Goal: Task Accomplishment & Management: Complete application form

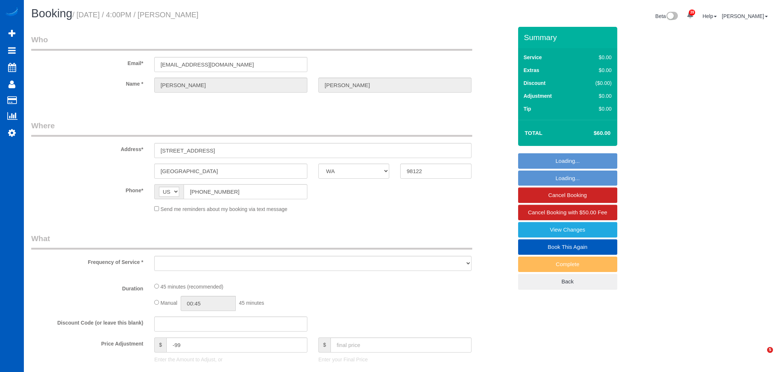
select select "WA"
select select "string:fspay-31dfdf74-2281-4b6f-8da6-ba78b56676f9"
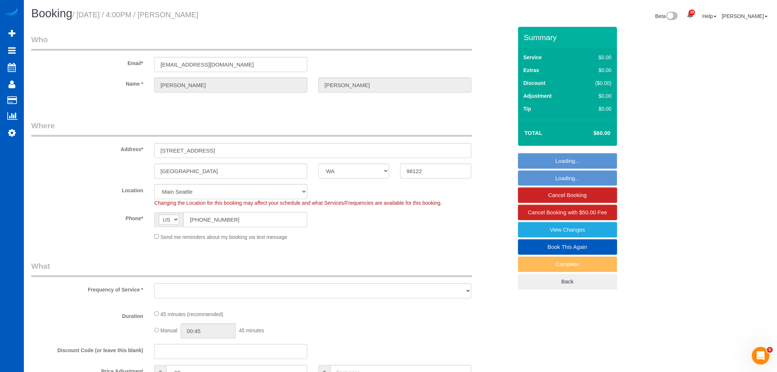
select select "object:4608"
select select "199"
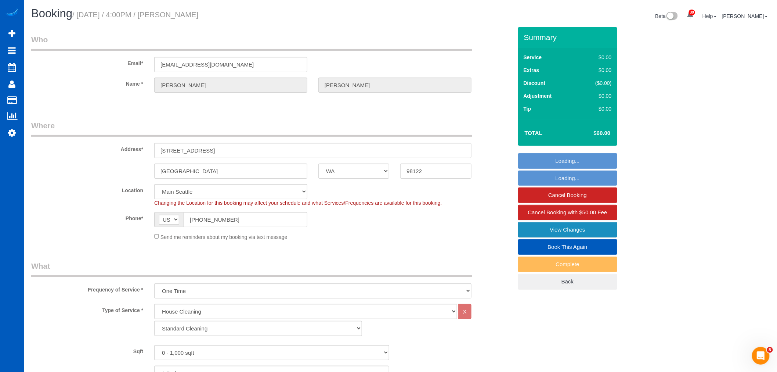
click at [586, 227] on link "View Changes" at bounding box center [567, 229] width 99 height 15
select select "object:4630"
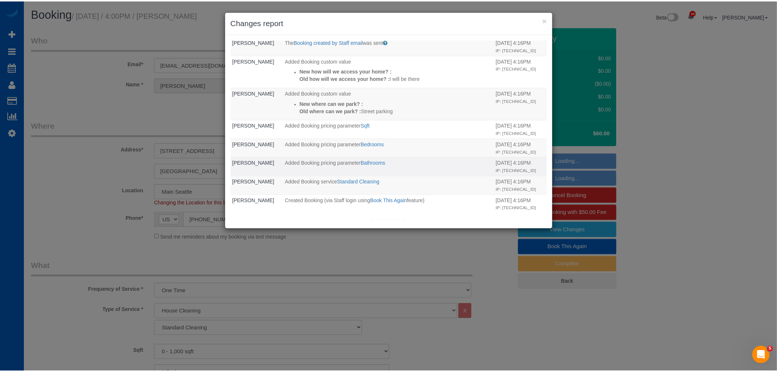
scroll to position [92, 0]
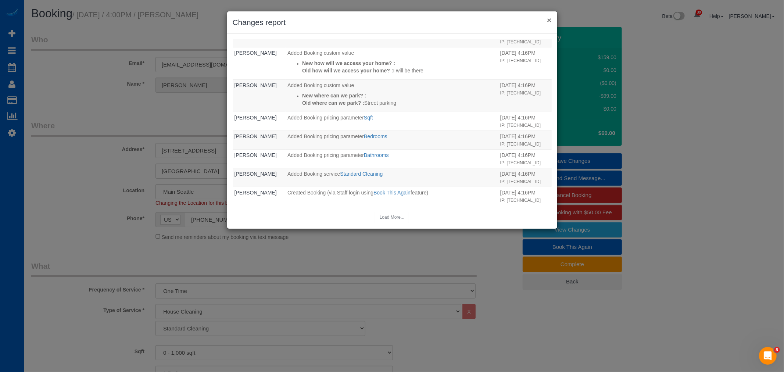
click at [547, 21] on button "×" at bounding box center [549, 20] width 4 height 8
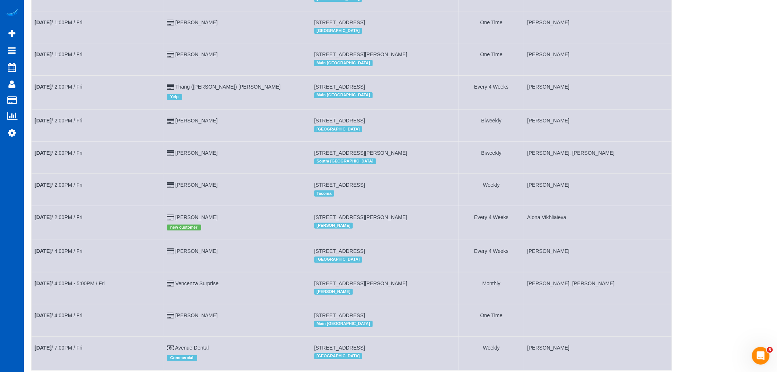
scroll to position [1170, 0]
click at [51, 26] on b "[DATE]" at bounding box center [43, 23] width 17 height 6
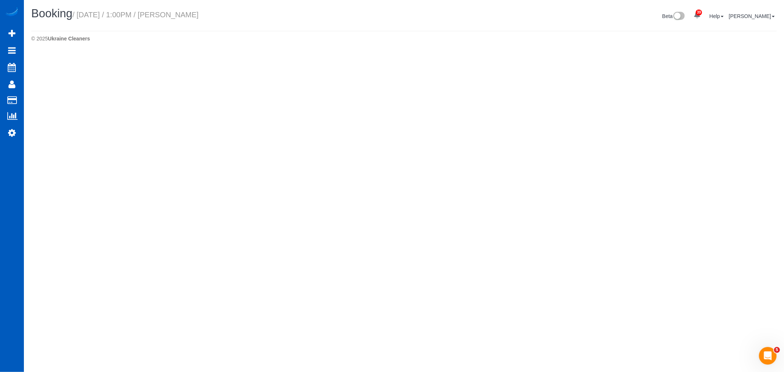
select select "WA"
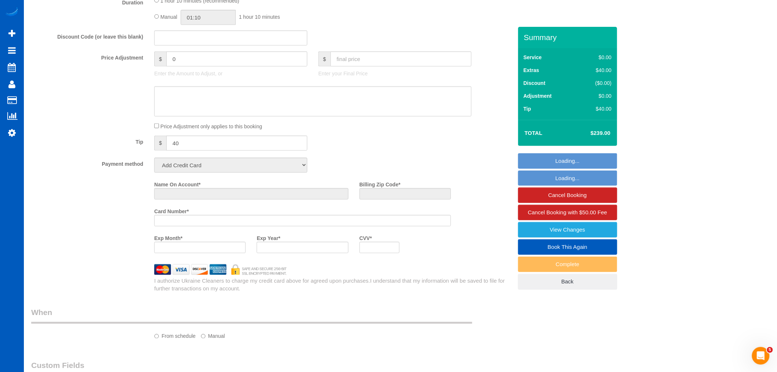
select select "string:fspay-31dfdf74-2281-4b6f-8da6-ba78b56676f9"
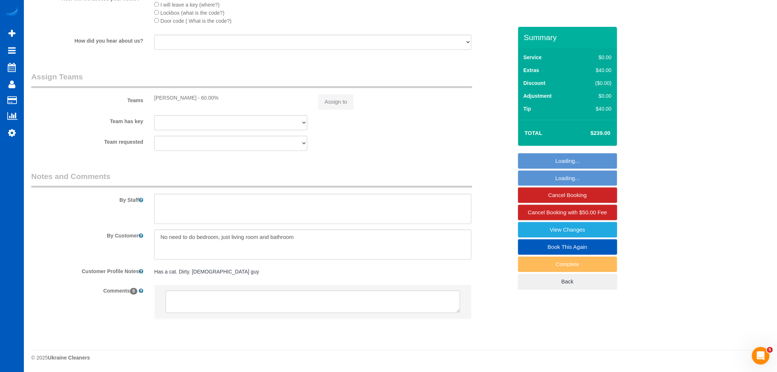
select select "object:5921"
select select "199"
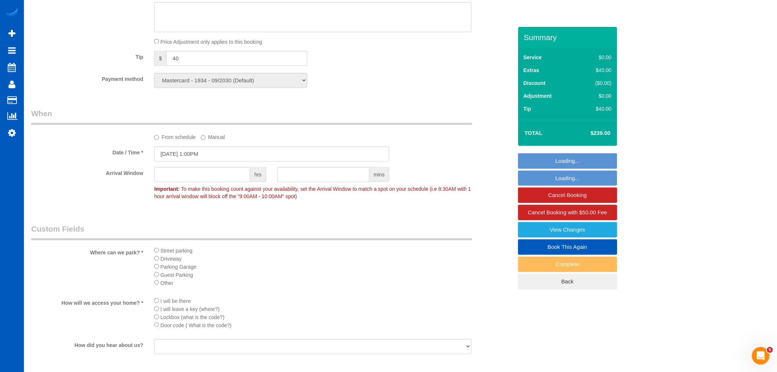
select select "object:6281"
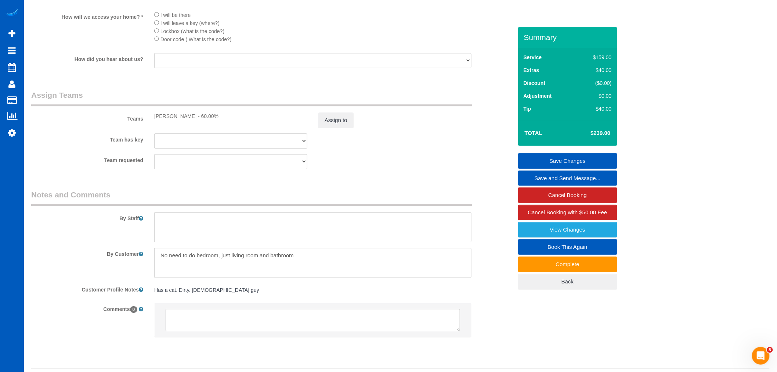
scroll to position [945, 0]
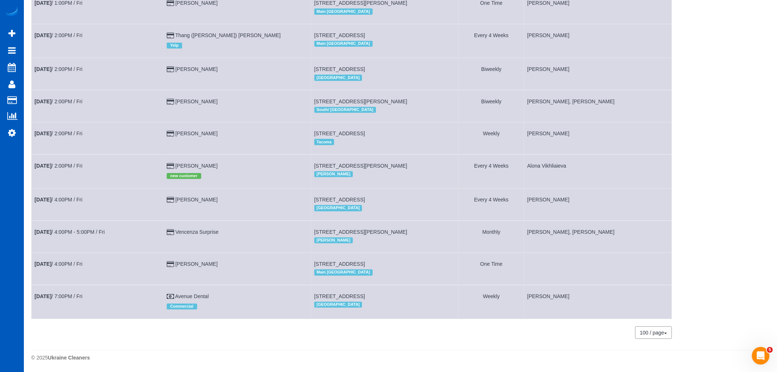
scroll to position [1251, 0]
click at [65, 264] on link "Sep 19th / 4:00PM / Fri" at bounding box center [59, 264] width 48 height 6
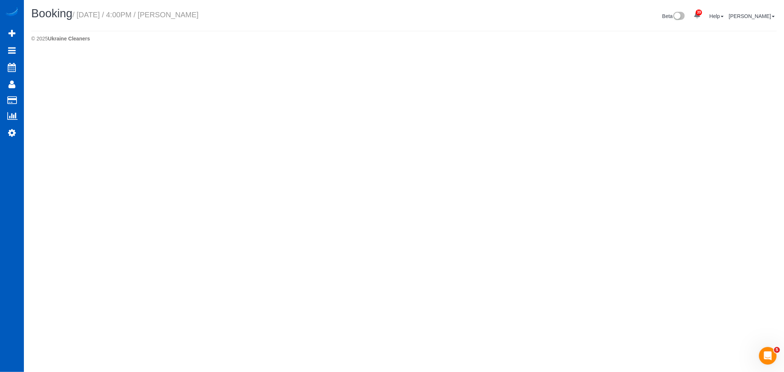
select select "WA"
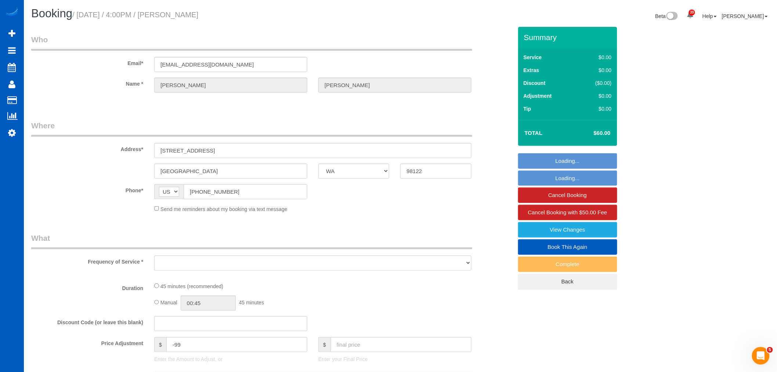
select select "199"
select select "string:fspay-31dfdf74-2281-4b6f-8da6-ba78b56676f9"
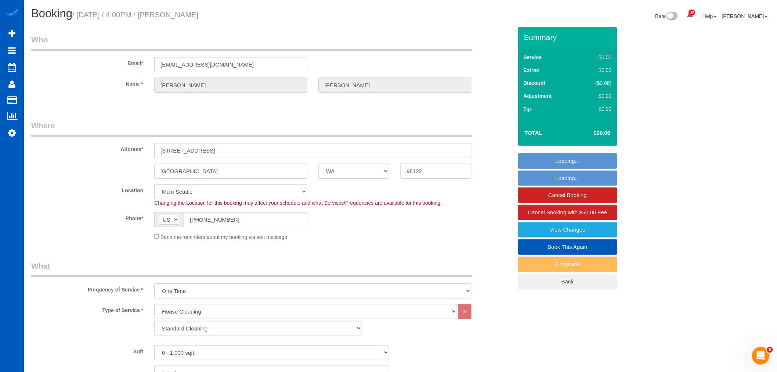
select select "object:7799"
click at [584, 232] on link "View Changes" at bounding box center [567, 229] width 99 height 15
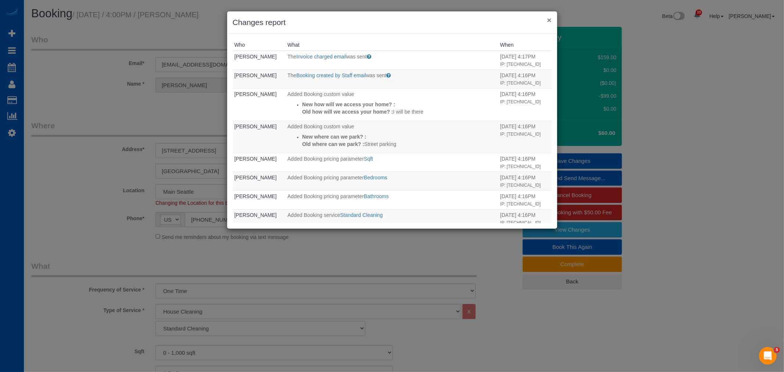
click at [549, 16] on button "×" at bounding box center [549, 20] width 4 height 8
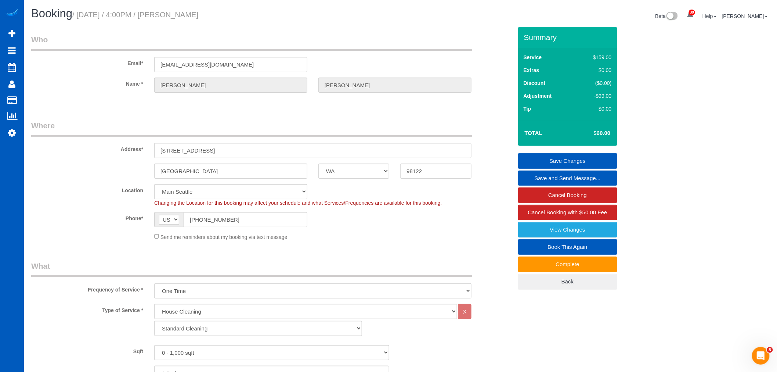
click at [284, 131] on legend "Where" at bounding box center [251, 128] width 441 height 17
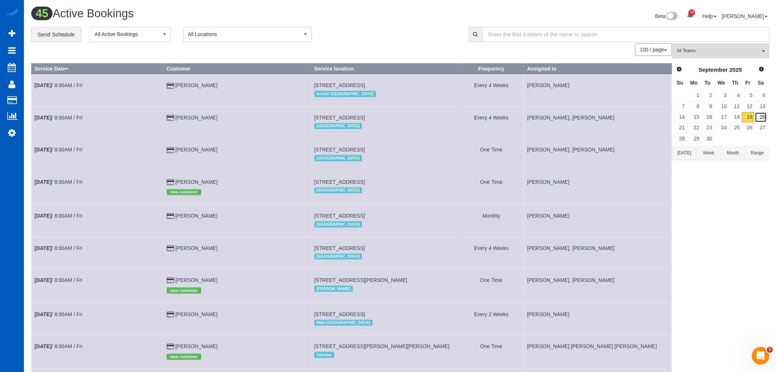
click at [758, 116] on link "20" at bounding box center [761, 117] width 12 height 10
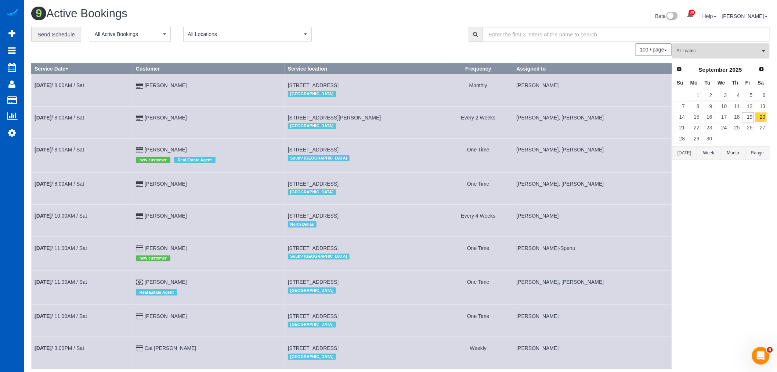
click at [693, 56] on button "All Teams" at bounding box center [721, 50] width 97 height 15
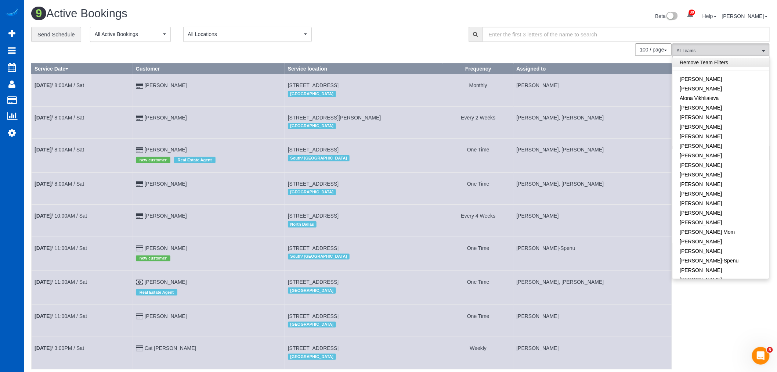
click at [717, 61] on link "Remove Team Filters" at bounding box center [721, 63] width 97 height 10
drag, startPoint x: 770, startPoint y: 299, endPoint x: 727, endPoint y: 232, distance: 80.0
click at [770, 299] on div "**********" at bounding box center [401, 212] width 750 height 370
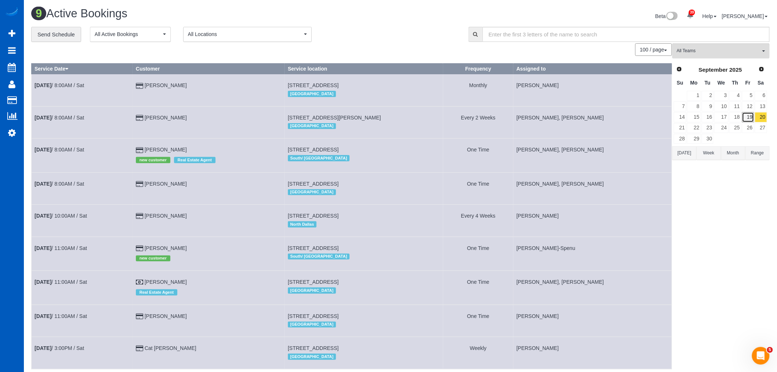
click at [754, 114] on link "19" at bounding box center [749, 117] width 12 height 10
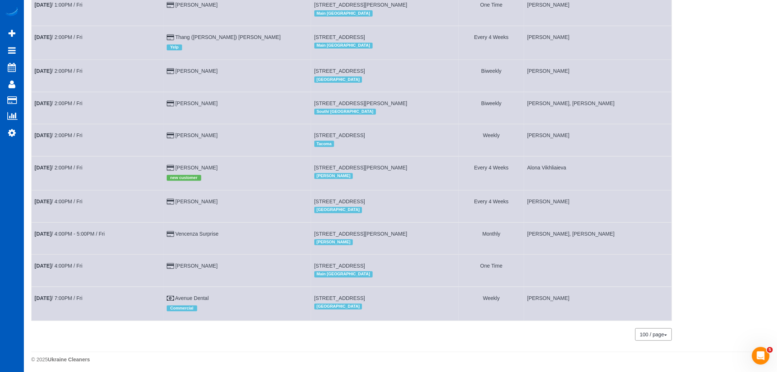
scroll to position [1251, 0]
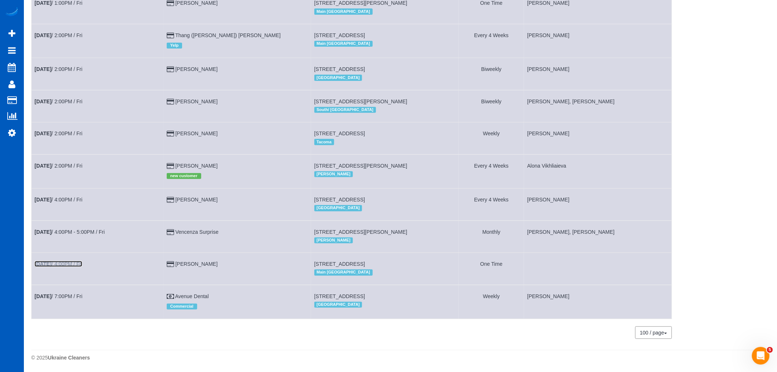
click at [51, 262] on b "[DATE]" at bounding box center [43, 264] width 17 height 6
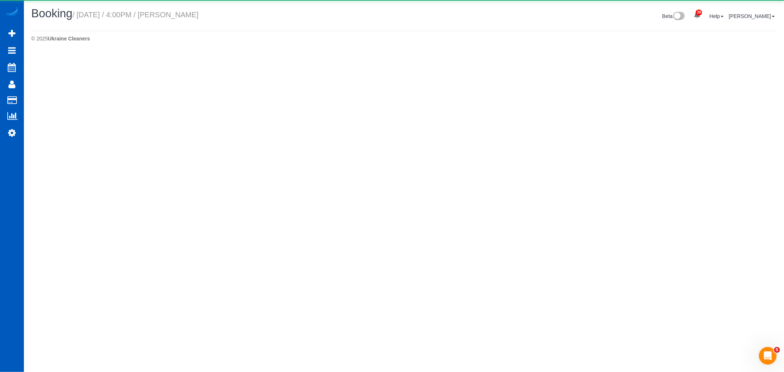
select select "WA"
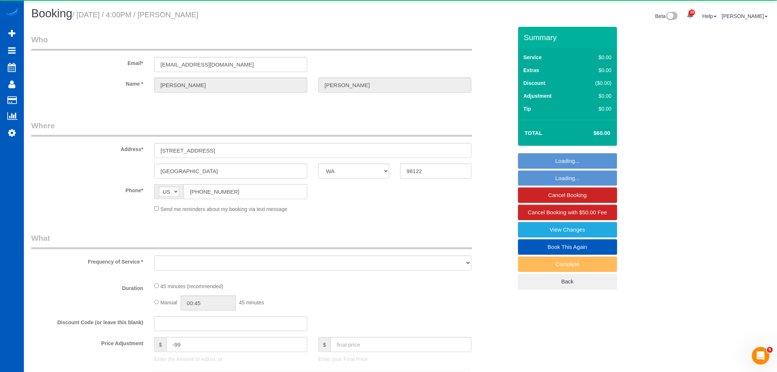
select select "object:9969"
select select "string:fspay-31dfdf74-2281-4b6f-8da6-ba78b56676f9"
select select "199"
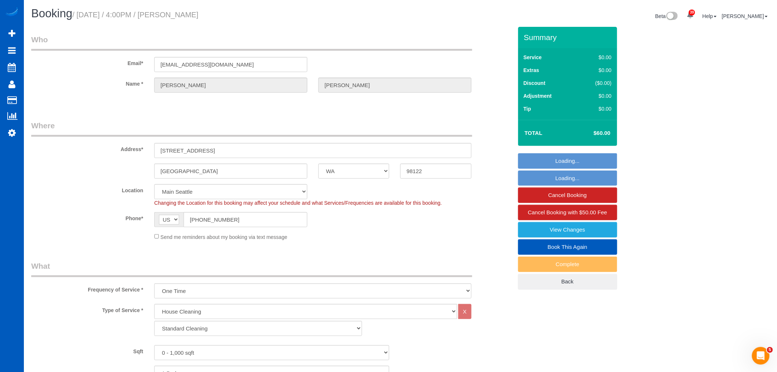
select select "object:10265"
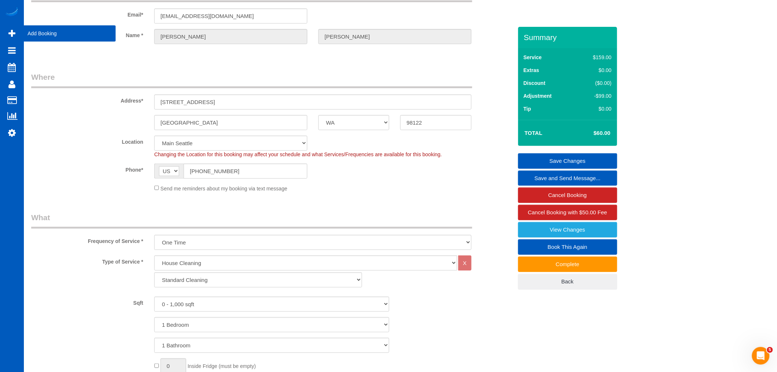
scroll to position [47, 0]
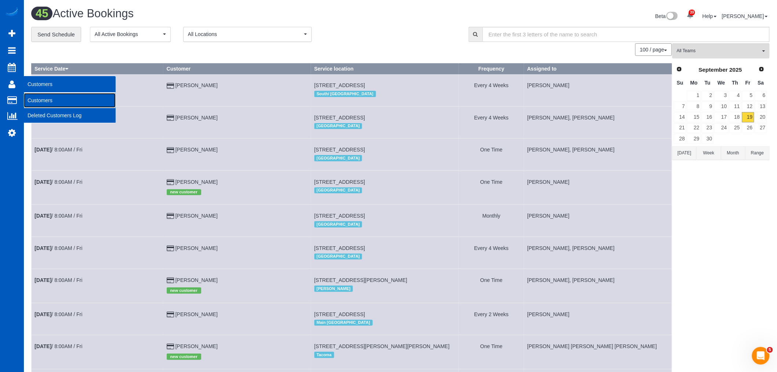
click at [58, 93] on link "Customers" at bounding box center [70, 100] width 92 height 15
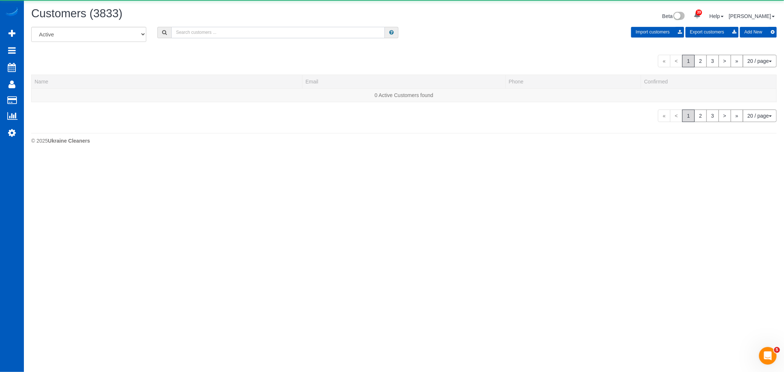
click at [189, 28] on input "text" at bounding box center [277, 32] width 213 height 11
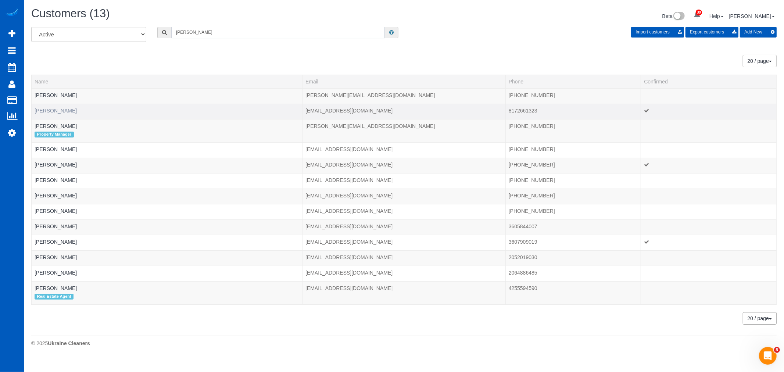
type input "ashley"
click at [56, 112] on link "Ashley Barnhart" at bounding box center [56, 111] width 42 height 6
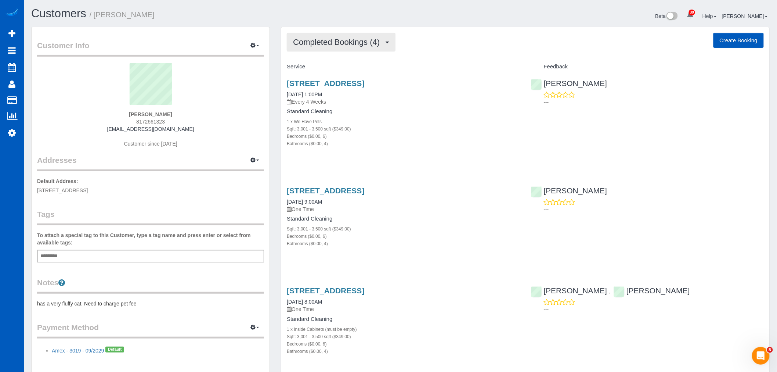
click at [318, 37] on button "Completed Bookings (4)" at bounding box center [341, 42] width 109 height 19
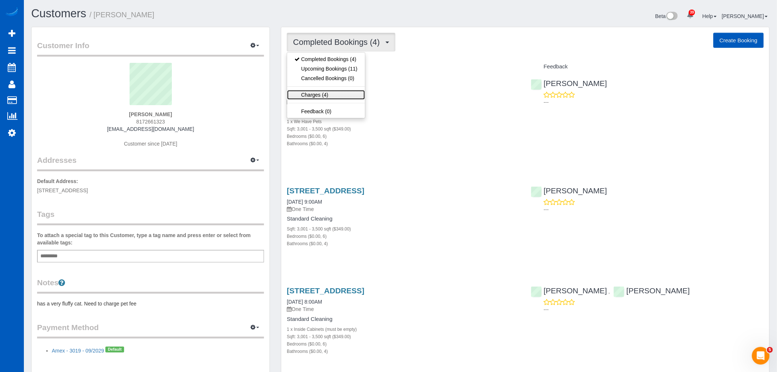
click at [331, 99] on link "Charges (4)" at bounding box center [326, 95] width 78 height 10
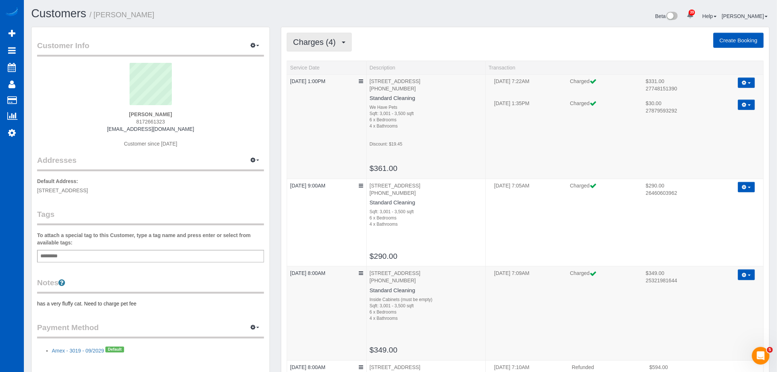
click at [316, 40] on span "Charges (4)" at bounding box center [316, 41] width 46 height 9
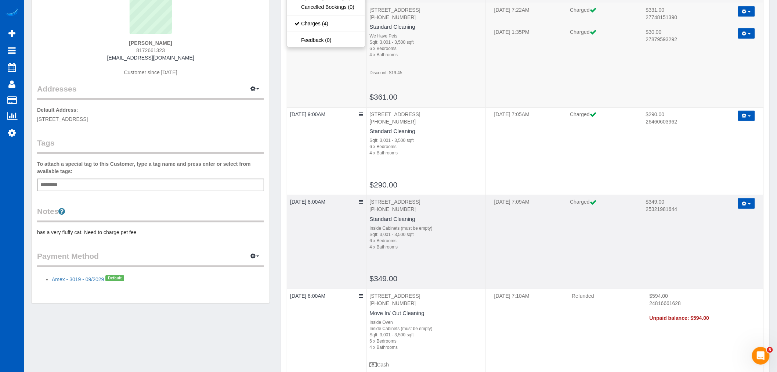
scroll to position [134, 0]
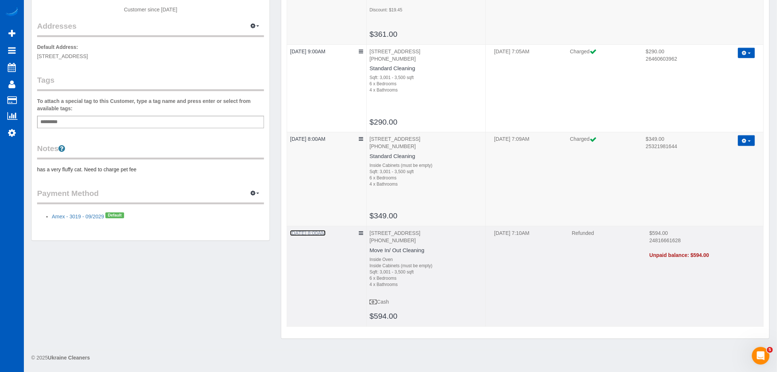
click at [314, 230] on link "06/23/2025 8:00AM" at bounding box center [307, 233] width 35 height 6
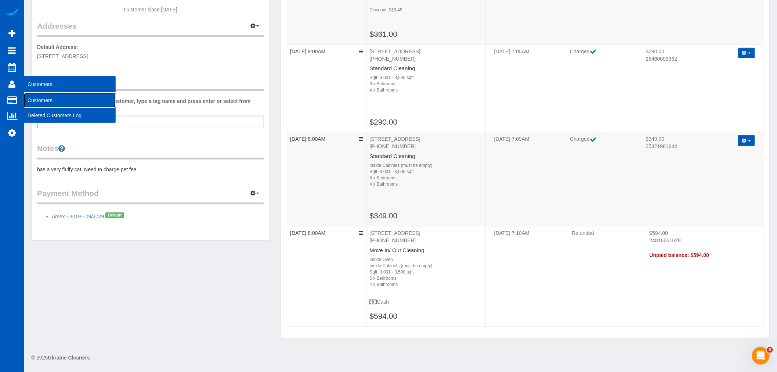
click at [53, 100] on link "Customers" at bounding box center [70, 100] width 92 height 15
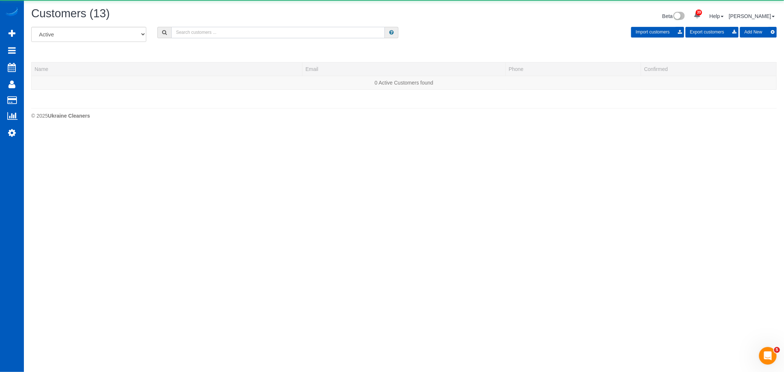
click at [248, 35] on input "text" at bounding box center [277, 32] width 213 height 11
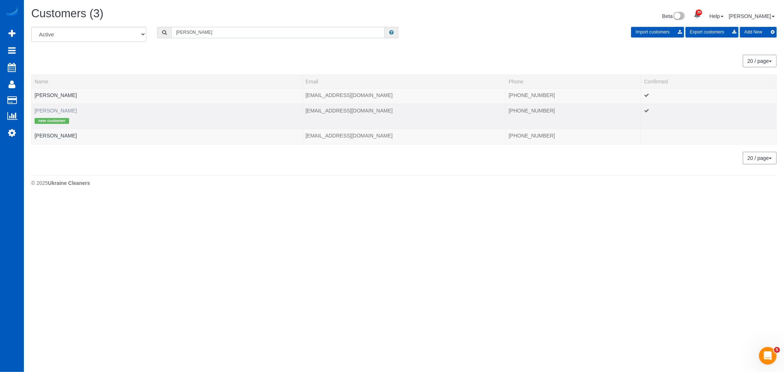
type input "lois"
click at [46, 108] on link "Lois Weihl" at bounding box center [56, 111] width 42 height 6
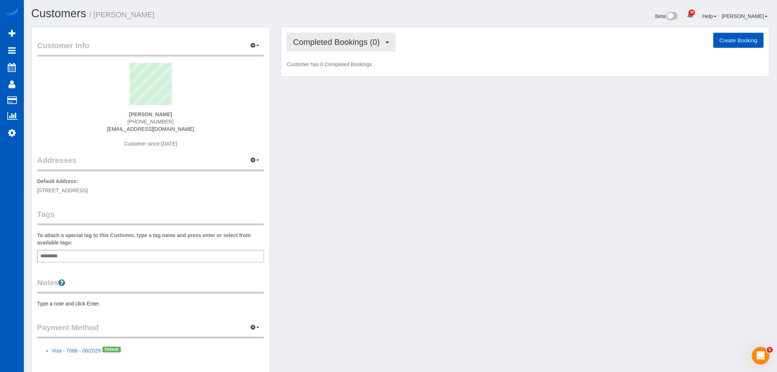
click at [313, 51] on button "Completed Bookings (0)" at bounding box center [341, 42] width 109 height 19
click at [352, 71] on link "Upcoming Bookings (12)" at bounding box center [326, 69] width 78 height 10
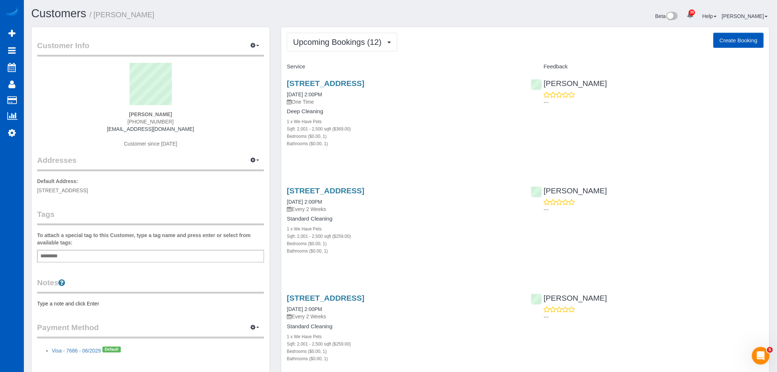
drag, startPoint x: 287, startPoint y: 65, endPoint x: 310, endPoint y: 65, distance: 23.2
click at [310, 65] on div "Service" at bounding box center [403, 67] width 244 height 12
click at [309, 65] on h4 "Service" at bounding box center [403, 67] width 233 height 6
drag, startPoint x: 306, startPoint y: 68, endPoint x: 287, endPoint y: 67, distance: 19.5
click at [287, 67] on h4 "Service" at bounding box center [403, 67] width 233 height 6
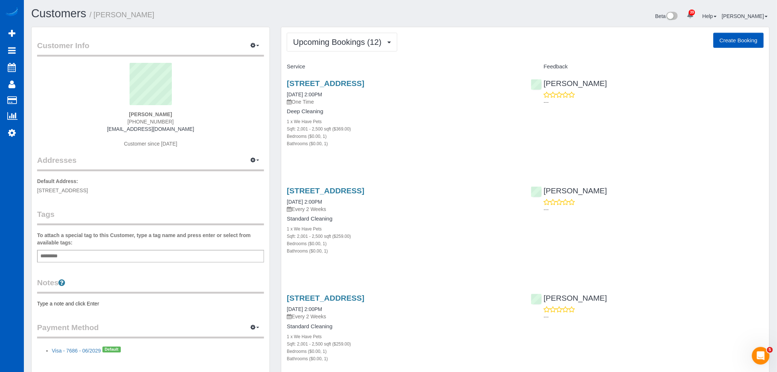
drag, startPoint x: 326, startPoint y: 68, endPoint x: 285, endPoint y: 72, distance: 40.6
click at [285, 72] on div "Service" at bounding box center [403, 67] width 244 height 12
click at [327, 68] on h4 "Service" at bounding box center [403, 67] width 233 height 6
drag, startPoint x: 309, startPoint y: 69, endPoint x: 293, endPoint y: 52, distance: 23.4
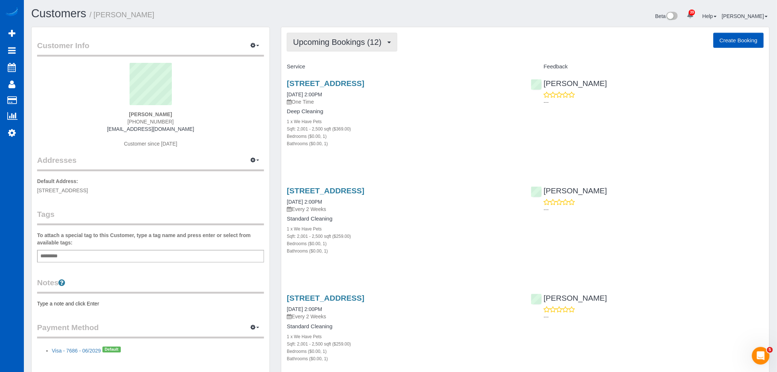
click at [304, 49] on button "Upcoming Bookings (12)" at bounding box center [342, 42] width 111 height 19
click at [391, 69] on h4 "Service" at bounding box center [403, 67] width 233 height 6
click at [377, 46] on span "Upcoming Bookings (12)" at bounding box center [339, 41] width 92 height 9
click at [381, 43] on span "Upcoming Bookings (12)" at bounding box center [339, 41] width 92 height 9
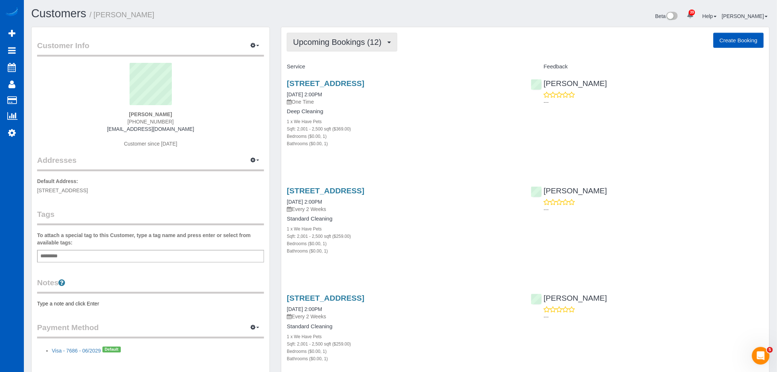
click at [367, 46] on span "Upcoming Bookings (12)" at bounding box center [339, 41] width 92 height 9
click at [340, 46] on span "Upcoming Bookings (12)" at bounding box center [339, 41] width 92 height 9
click at [345, 43] on span "Upcoming Bookings (12)" at bounding box center [339, 41] width 92 height 9
click at [340, 69] on link "Upcoming Bookings (12)" at bounding box center [326, 69] width 78 height 10
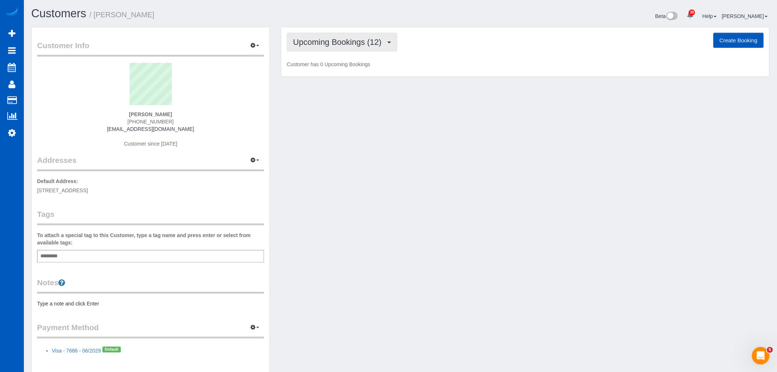
click at [328, 44] on span "Upcoming Bookings (12)" at bounding box center [339, 41] width 92 height 9
click at [334, 65] on link "Upcoming Bookings (12)" at bounding box center [326, 69] width 78 height 10
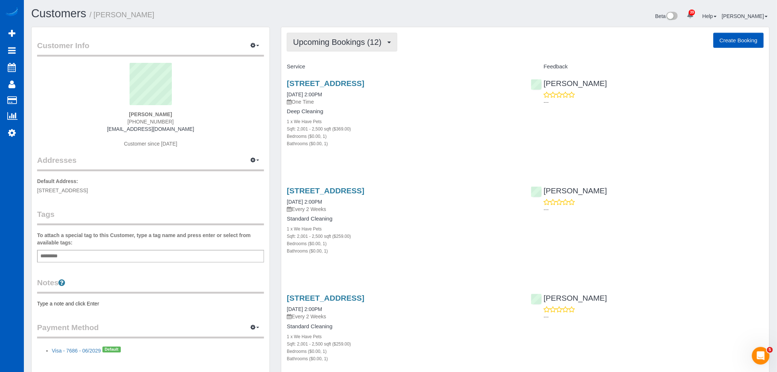
click at [324, 45] on span "Upcoming Bookings (12)" at bounding box center [339, 41] width 92 height 9
click at [328, 72] on link "Upcoming Bookings (12)" at bounding box center [326, 69] width 78 height 10
click at [364, 48] on button "Upcoming Bookings (12)" at bounding box center [342, 42] width 111 height 19
click at [344, 73] on link "Upcoming Bookings (12)" at bounding box center [326, 69] width 78 height 10
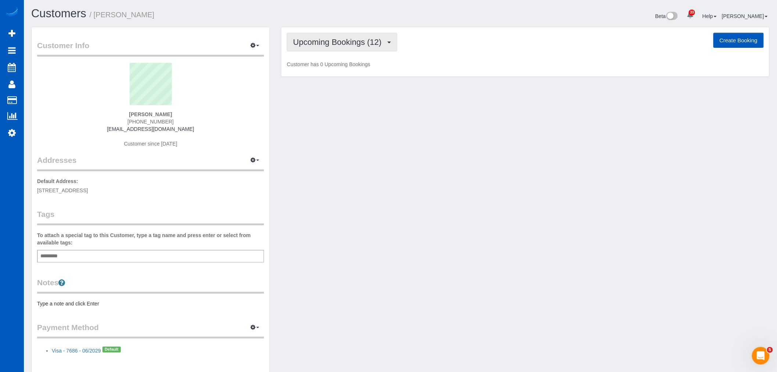
click at [308, 40] on span "Upcoming Bookings (12)" at bounding box center [339, 41] width 92 height 9
click at [335, 68] on link "Upcoming Bookings (12)" at bounding box center [326, 69] width 78 height 10
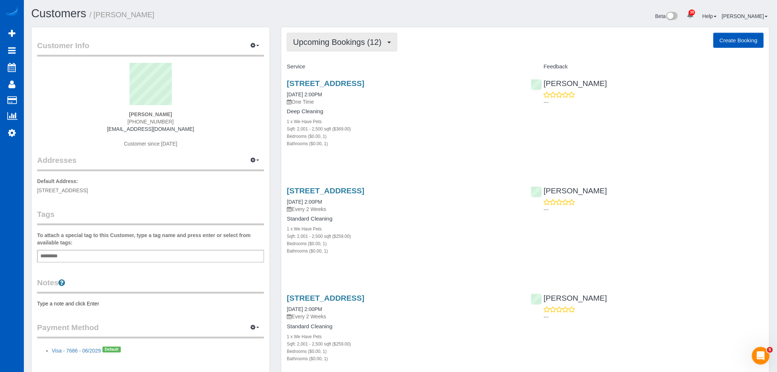
drag, startPoint x: 305, startPoint y: 29, endPoint x: 308, endPoint y: 40, distance: 10.5
click at [314, 192] on link "27219 Ne 64th St, Camas, WA 98607" at bounding box center [326, 190] width 78 height 8
click at [350, 45] on span "Upcoming Bookings (12)" at bounding box center [339, 41] width 92 height 9
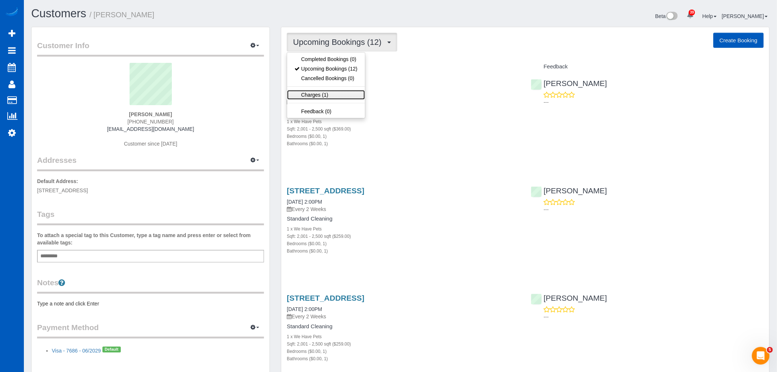
click at [318, 96] on link "Charges (1)" at bounding box center [326, 95] width 78 height 10
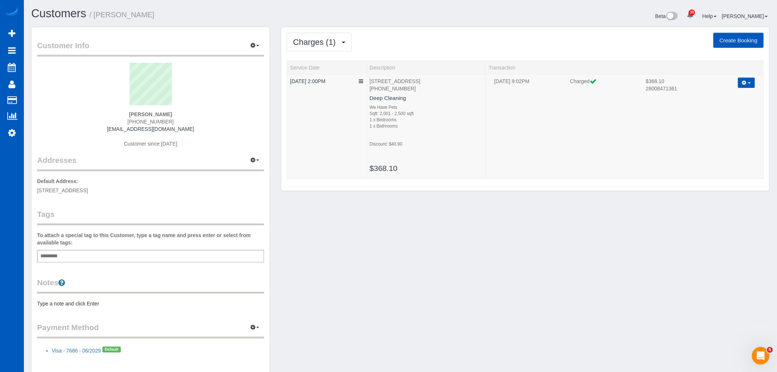
drag, startPoint x: 355, startPoint y: 67, endPoint x: 288, endPoint y: 65, distance: 67.3
click at [310, 36] on button "Charges (1)" at bounding box center [319, 42] width 65 height 19
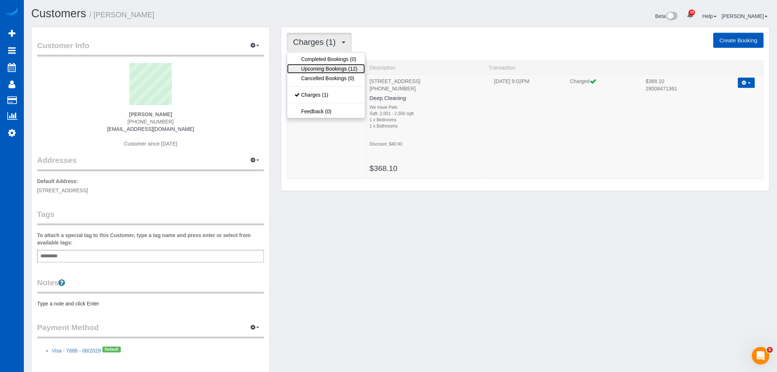
click at [317, 67] on link "Upcoming Bookings (12)" at bounding box center [326, 69] width 78 height 10
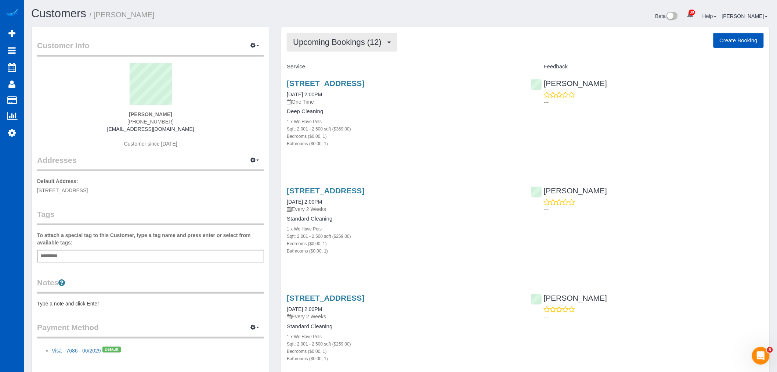
click at [355, 39] on span "Upcoming Bookings (12)" at bounding box center [339, 41] width 92 height 9
click at [384, 68] on h4 "Service" at bounding box center [403, 67] width 233 height 6
click at [326, 48] on button "Upcoming Bookings (12)" at bounding box center [342, 42] width 111 height 19
click at [326, 70] on link "Upcoming Bookings (12)" at bounding box center [326, 69] width 78 height 10
click at [357, 43] on span "Upcoming Bookings (12)" at bounding box center [339, 41] width 92 height 9
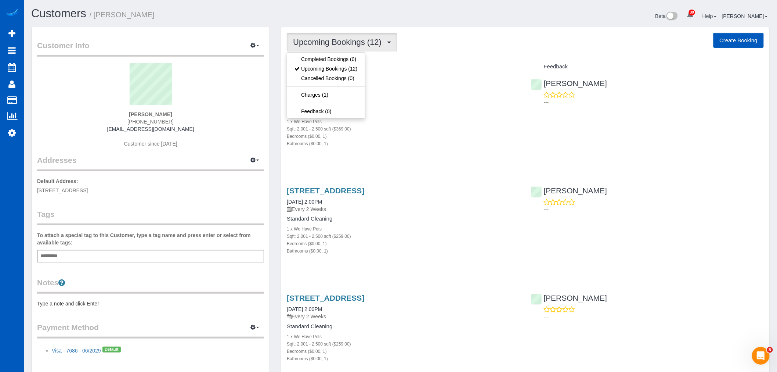
click at [434, 110] on h4 "Deep Cleaning" at bounding box center [403, 111] width 233 height 6
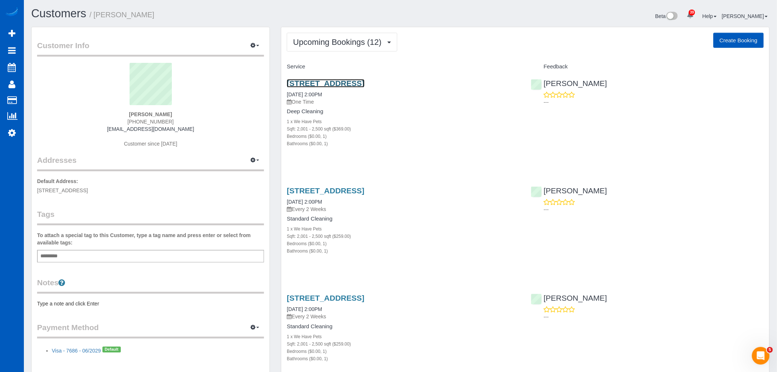
click at [340, 84] on link "27219 Ne 64th St, Camas, WA 98607" at bounding box center [326, 83] width 78 height 8
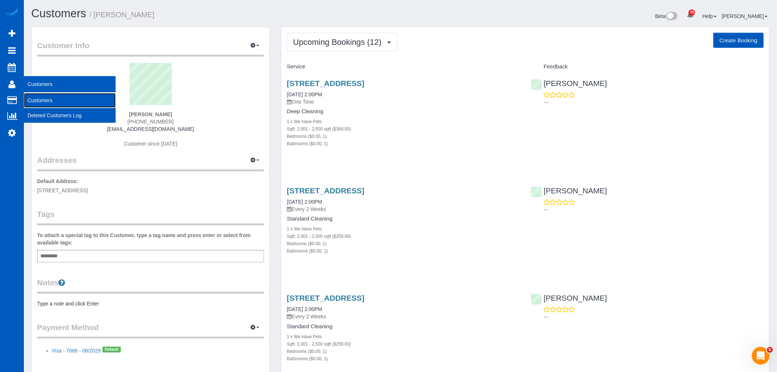
click at [46, 96] on link "Customers" at bounding box center [70, 100] width 92 height 15
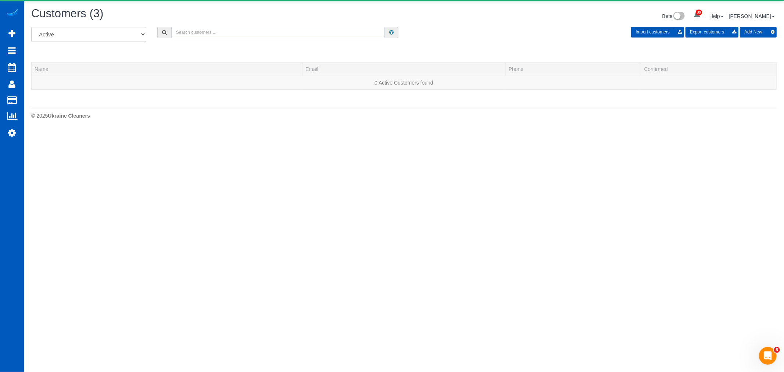
click at [201, 32] on input "text" at bounding box center [277, 32] width 213 height 11
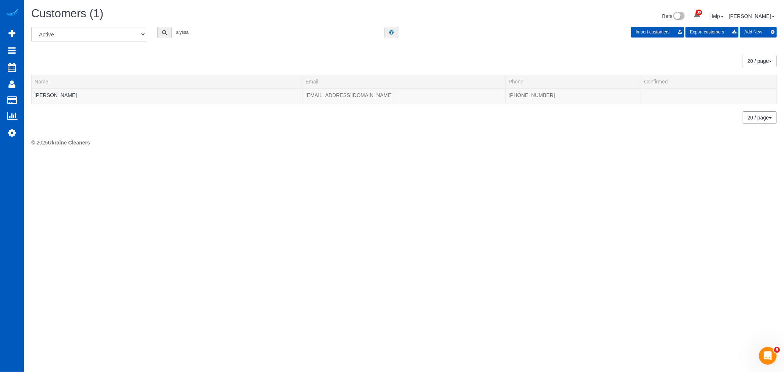
drag, startPoint x: 186, startPoint y: 37, endPoint x: 171, endPoint y: 41, distance: 15.1
click at [171, 41] on div "All Active Archived alyssa Import customers Export customers Add New" at bounding box center [404, 37] width 756 height 21
type input "ashley barnhart"
click at [220, 34] on input "ashley barnhart" at bounding box center [277, 32] width 213 height 11
click at [59, 92] on td "Ashley Barnhart" at bounding box center [167, 95] width 271 height 15
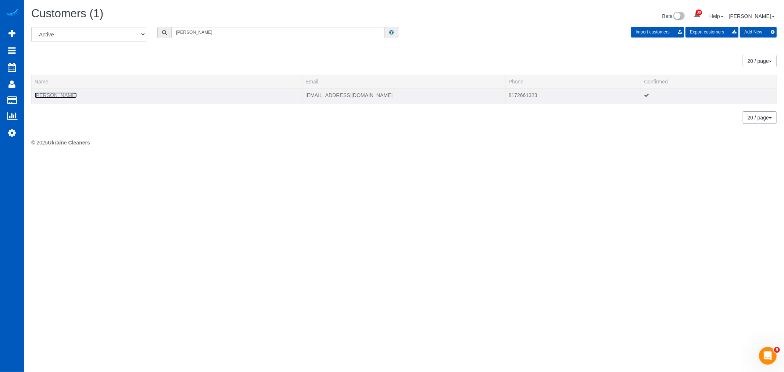
click at [58, 98] on link "Ashley Barnhart" at bounding box center [56, 95] width 42 height 6
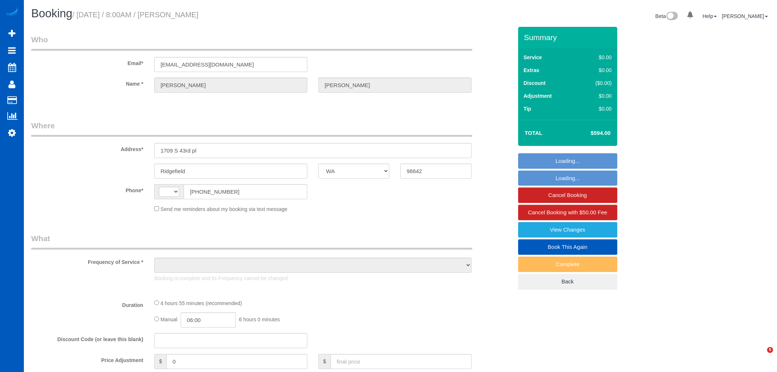
select select "WA"
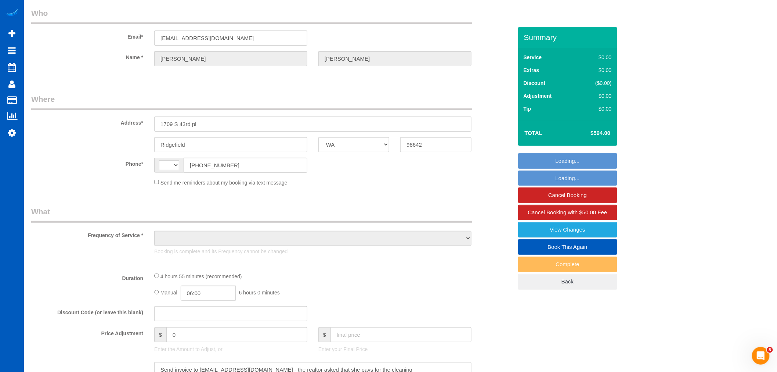
select select "number:10"
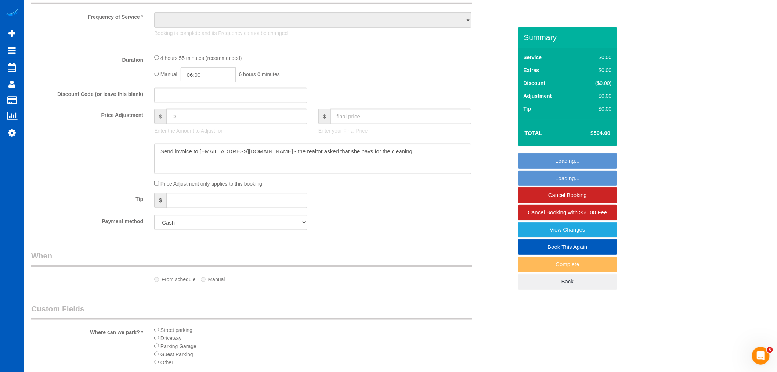
select select "string:[GEOGRAPHIC_DATA]"
select select "object:911"
select select "199"
select select "3001"
select select "6"
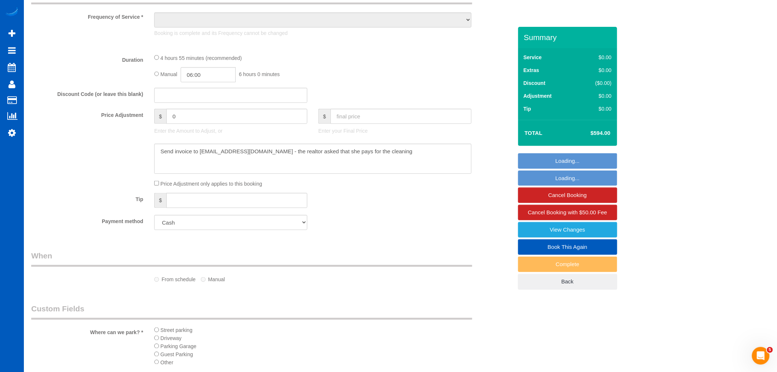
select select "4"
select select "spot1"
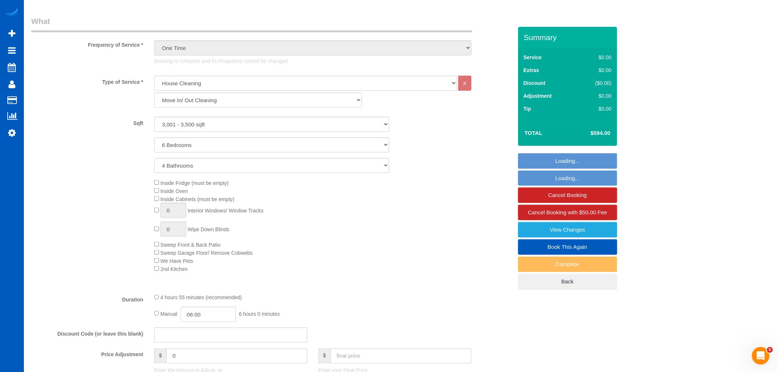
select select "object:1121"
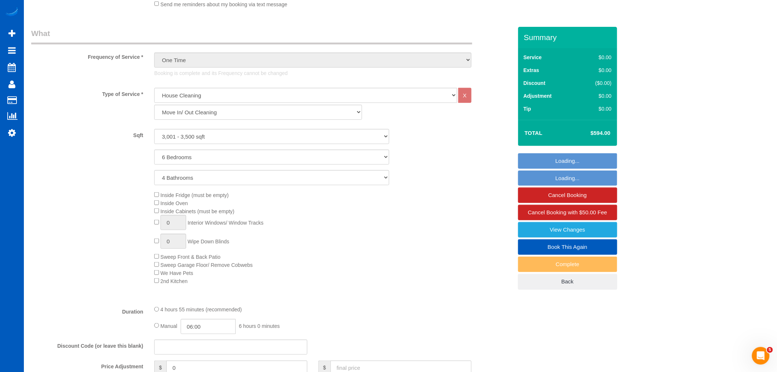
select select "3001"
select select "6"
select select "4"
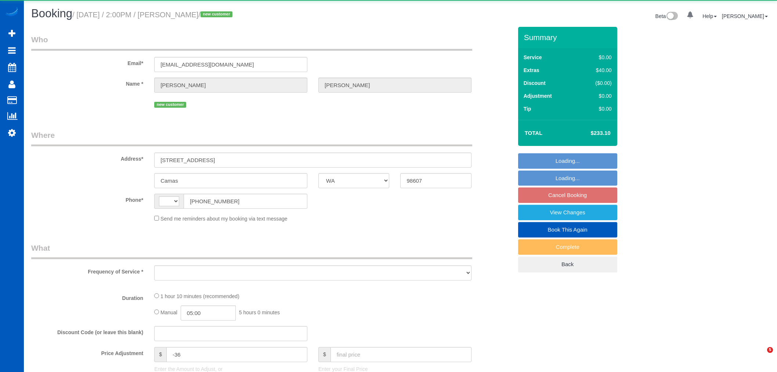
select select "WA"
select select "object:447"
select select "string:fspay-fdf99ce8-80b4-40bf-ab3a-898384235526"
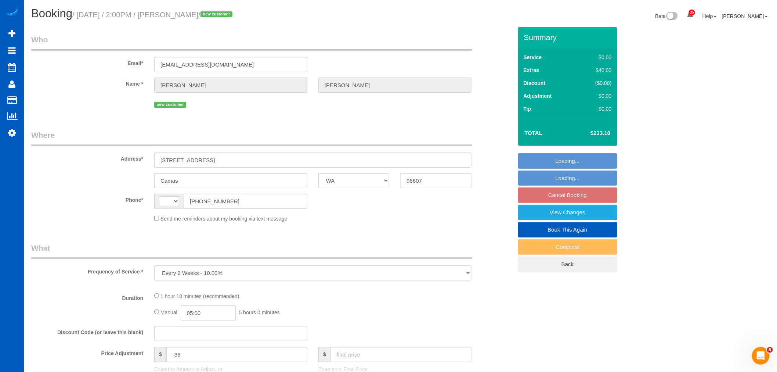
select select "string:US"
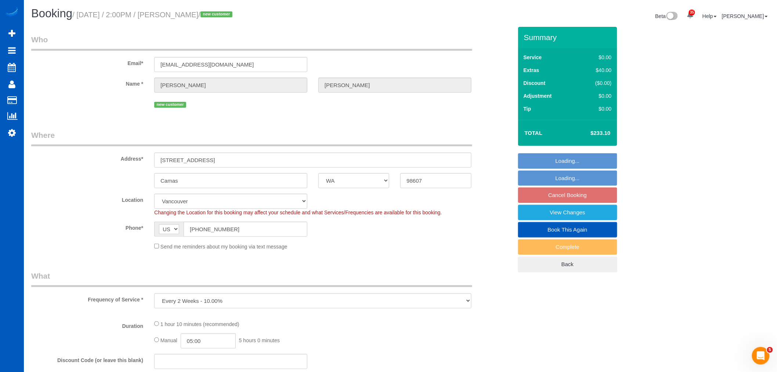
select select "199"
select select "2001"
select select "spot3"
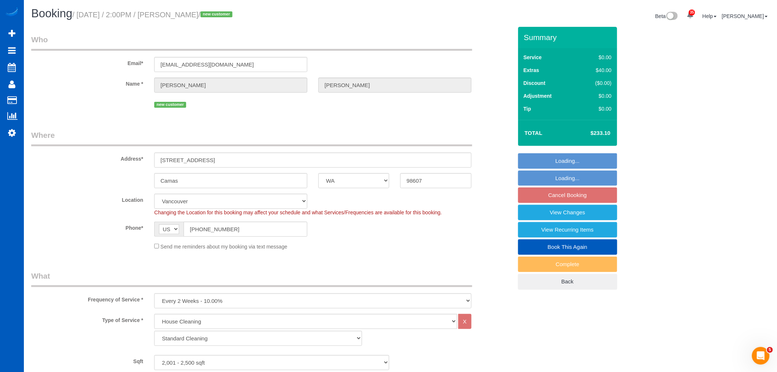
select select "object:1125"
select select "2001"
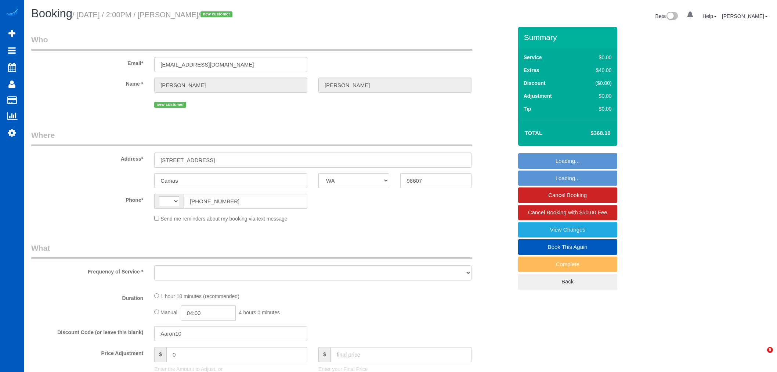
select select "WA"
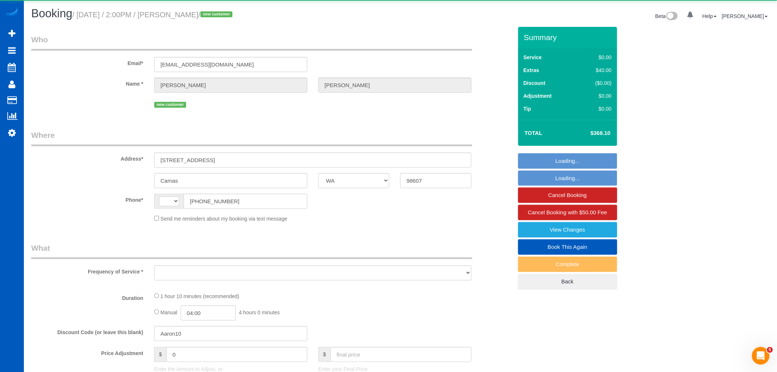
select select "string:[GEOGRAPHIC_DATA]"
select select "string:fspay-fdf99ce8-80b4-40bf-ab3a-898384235526"
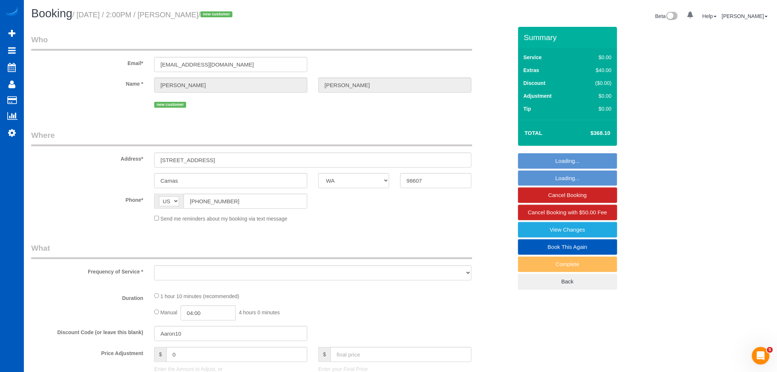
select select "object:818"
select select "spot1"
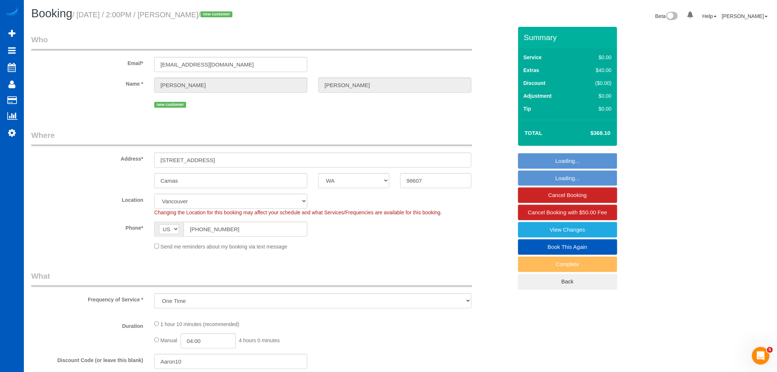
select select "object:932"
select select "199"
select select "2001"
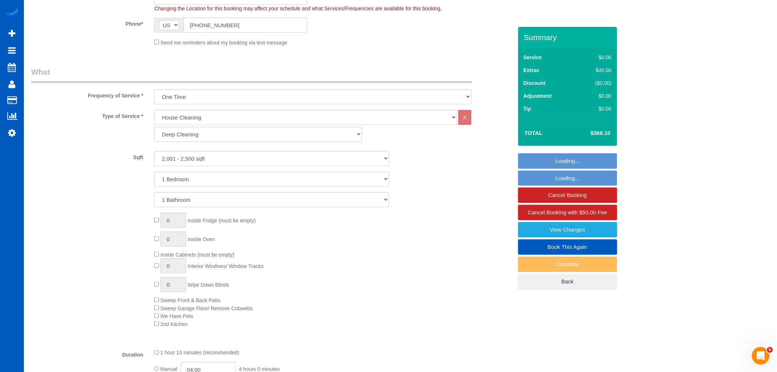
select select "2001"
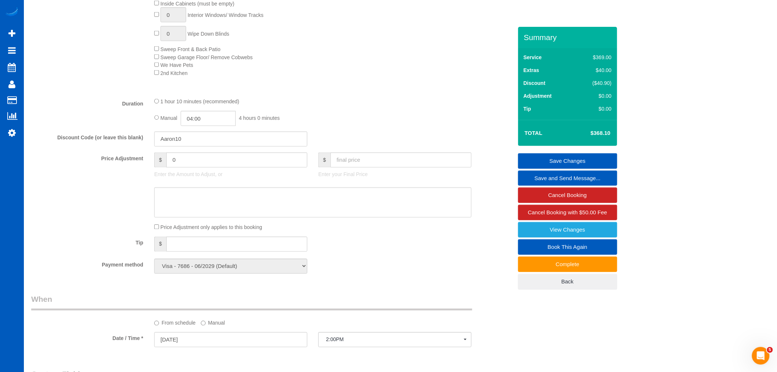
scroll to position [490, 0]
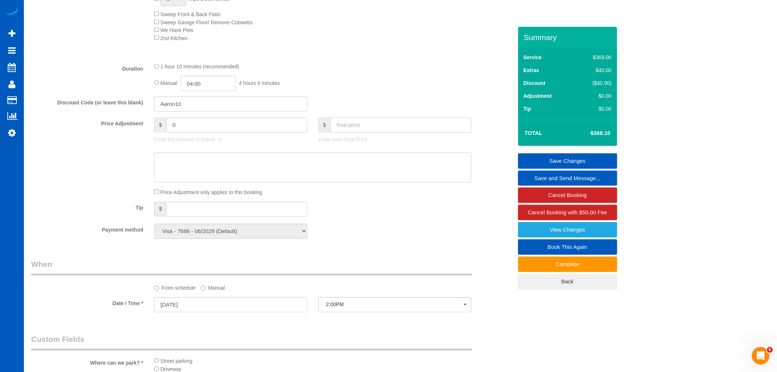
click at [363, 133] on input "text" at bounding box center [401, 125] width 141 height 15
type input "250"
type input "-118.1"
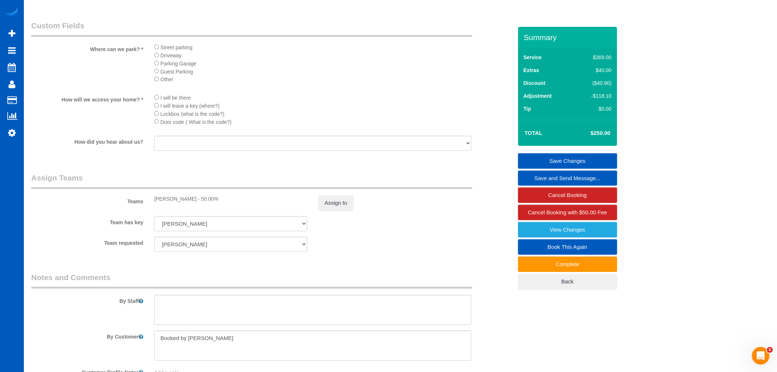
scroll to position [816, 0]
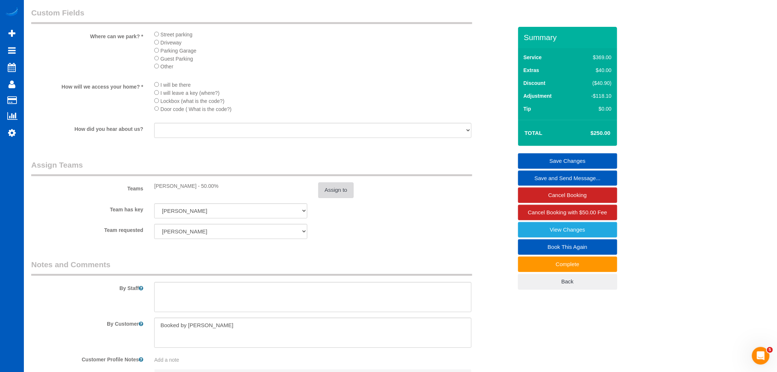
click at [336, 198] on button "Assign to" at bounding box center [336, 189] width 35 height 15
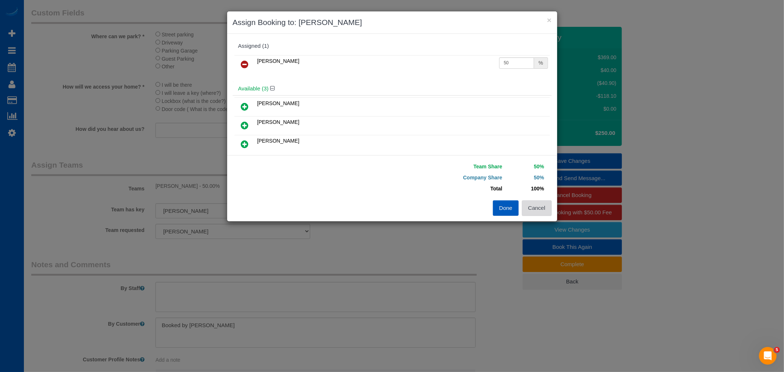
click at [549, 204] on button "Cancel" at bounding box center [537, 207] width 30 height 15
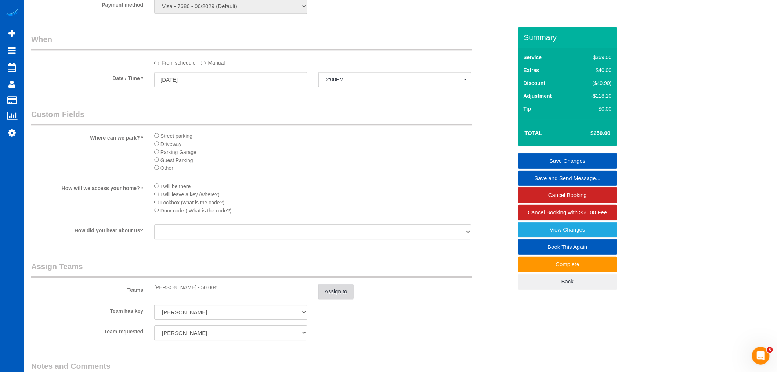
scroll to position [735, 0]
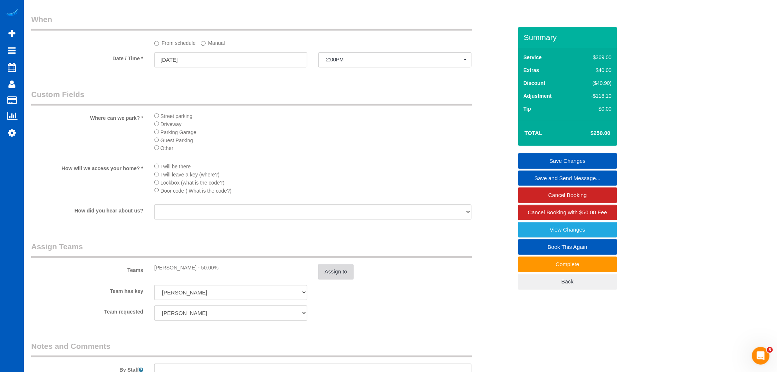
click at [335, 279] on button "Assign to" at bounding box center [336, 271] width 35 height 15
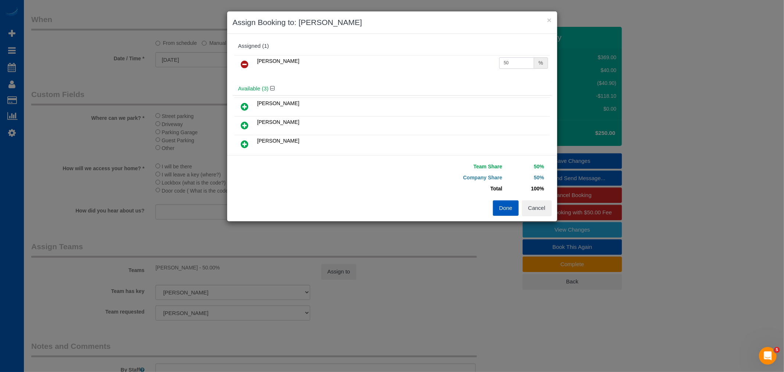
drag, startPoint x: 507, startPoint y: 61, endPoint x: 482, endPoint y: 70, distance: 27.1
click at [482, 70] on tr "Raissa Radionova 50 %" at bounding box center [391, 64] width 315 height 19
type input "55"
click at [508, 217] on div "Team Share 55% Company Share 45% Total 100% Warning: The Company share is 0%. I…" at bounding box center [392, 188] width 330 height 66
click at [502, 213] on button "Done" at bounding box center [506, 207] width 26 height 15
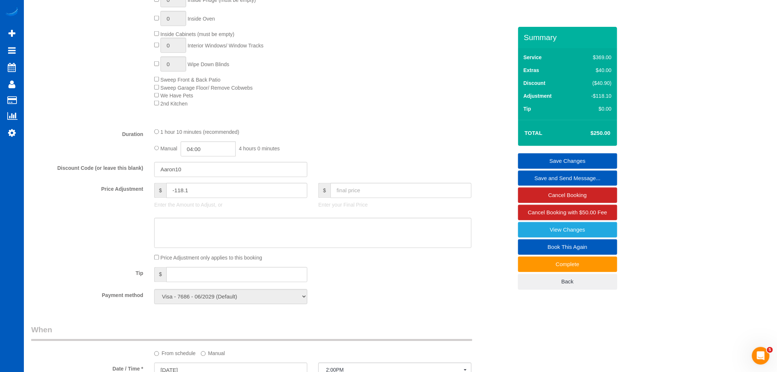
scroll to position [531, 0]
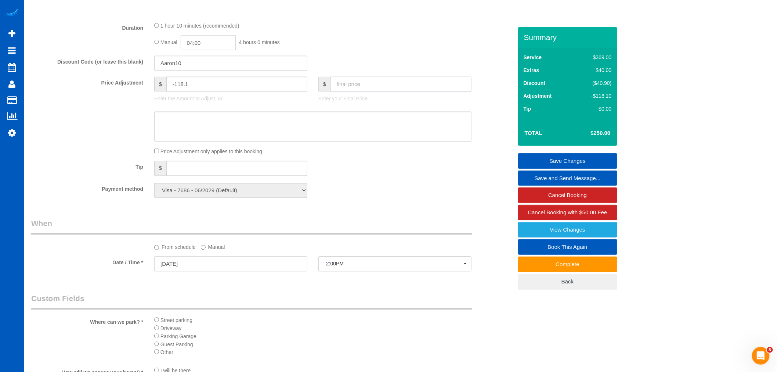
click at [355, 92] on input "text" at bounding box center [401, 84] width 141 height 15
type input "275"
type input "-93.1"
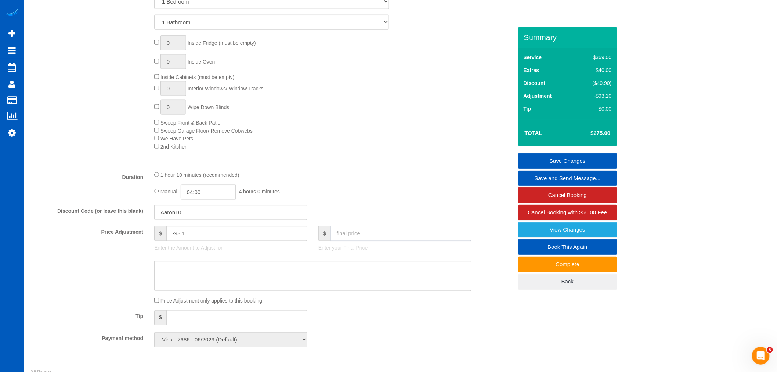
scroll to position [367, 0]
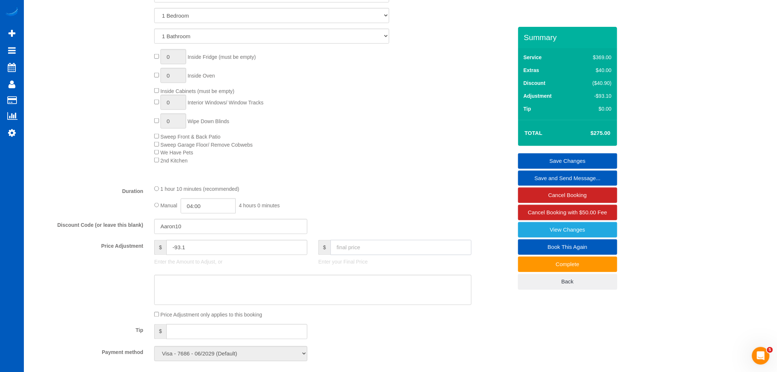
click at [350, 251] on input "text" at bounding box center [401, 247] width 141 height 15
type input "250"
type input "-118.1"
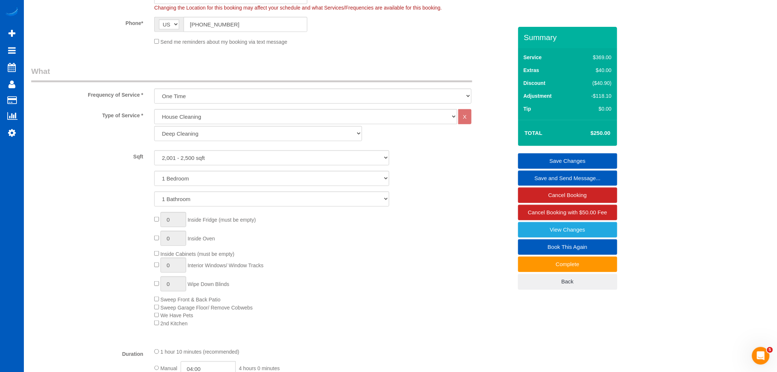
scroll to position [204, 0]
click at [583, 162] on link "Save Changes" at bounding box center [567, 160] width 99 height 15
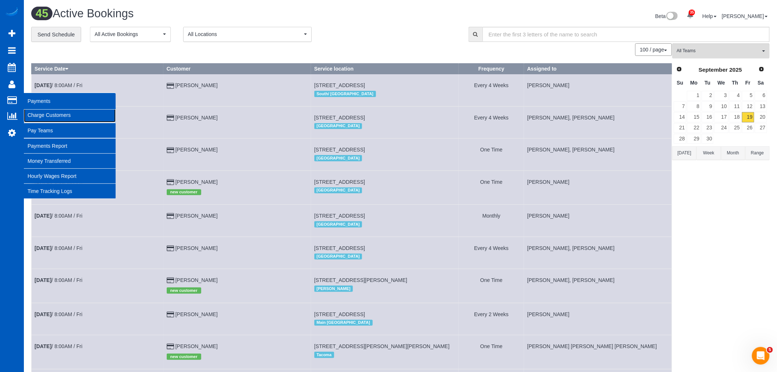
click at [44, 113] on link "Charge Customers" at bounding box center [70, 115] width 92 height 15
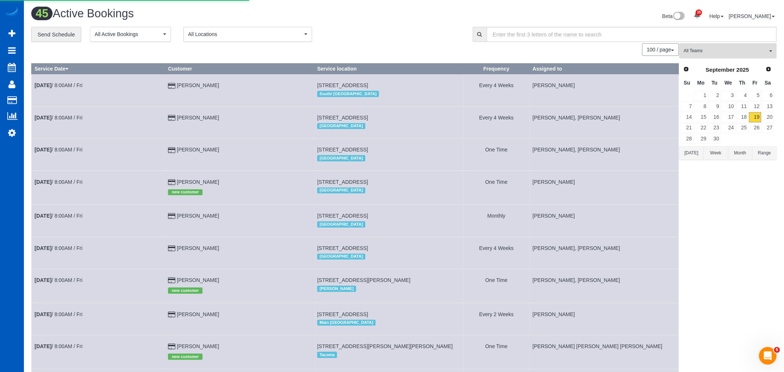
select select
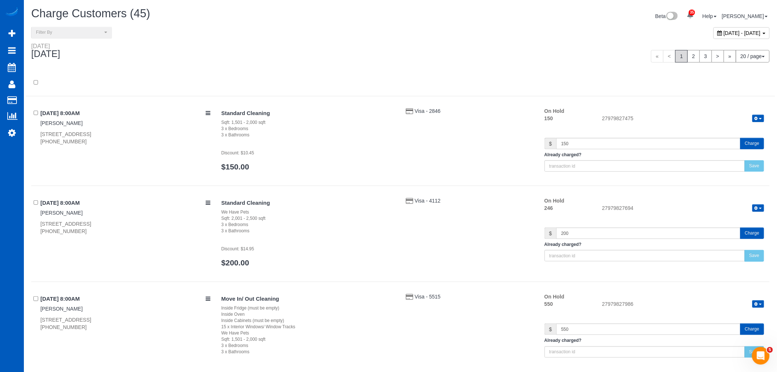
click at [724, 33] on span "[DATE] - [DATE]" at bounding box center [742, 33] width 37 height 6
type input "**********"
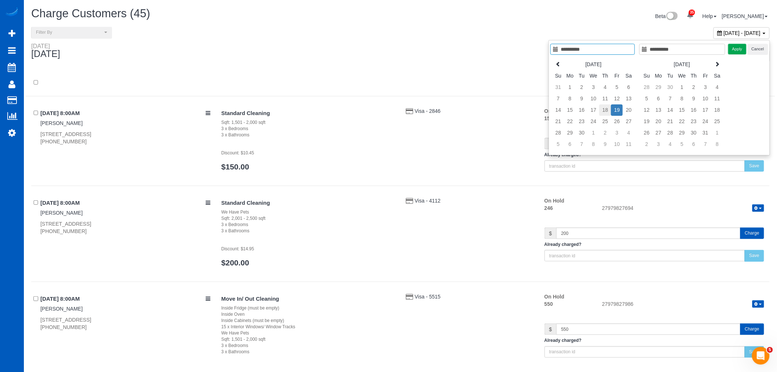
type input "**********"
click at [604, 112] on td "18" at bounding box center [606, 109] width 12 height 11
type input "**********"
click at [604, 112] on td "18" at bounding box center [606, 109] width 12 height 11
type input "**********"
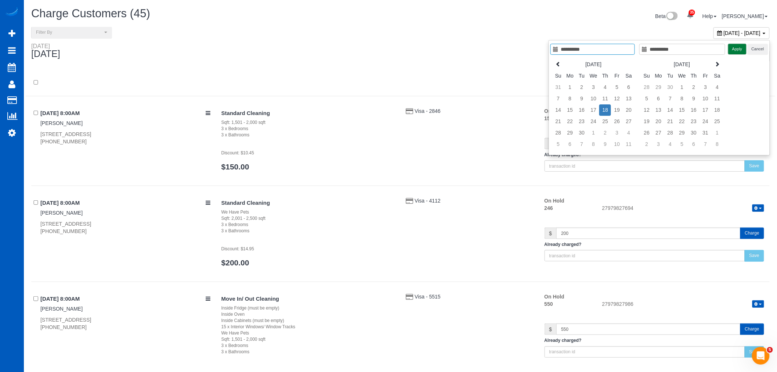
click at [740, 49] on button "Apply" at bounding box center [738, 49] width 18 height 11
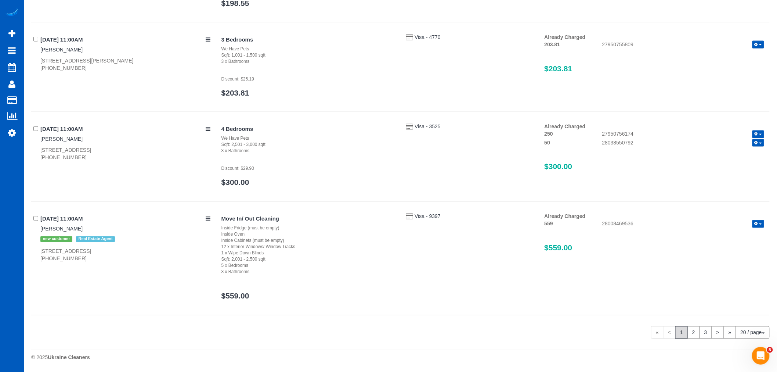
scroll to position [1643, 0]
click at [693, 333] on link "2" at bounding box center [694, 332] width 12 height 12
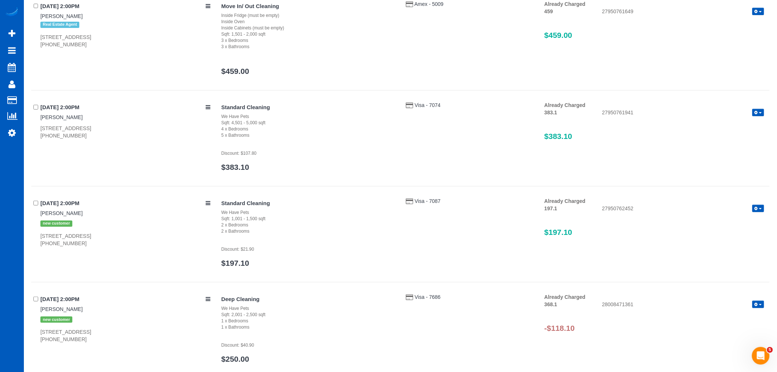
scroll to position [1194, 0]
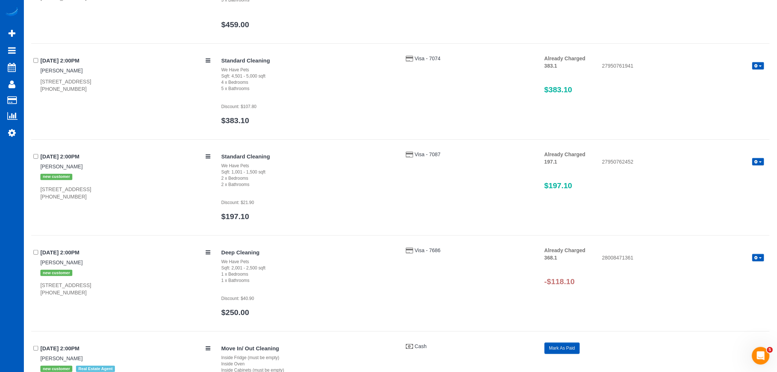
click at [759, 262] on button "button" at bounding box center [759, 258] width 12 height 8
click at [746, 273] on link "Refund" at bounding box center [735, 270] width 58 height 10
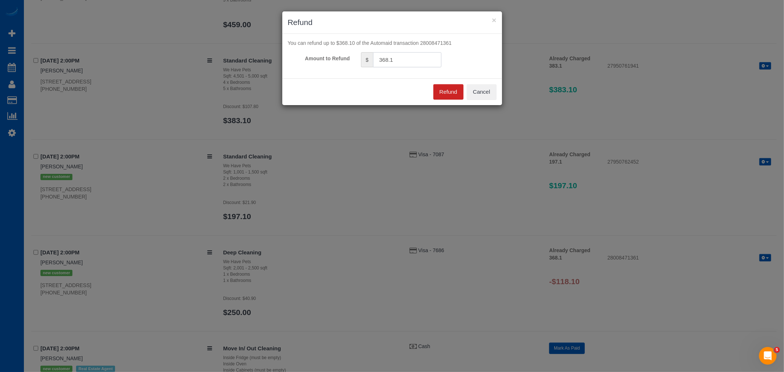
drag, startPoint x: 405, startPoint y: 60, endPoint x: 290, endPoint y: 78, distance: 115.8
click at [290, 78] on sui-modal "× Refund You can refund up to $368.10 of the Automaid transaction 28008471361 A…" at bounding box center [392, 58] width 220 height 94
type input "118.10"
click at [447, 89] on button "Refund" at bounding box center [448, 91] width 30 height 15
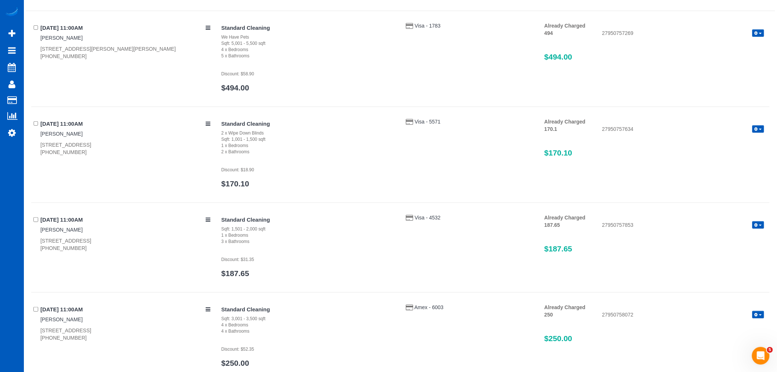
scroll to position [0, 0]
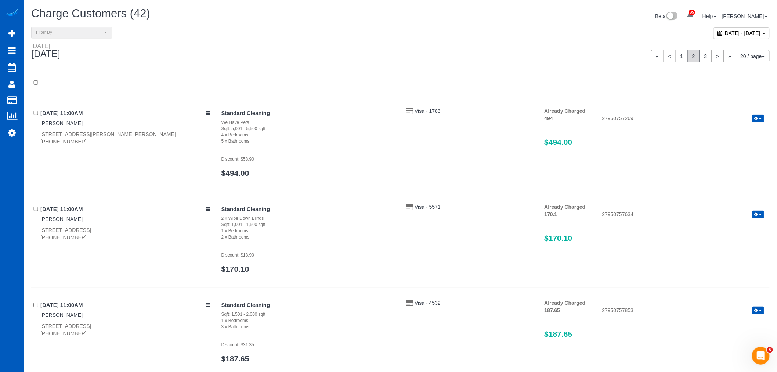
click at [724, 33] on span "September 18, 2025 - September 18, 2025" at bounding box center [742, 33] width 37 height 6
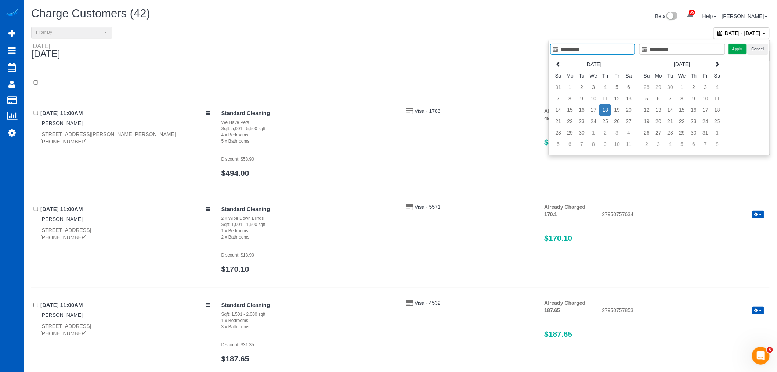
type input "**********"
click at [611, 109] on td "18" at bounding box center [606, 109] width 12 height 11
type input "**********"
click at [616, 109] on td "19" at bounding box center [617, 109] width 12 height 11
type input "**********"
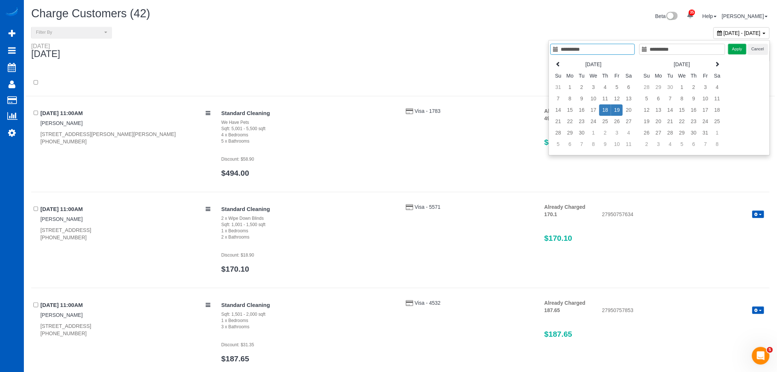
click at [616, 109] on td "19" at bounding box center [617, 109] width 12 height 11
type input "**********"
click at [613, 112] on td "19" at bounding box center [617, 109] width 12 height 11
type input "**********"
click at [732, 49] on button "Apply" at bounding box center [738, 49] width 18 height 11
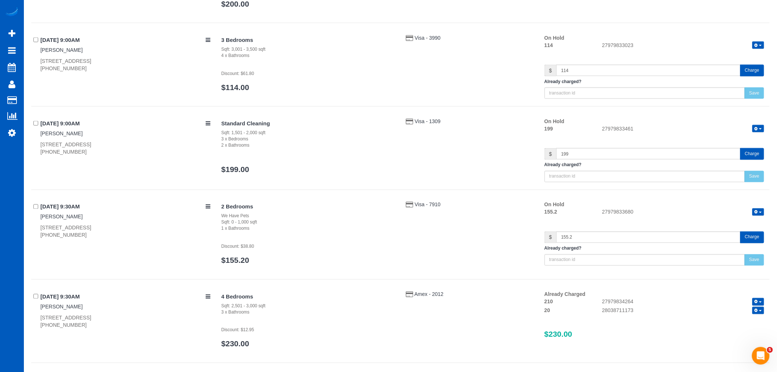
scroll to position [1640, 0]
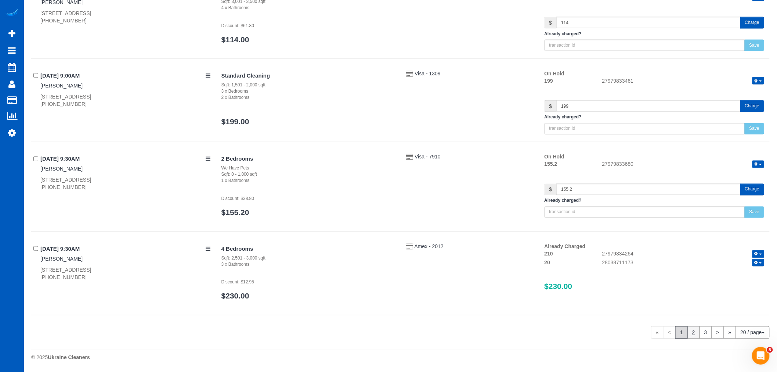
click at [690, 335] on link "2" at bounding box center [694, 332] width 12 height 12
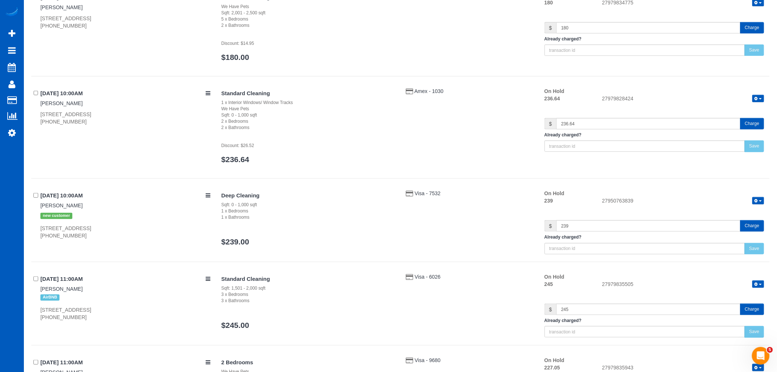
scroll to position [0, 0]
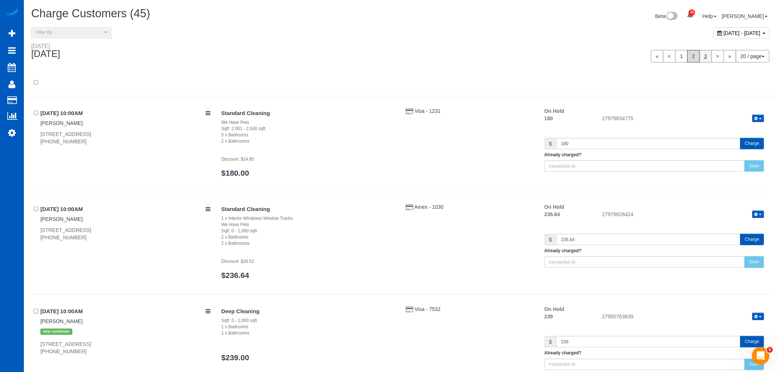
click at [700, 57] on link "3" at bounding box center [706, 56] width 12 height 12
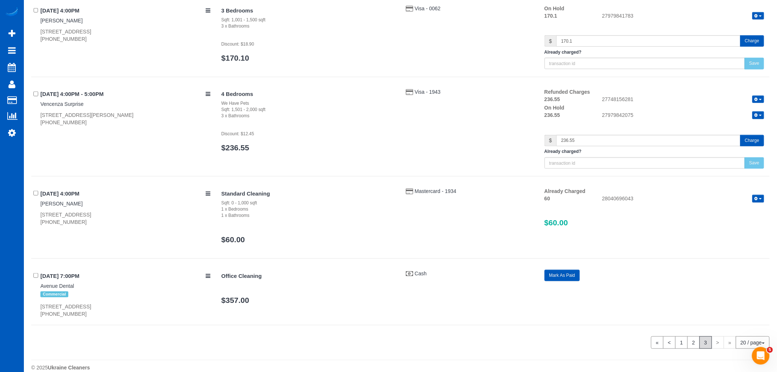
scroll to position [210, 0]
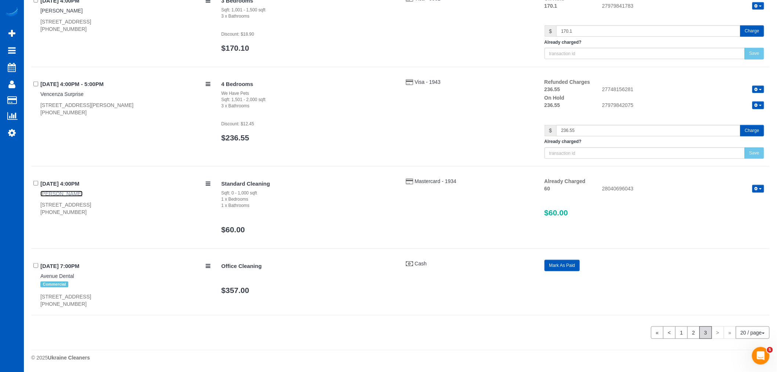
click at [58, 193] on link "George Abraham" at bounding box center [61, 194] width 42 height 6
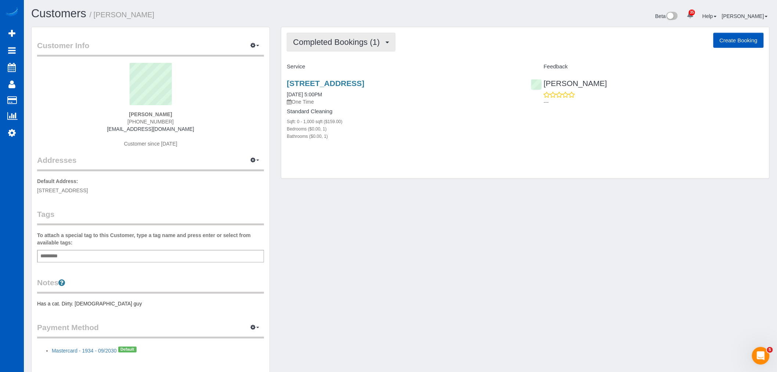
drag, startPoint x: 343, startPoint y: 48, endPoint x: 340, endPoint y: 50, distance: 3.9
click at [342, 47] on button "Completed Bookings (1)" at bounding box center [341, 42] width 109 height 19
click at [339, 67] on link "Upcoming Bookings (2)" at bounding box center [325, 69] width 76 height 10
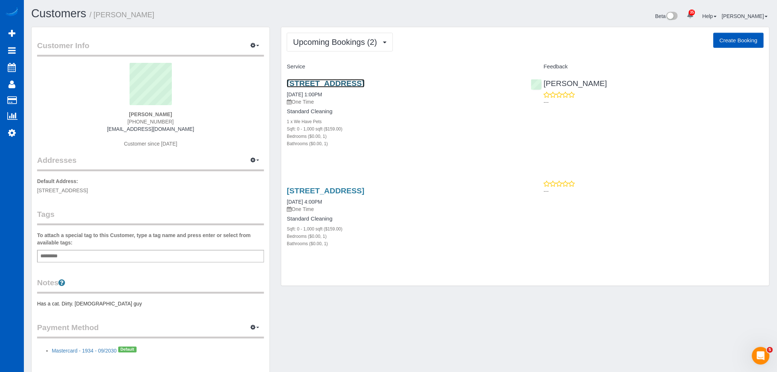
click at [339, 83] on link "715 E Pine St, 402n, Seattle, WA 98122" at bounding box center [326, 83] width 78 height 8
click at [338, 189] on link "[STREET_ADDRESS]" at bounding box center [326, 190] width 78 height 8
click at [322, 39] on span "Upcoming Bookings (2)" at bounding box center [337, 41] width 88 height 9
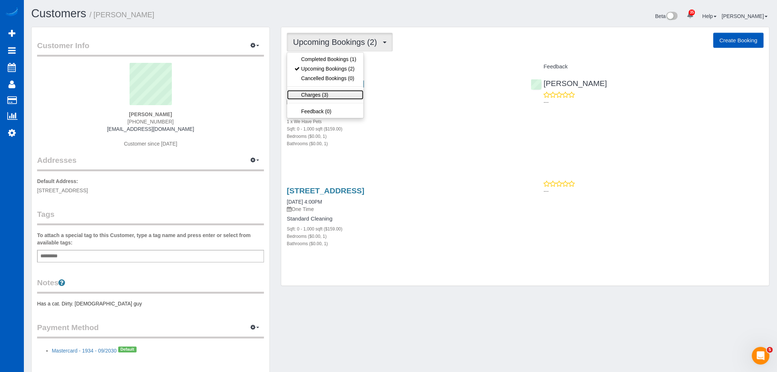
click at [327, 94] on link "Charges (3)" at bounding box center [325, 95] width 76 height 10
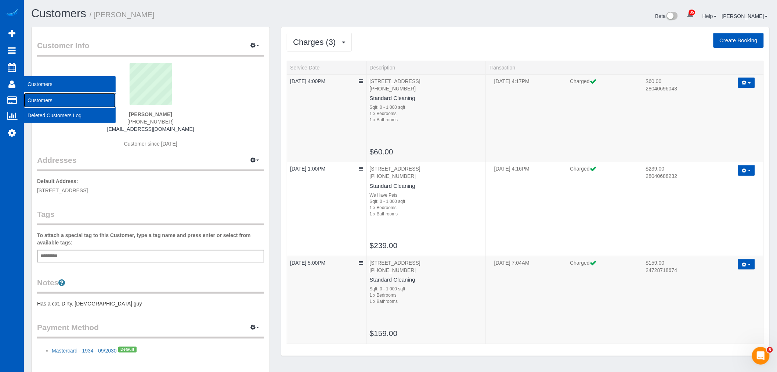
click at [46, 104] on link "Customers" at bounding box center [70, 100] width 92 height 15
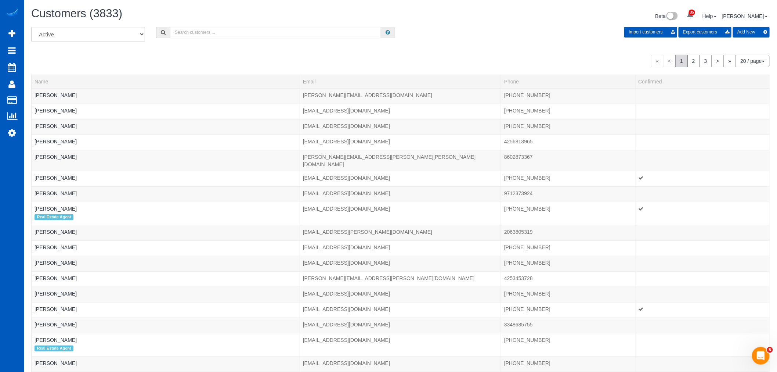
click at [249, 31] on input "text" at bounding box center [275, 32] width 211 height 11
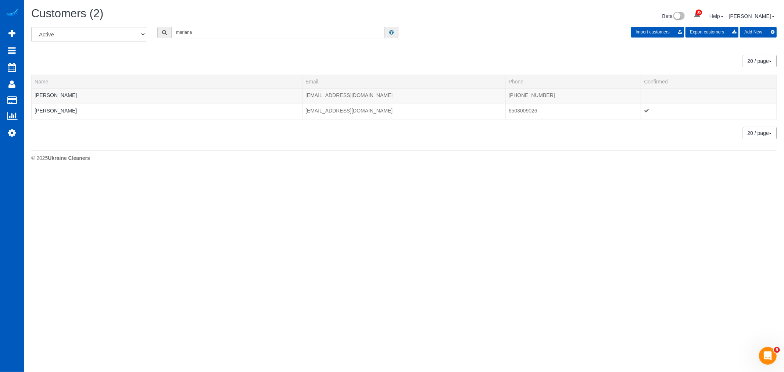
click at [252, 37] on input "mariana" at bounding box center [277, 32] width 213 height 11
type input "mariana"
click at [67, 96] on link "Mariana Grigor" at bounding box center [56, 95] width 42 height 6
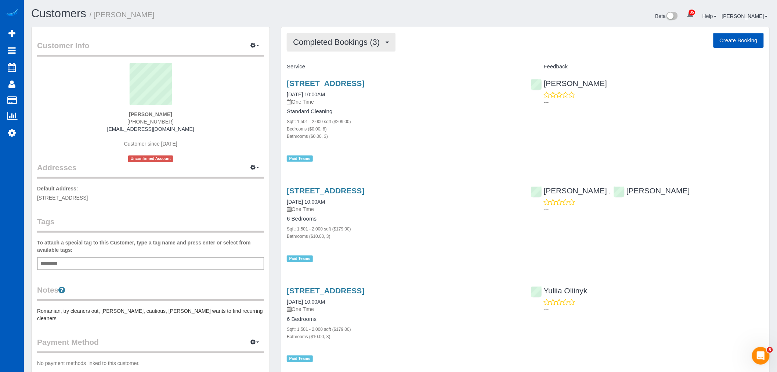
click at [332, 41] on span "Completed Bookings (3)" at bounding box center [338, 41] width 90 height 9
click at [340, 72] on link "Upcoming Bookings (1)" at bounding box center [325, 69] width 76 height 10
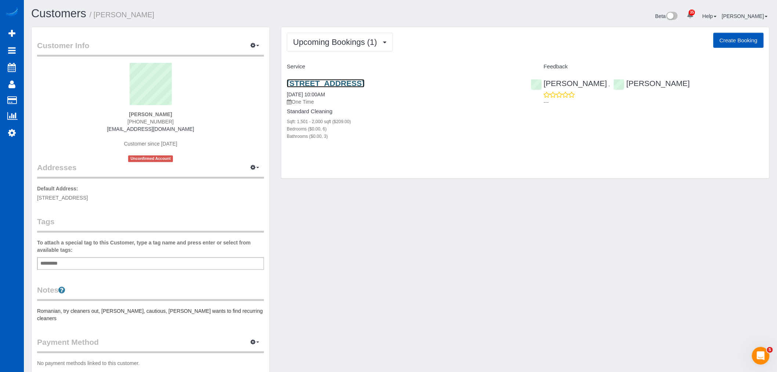
click at [358, 82] on link "13810 119th Ave Ne, Kirkland, WA 98034" at bounding box center [326, 83] width 78 height 8
click at [333, 46] on span "Upcoming Bookings (1)" at bounding box center [337, 41] width 88 height 9
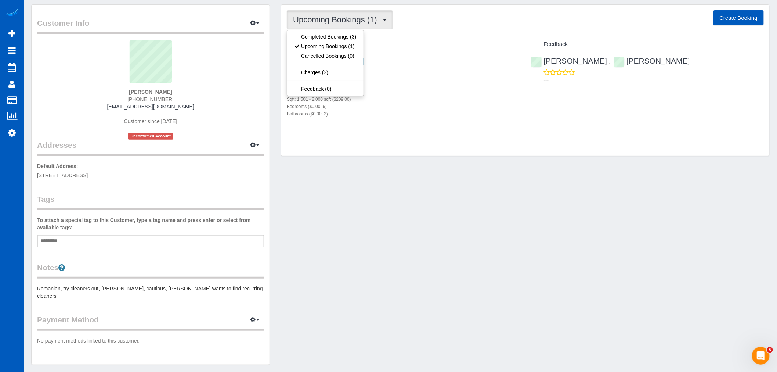
scroll to position [40, 0]
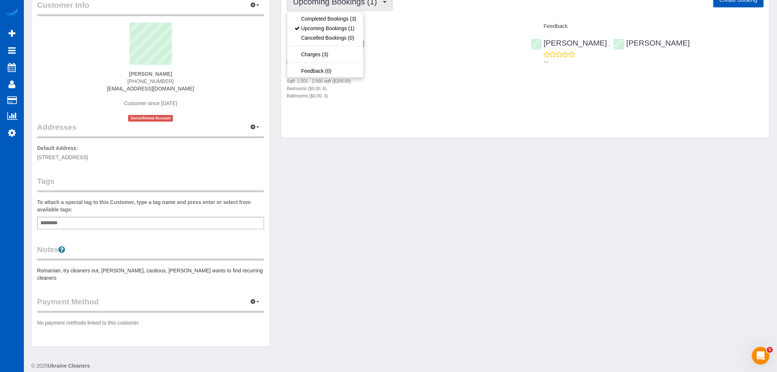
click at [179, 268] on pre "Romanian, try cleaners out, [PERSON_NAME], cautious, [PERSON_NAME] wants to fin…" at bounding box center [150, 274] width 227 height 15
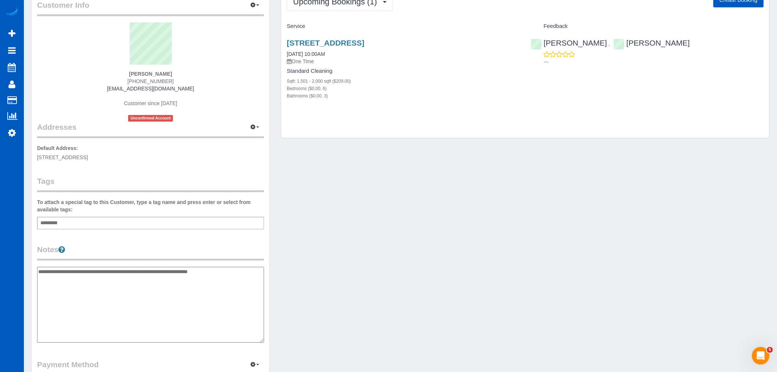
click at [230, 269] on textarea "**********" at bounding box center [150, 305] width 227 height 76
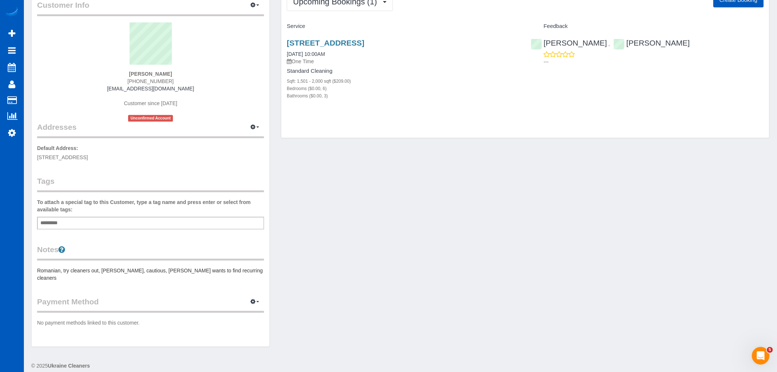
click at [220, 266] on div "Notes Romanian, try cleaners out, zelle, cautious, evt wants to find recurring …" at bounding box center [150, 262] width 227 height 37
click at [225, 272] on pre "Romanian, try cleaners out, [PERSON_NAME], cautious, [PERSON_NAME] wants to fin…" at bounding box center [150, 274] width 227 height 15
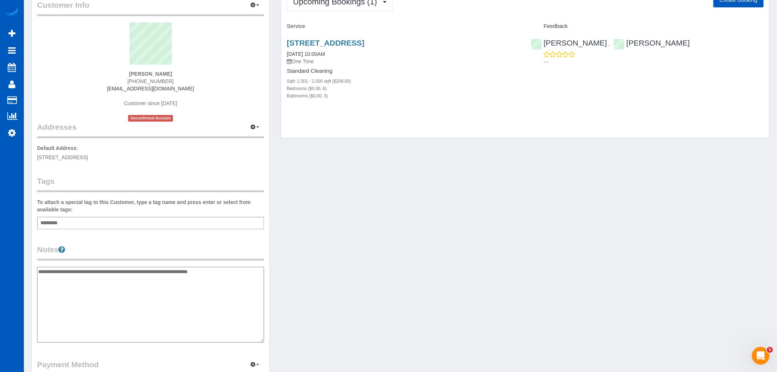
click at [220, 267] on textarea "**********" at bounding box center [150, 305] width 227 height 76
drag, startPoint x: 225, startPoint y: 274, endPoint x: 64, endPoint y: 290, distance: 162.0
click at [64, 290] on textarea "**********" at bounding box center [150, 305] width 227 height 76
click at [117, 303] on textarea "**********" at bounding box center [150, 305] width 227 height 76
type textarea "**********"
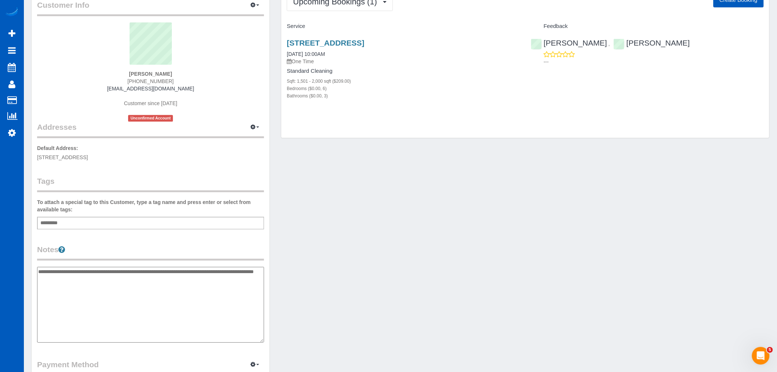
click at [247, 257] on legend "Notes" at bounding box center [150, 252] width 227 height 17
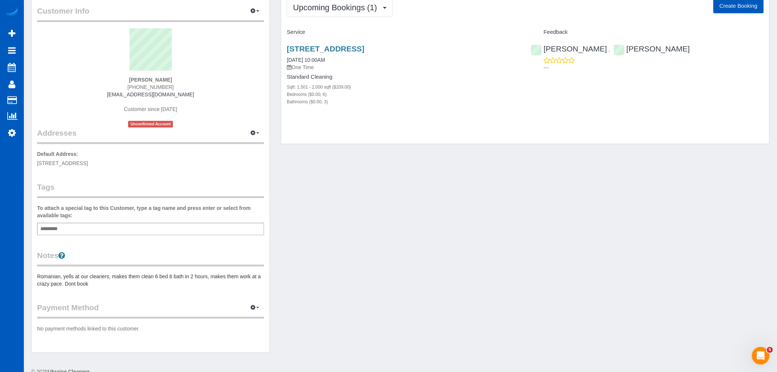
scroll to position [0, 0]
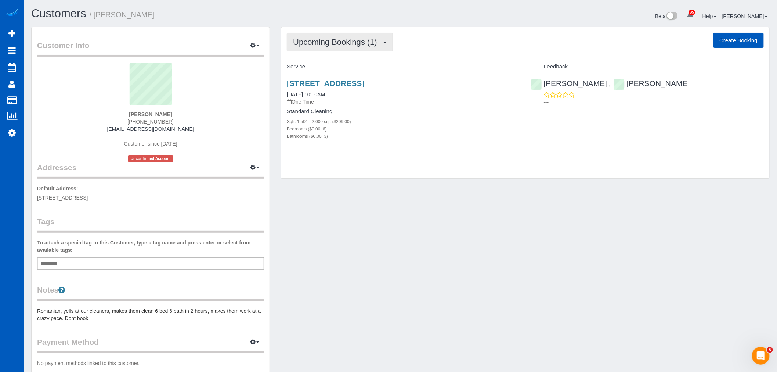
click at [299, 52] on div "Upcoming Bookings (1) Completed Bookings (3) Upcoming Bookings (1) Cancelled Bo…" at bounding box center [525, 102] width 488 height 151
click at [303, 48] on button "Upcoming Bookings (1)" at bounding box center [340, 42] width 106 height 19
click at [462, 130] on div "Bedrooms ($0.00, 6)" at bounding box center [403, 128] width 233 height 7
click at [327, 82] on link "13810 119th Ave Ne, Kirkland, WA 98034" at bounding box center [326, 83] width 78 height 8
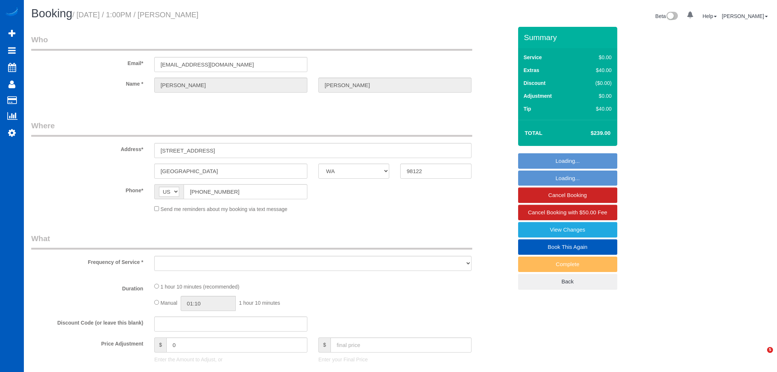
select select "WA"
select select "object:1027"
select select "199"
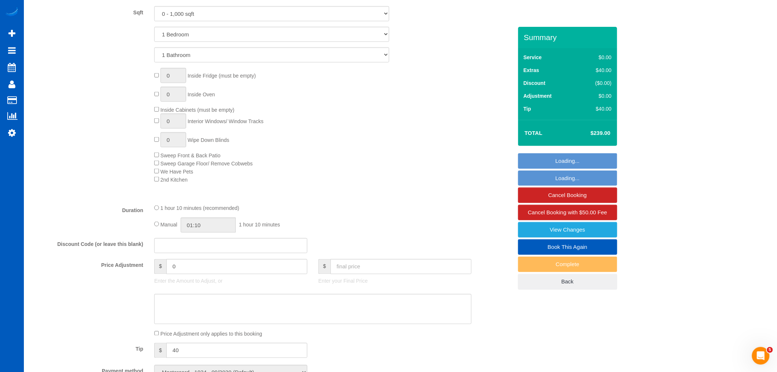
select select "object:1187"
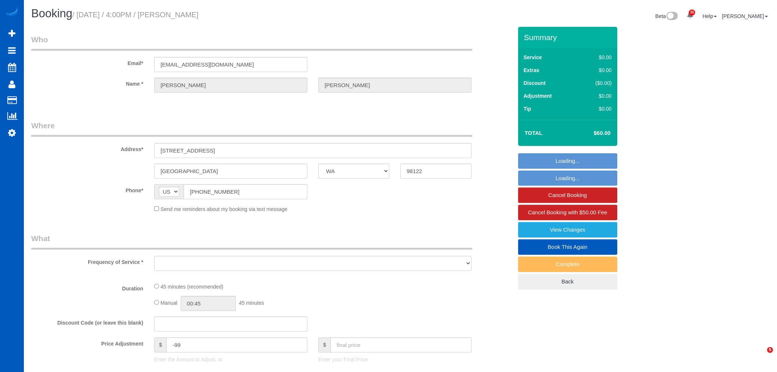
select select "WA"
select select "object:803"
select select "string:fspay-31dfdf74-2281-4b6f-8da6-ba78b56676f9"
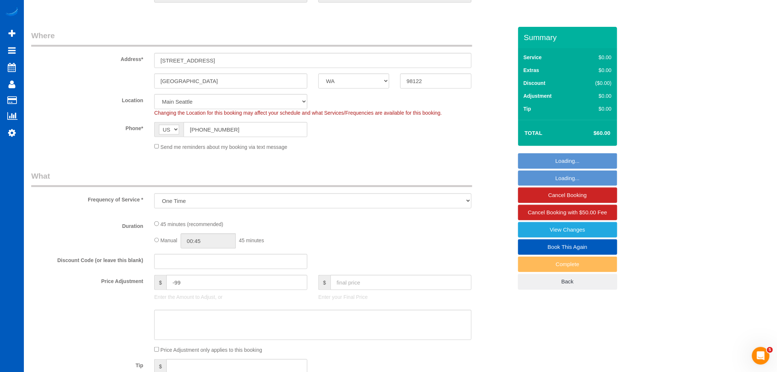
select select "object:824"
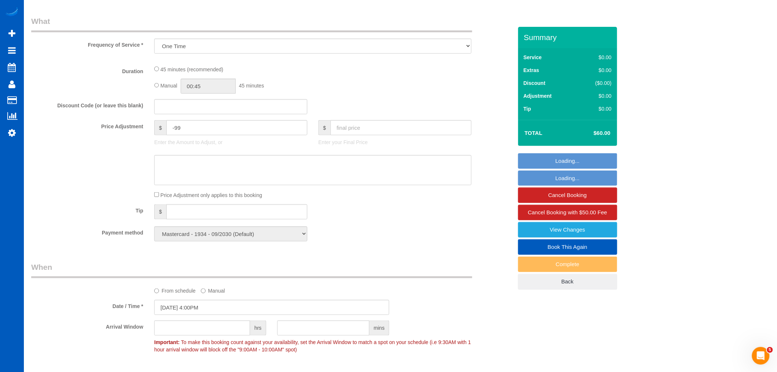
select select "199"
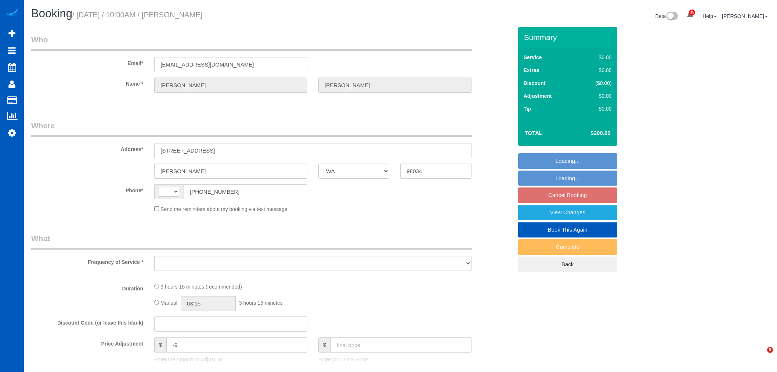
select select "WA"
select select "string:[GEOGRAPHIC_DATA]"
select select "object:1168"
select select "199"
select select "1501"
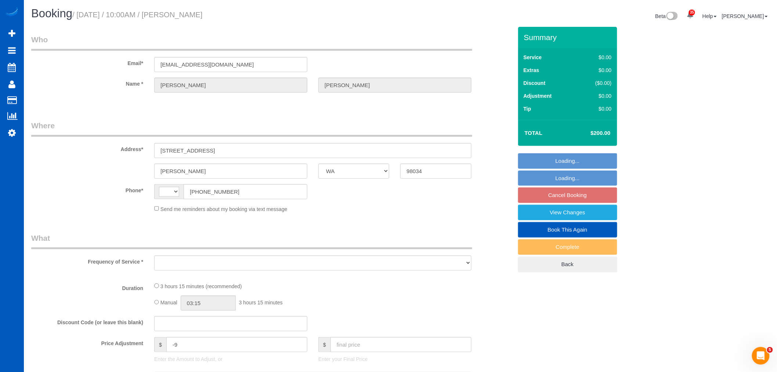
select select "6"
select select "3"
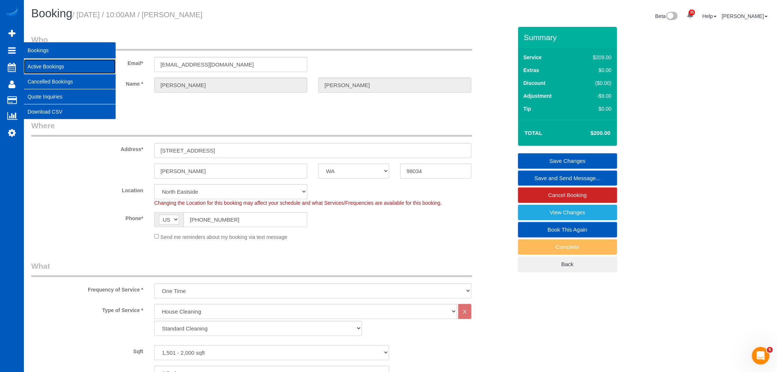
click at [44, 65] on link "Active Bookings" at bounding box center [70, 66] width 92 height 15
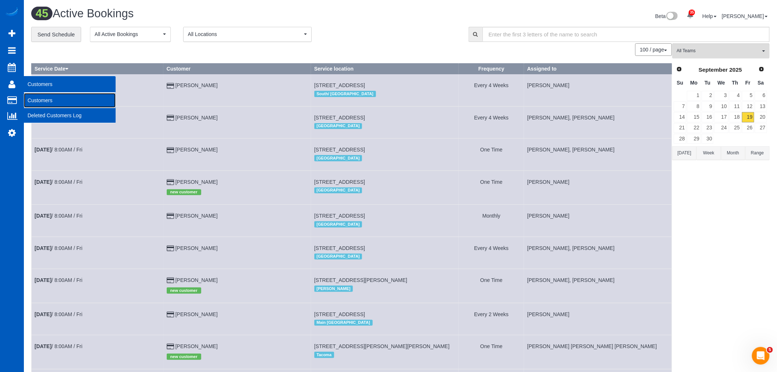
click at [43, 97] on link "Customers" at bounding box center [70, 100] width 92 height 15
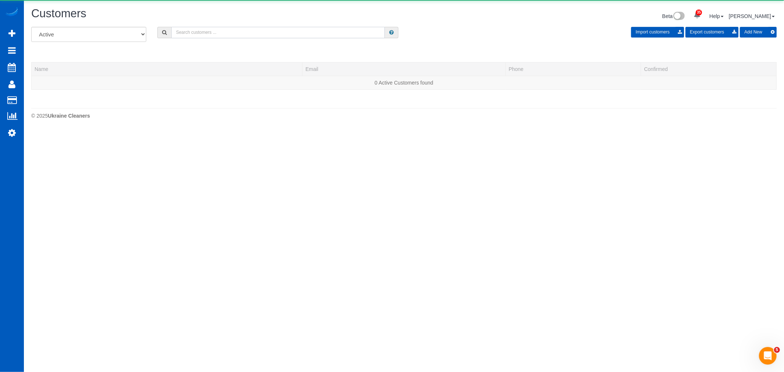
click at [231, 32] on input "text" at bounding box center [277, 32] width 213 height 11
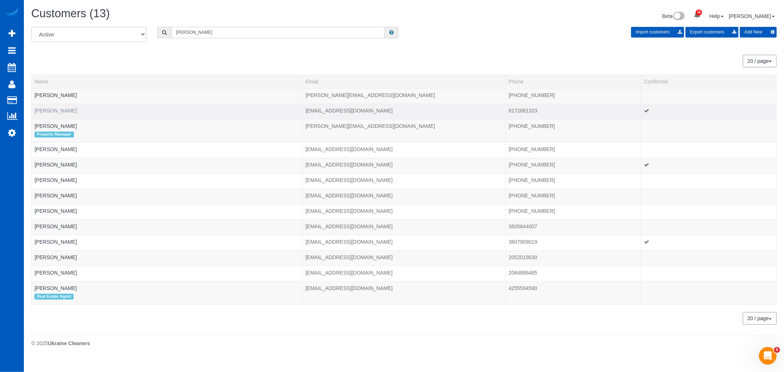
type input "[PERSON_NAME]"
click at [61, 111] on link "[PERSON_NAME]" at bounding box center [56, 111] width 42 height 6
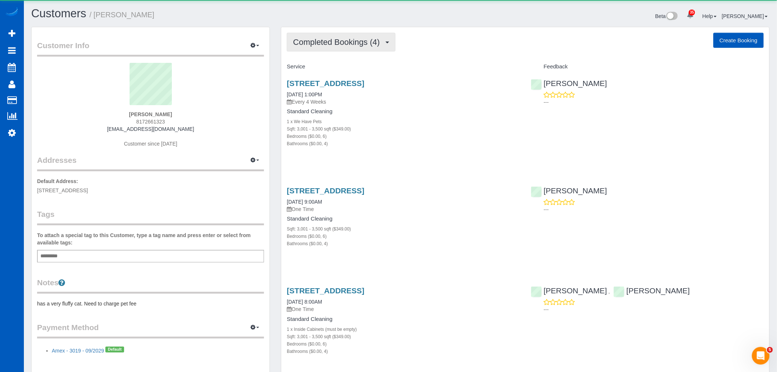
click at [369, 48] on button "Completed Bookings (4)" at bounding box center [341, 42] width 109 height 19
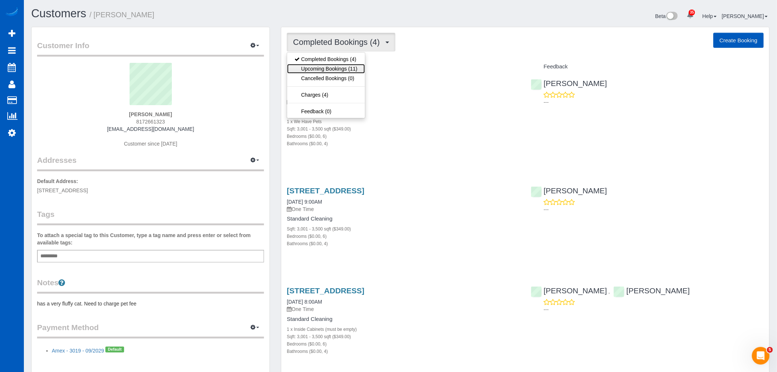
click at [350, 67] on link "Upcoming Bookings (11)" at bounding box center [326, 69] width 78 height 10
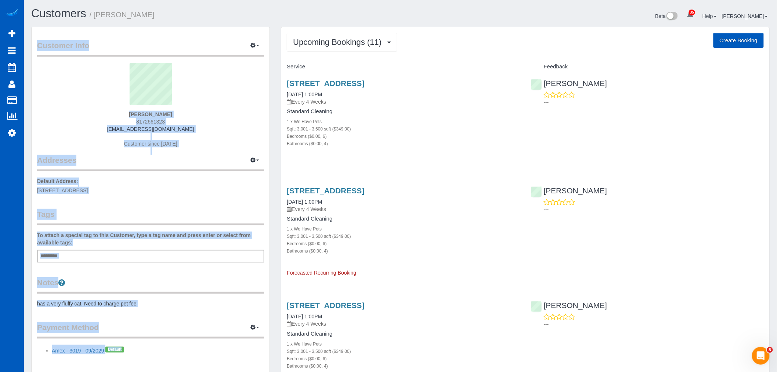
click at [353, 40] on span "Upcoming Bookings (11)" at bounding box center [339, 41] width 92 height 9
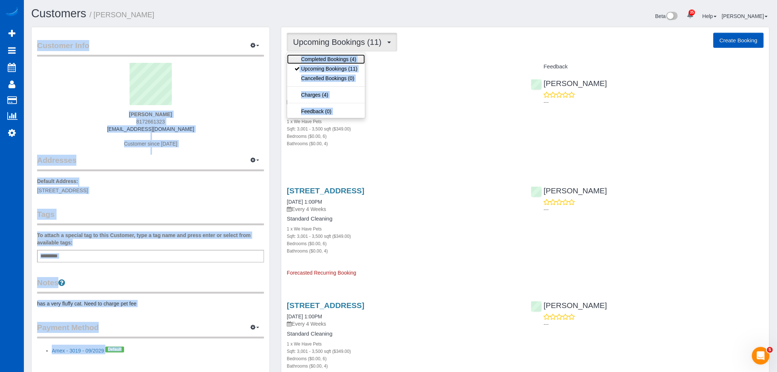
click at [338, 60] on link "Completed Bookings (4)" at bounding box center [326, 59] width 78 height 10
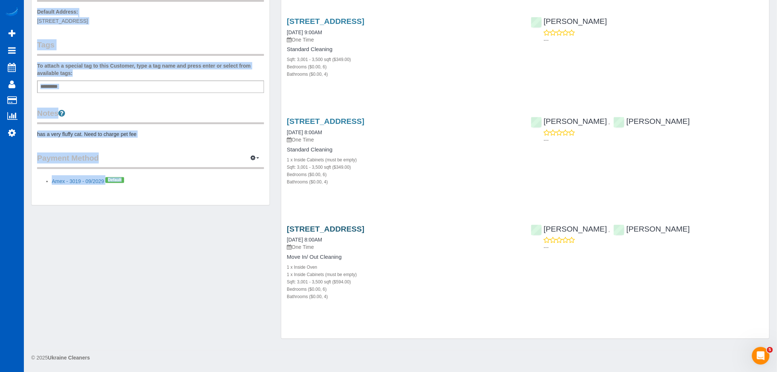
scroll to position [170, 0]
click at [341, 227] on link "[STREET_ADDRESS]" at bounding box center [326, 228] width 78 height 8
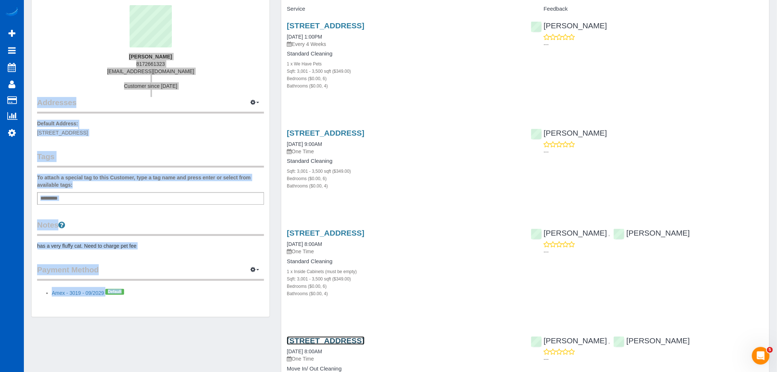
scroll to position [0, 0]
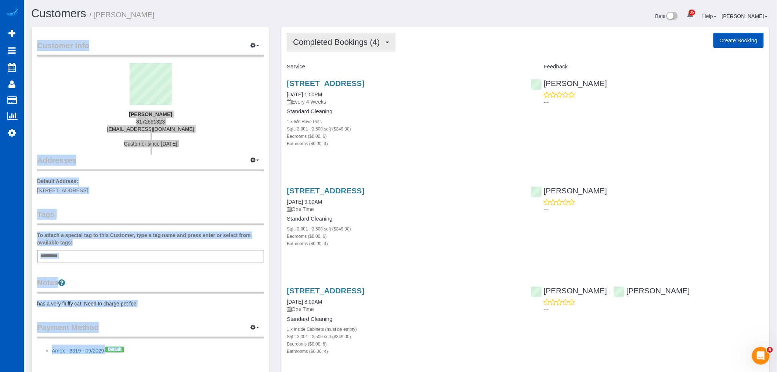
click at [344, 46] on button "Completed Bookings (4)" at bounding box center [341, 42] width 109 height 19
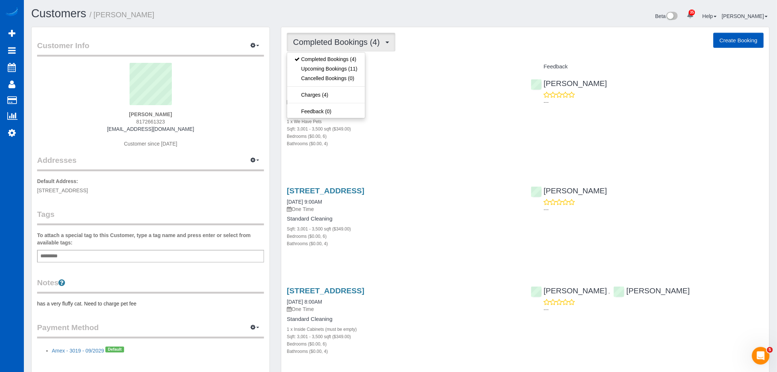
click at [414, 105] on p "Every 4 Weeks" at bounding box center [403, 101] width 233 height 7
click at [310, 44] on span "Completed Bookings (4)" at bounding box center [338, 41] width 90 height 9
click at [333, 91] on link "Charges (4)" at bounding box center [326, 95] width 78 height 10
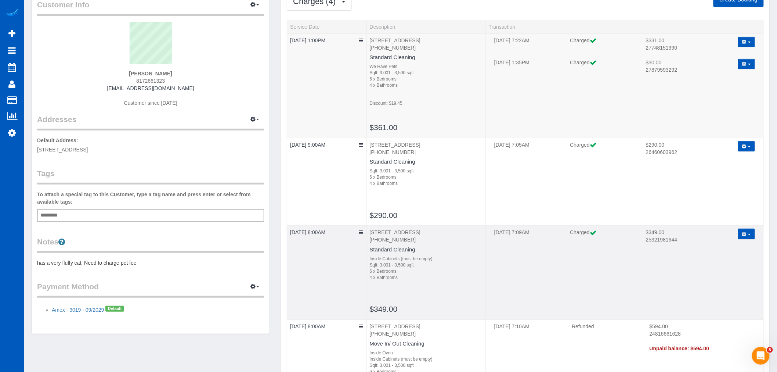
scroll to position [134, 0]
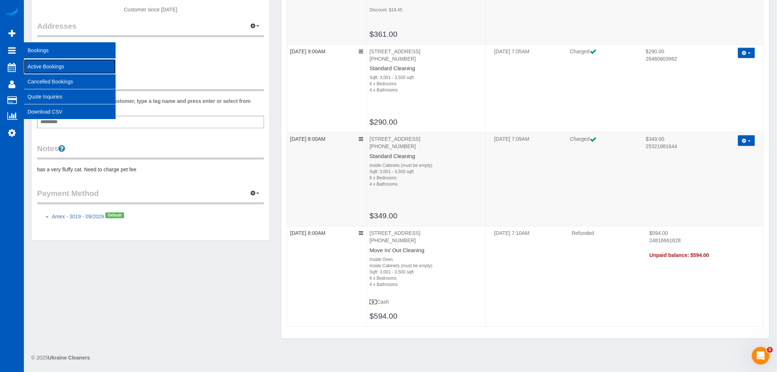
click at [42, 64] on link "Active Bookings" at bounding box center [70, 66] width 92 height 15
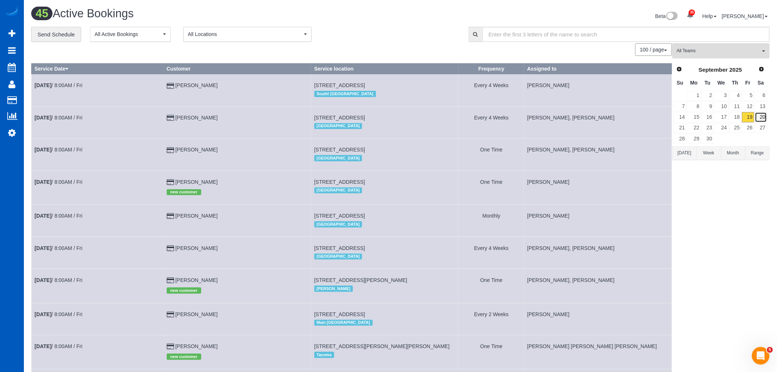
click at [758, 115] on link "20" at bounding box center [761, 117] width 12 height 10
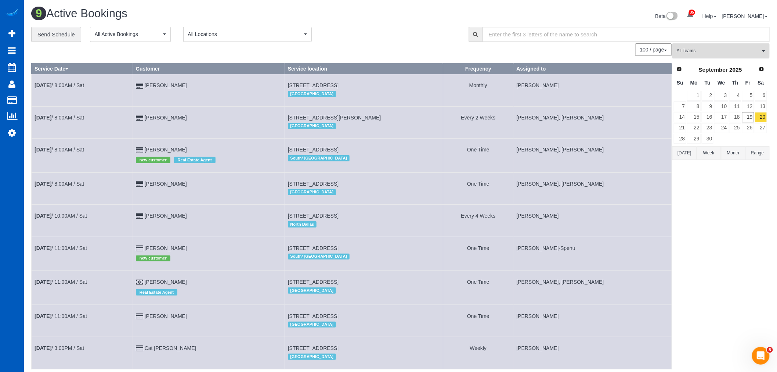
click at [726, 58] on button "All Teams" at bounding box center [721, 50] width 97 height 15
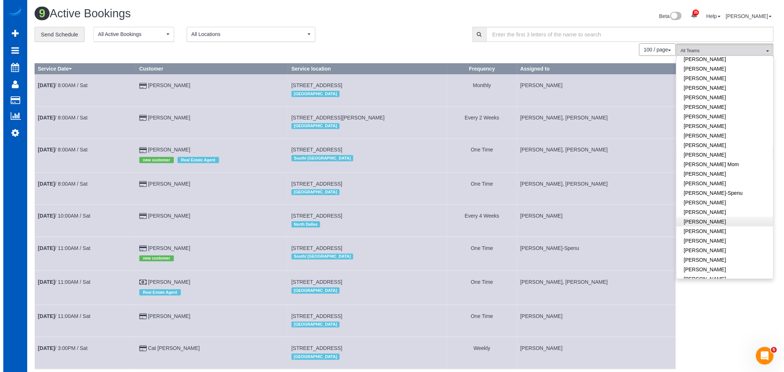
scroll to position [82, 0]
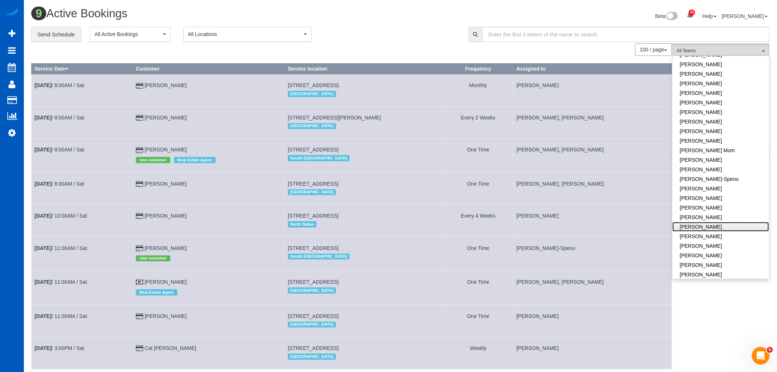
click at [718, 225] on link "[PERSON_NAME]" at bounding box center [721, 227] width 97 height 10
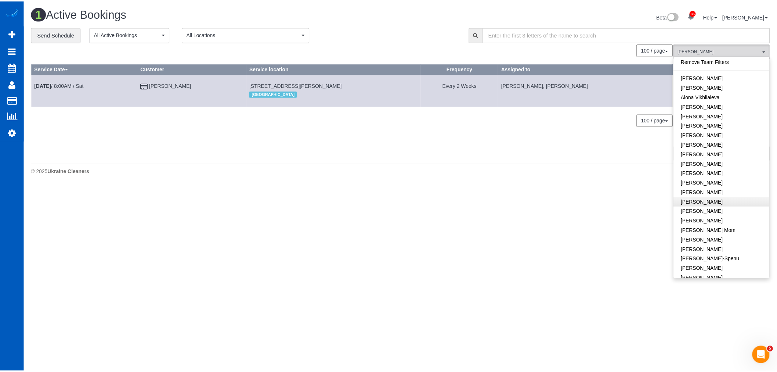
scroll to position [0, 0]
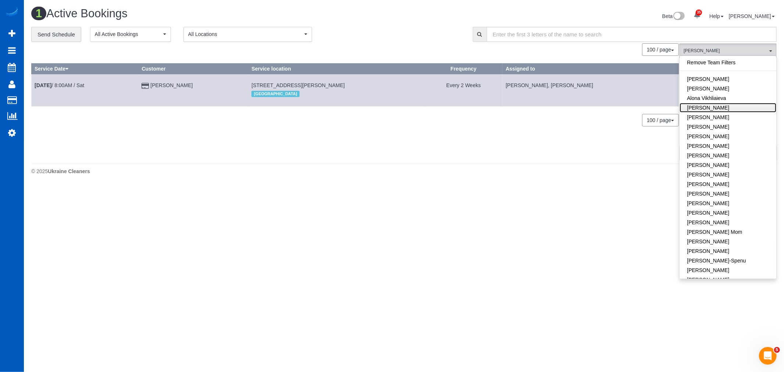
click at [733, 109] on link "[PERSON_NAME]" at bounding box center [727, 108] width 97 height 10
click at [737, 93] on link "[PERSON_NAME]" at bounding box center [727, 89] width 97 height 10
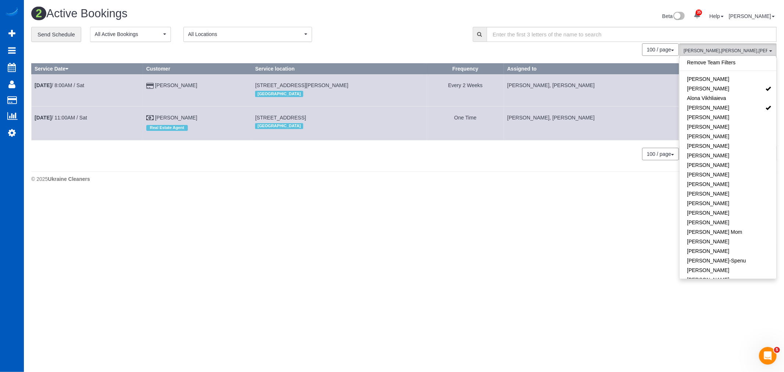
click at [315, 219] on body "35 Beta Your Notifications You have 0 alerts × You have 5 to charge for [DATE] …" at bounding box center [392, 186] width 784 height 372
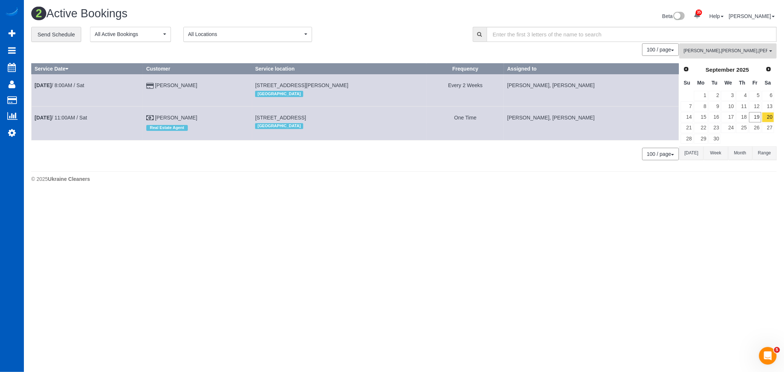
click at [723, 53] on span "[PERSON_NAME] , [PERSON_NAME]" at bounding box center [725, 51] width 84 height 6
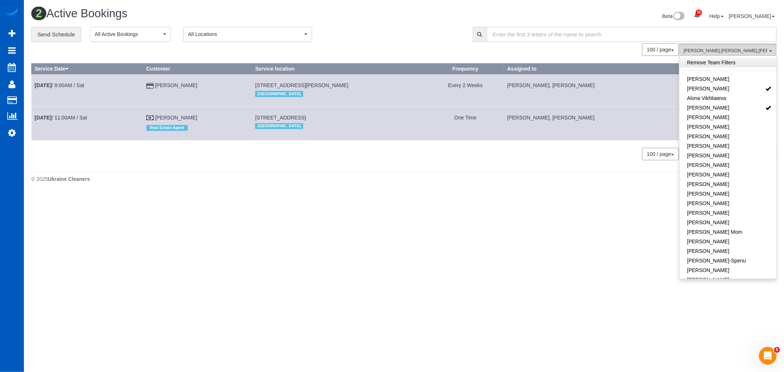
click at [725, 61] on link "Remove Team Filters" at bounding box center [727, 63] width 97 height 10
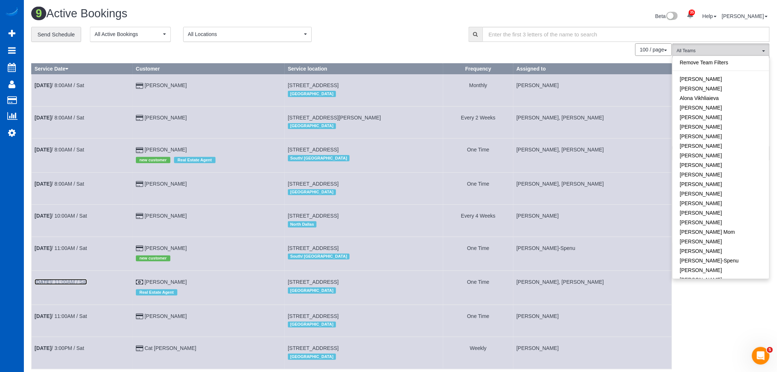
click at [51, 285] on b "[DATE]" at bounding box center [43, 282] width 17 height 6
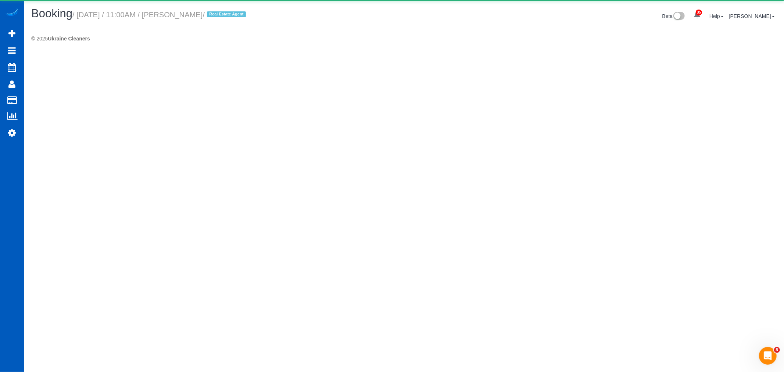
select select "WA"
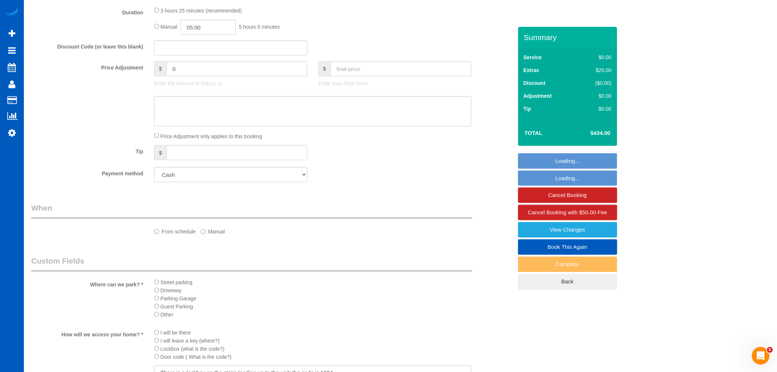
select select "object:5950"
select select "199"
select select "1001"
select select "2"
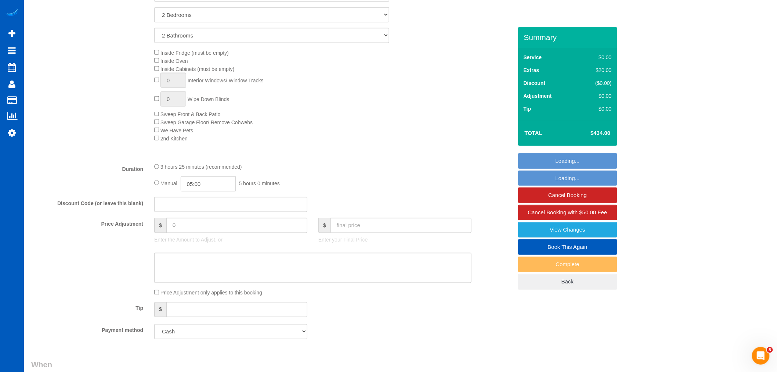
select select "spot21"
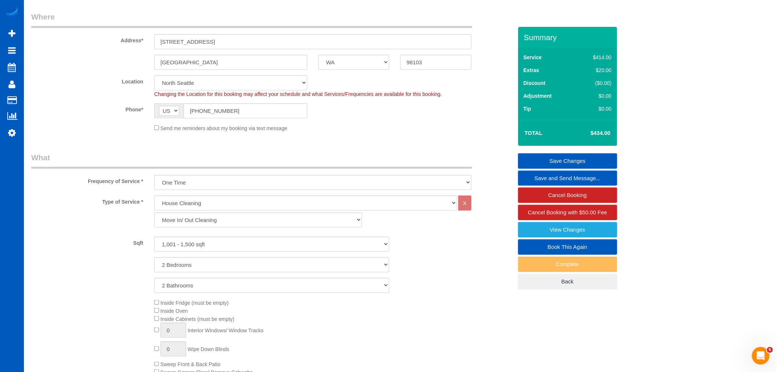
scroll to position [122, 0]
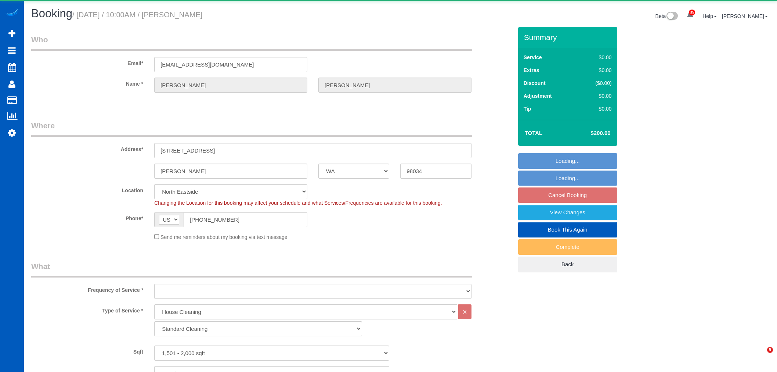
select select "WA"
select select "199"
select select "object:1252"
select select "1501"
select select "6"
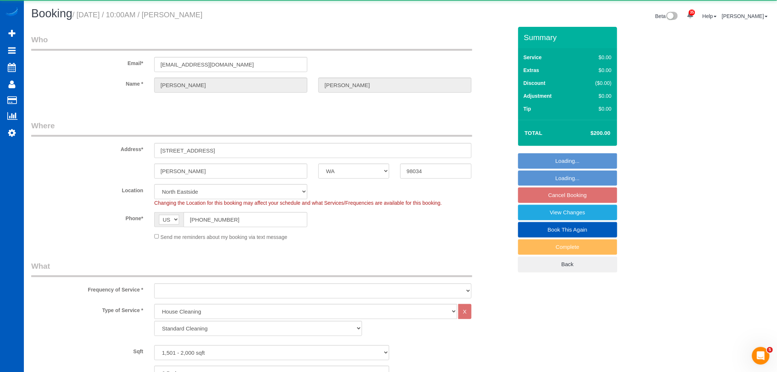
select select "3"
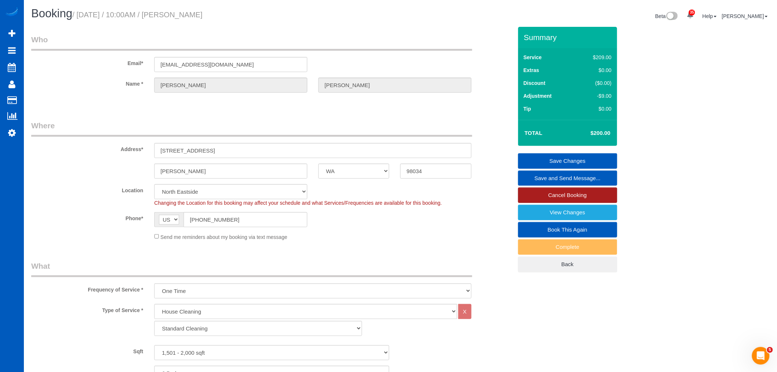
click at [573, 194] on link "Cancel Booking" at bounding box center [567, 194] width 99 height 15
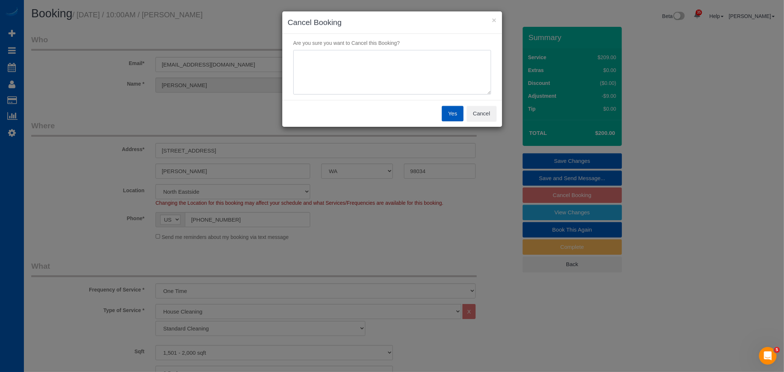
click at [384, 73] on textarea at bounding box center [392, 72] width 198 height 45
type textarea "Not a good fit"
click at [449, 119] on button "Yes" at bounding box center [452, 113] width 21 height 15
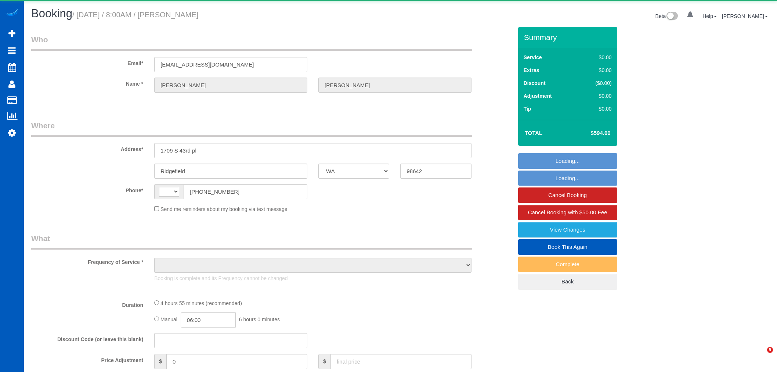
select select "WA"
select select "string:[GEOGRAPHIC_DATA]"
select select "199"
select select "3001"
select select "6"
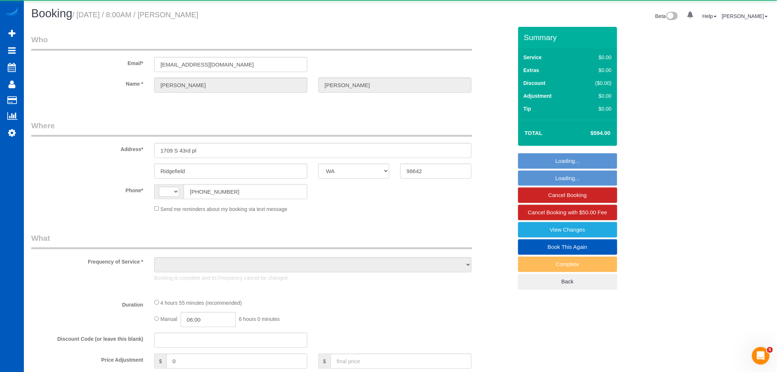
select select "4"
select select "spot1"
select select "number:10"
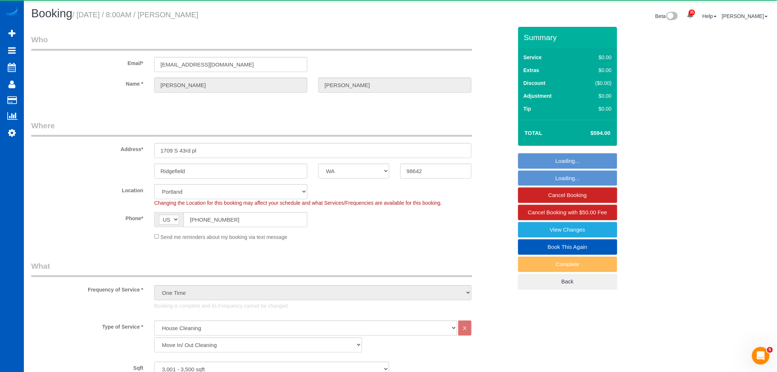
select select "object:1118"
select select "spot6"
select select "3001"
select select "6"
select select "4"
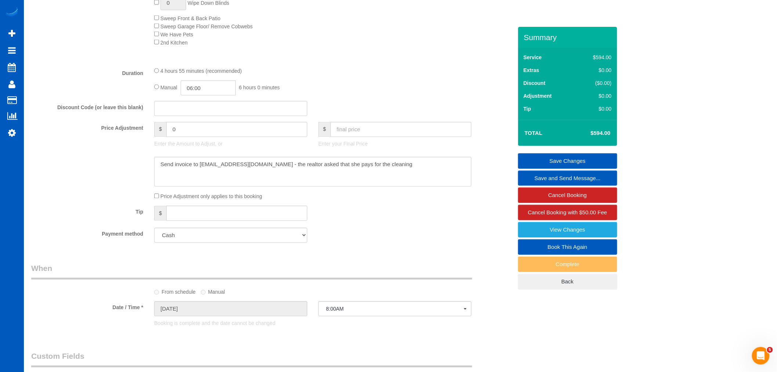
scroll to position [490, 0]
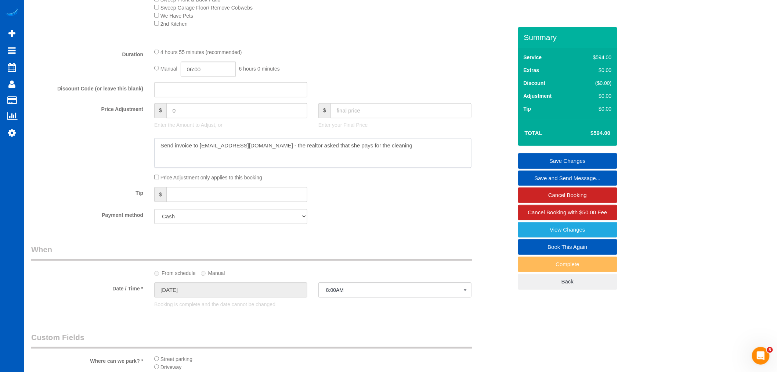
click at [430, 155] on textarea at bounding box center [312, 153] width 317 height 30
drag, startPoint x: 245, startPoint y: 153, endPoint x: 201, endPoint y: 159, distance: 45.2
click at [201, 159] on textarea at bounding box center [312, 153] width 317 height 30
click at [224, 149] on textarea at bounding box center [312, 153] width 317 height 30
drag, startPoint x: 200, startPoint y: 152, endPoint x: 250, endPoint y: 154, distance: 49.6
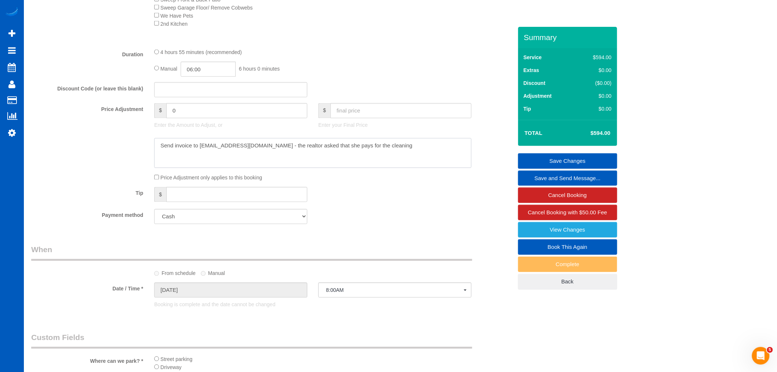
click at [250, 154] on textarea at bounding box center [312, 153] width 317 height 30
click at [215, 155] on textarea at bounding box center [312, 153] width 317 height 30
click at [200, 149] on textarea at bounding box center [312, 153] width 317 height 30
drag, startPoint x: 406, startPoint y: 149, endPoint x: 141, endPoint y: 169, distance: 264.9
click at [141, 168] on div at bounding box center [272, 153] width 493 height 30
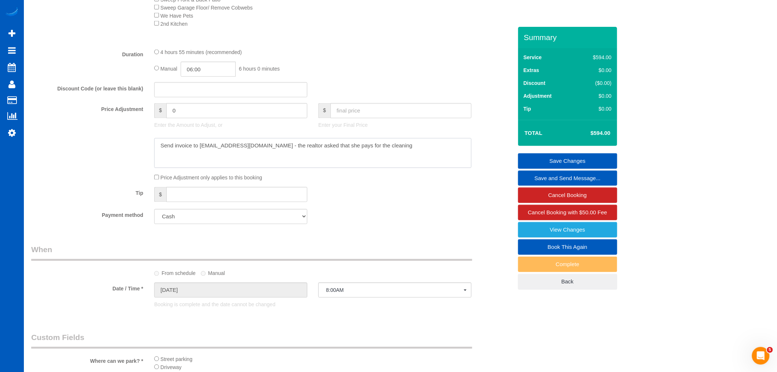
click at [293, 162] on textarea at bounding box center [312, 153] width 317 height 30
drag, startPoint x: 283, startPoint y: 150, endPoint x: 417, endPoint y: 145, distance: 134.2
click at [417, 145] on textarea at bounding box center [312, 153] width 317 height 30
click at [282, 153] on textarea at bounding box center [312, 153] width 317 height 30
drag, startPoint x: 284, startPoint y: 151, endPoint x: 418, endPoint y: 156, distance: 134.6
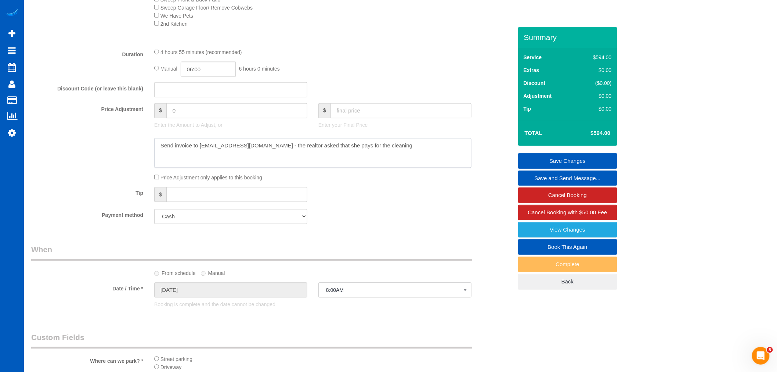
click at [418, 156] on textarea at bounding box center [312, 153] width 317 height 30
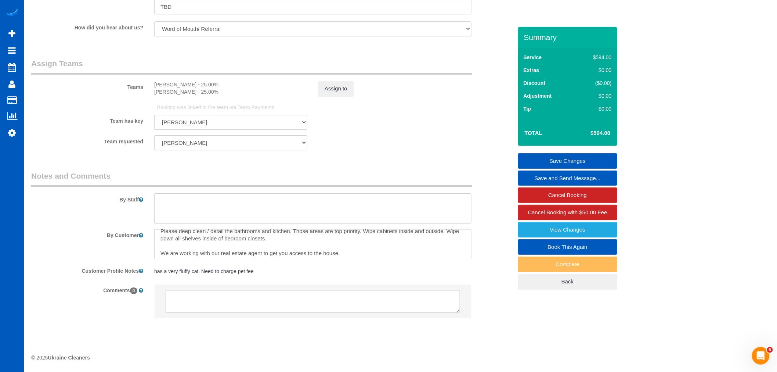
scroll to position [7, 0]
click at [177, 245] on textarea at bounding box center [312, 244] width 317 height 30
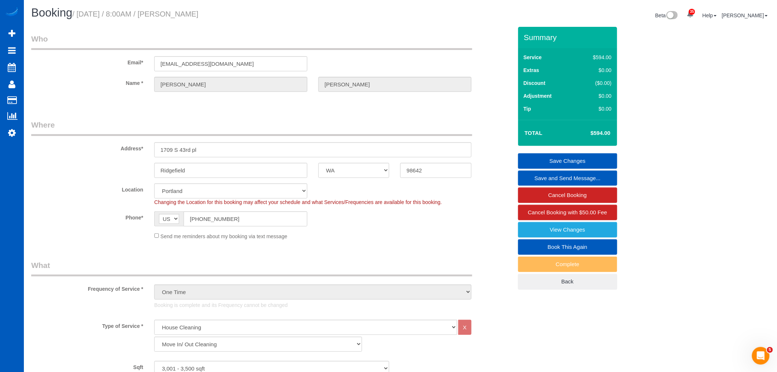
scroll to position [0, 0]
click at [361, 172] on select "AK AL AR AZ CA CO CT DC DE [GEOGRAPHIC_DATA] [GEOGRAPHIC_DATA] HI IA ID IL IN K…" at bounding box center [354, 171] width 71 height 15
click at [359, 173] on select "AK AL AR AZ CA CO CT DC DE [GEOGRAPHIC_DATA] [GEOGRAPHIC_DATA] HI IA ID IL IN K…" at bounding box center [354, 171] width 71 height 15
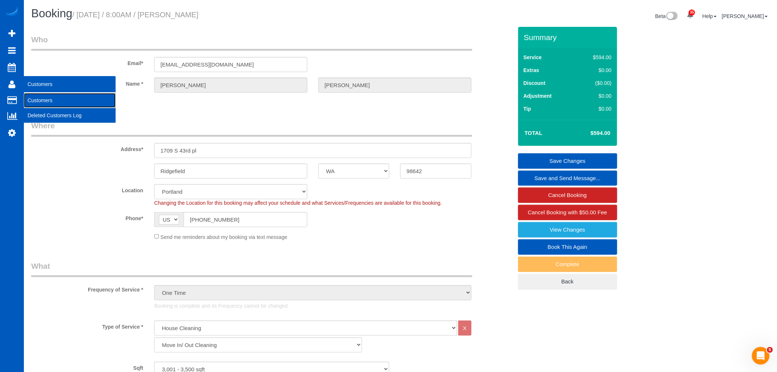
click at [39, 93] on link "Customers" at bounding box center [70, 100] width 92 height 15
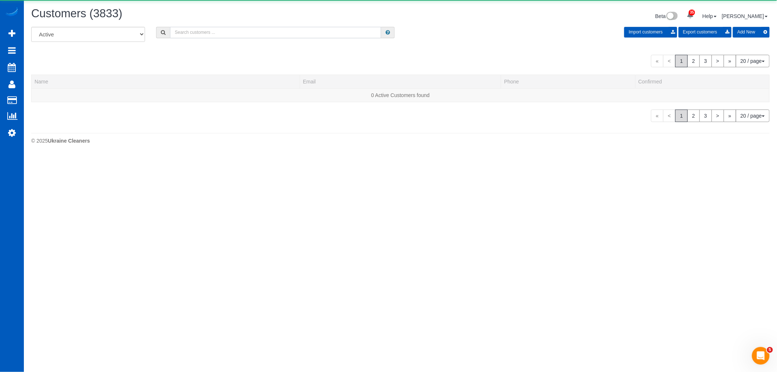
click at [195, 34] on input "text" at bounding box center [275, 32] width 211 height 11
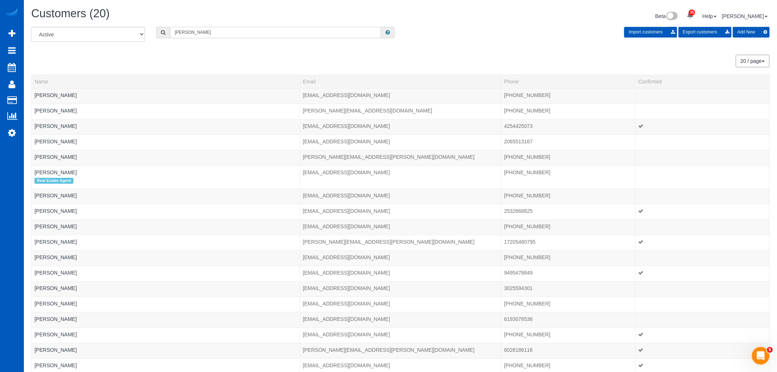
click at [218, 29] on input "[PERSON_NAME]" at bounding box center [275, 32] width 211 height 11
click at [218, 32] on input "[PERSON_NAME]" at bounding box center [275, 32] width 211 height 11
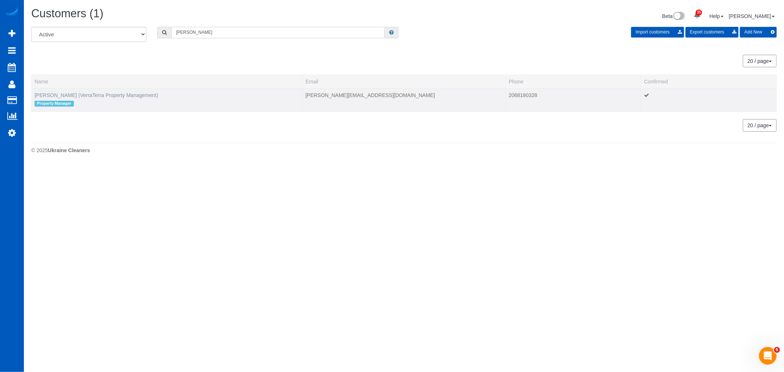
type input "[PERSON_NAME]"
click at [75, 94] on link "[PERSON_NAME] (VerraTerra Property Management)" at bounding box center [96, 95] width 123 height 6
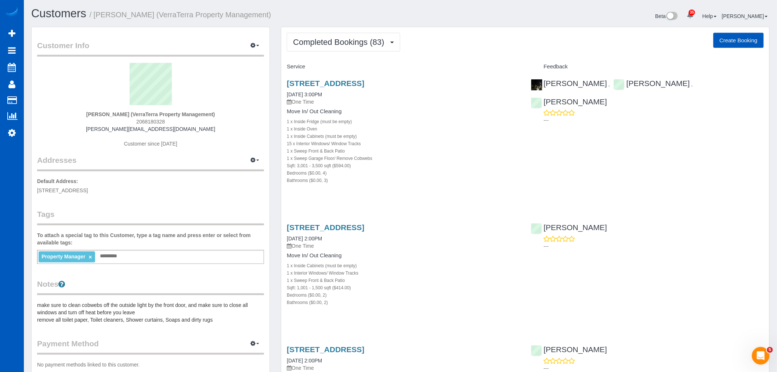
click at [731, 38] on button "Create Booking" at bounding box center [739, 40] width 50 height 15
select select "WA"
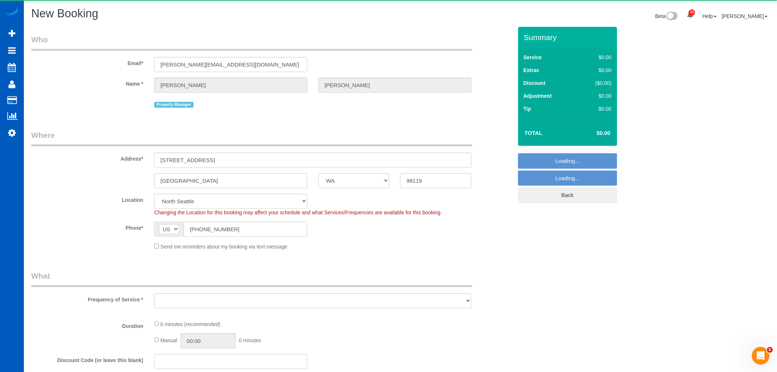
select select "object:3676"
select select "199"
select select "object:3881"
select select "5"
select select "object:3886"
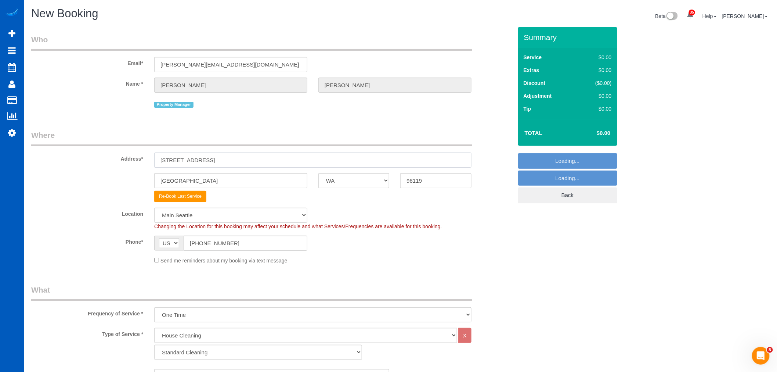
drag, startPoint x: 239, startPoint y: 162, endPoint x: 127, endPoint y: 181, distance: 113.3
click at [127, 181] on sui-booking-address "Address* [STREET_ADDRESS] [GEOGRAPHIC_DATA] AK AL AR AZ CA CO CT DC DE [GEOGRAP…" at bounding box center [272, 166] width 482 height 72
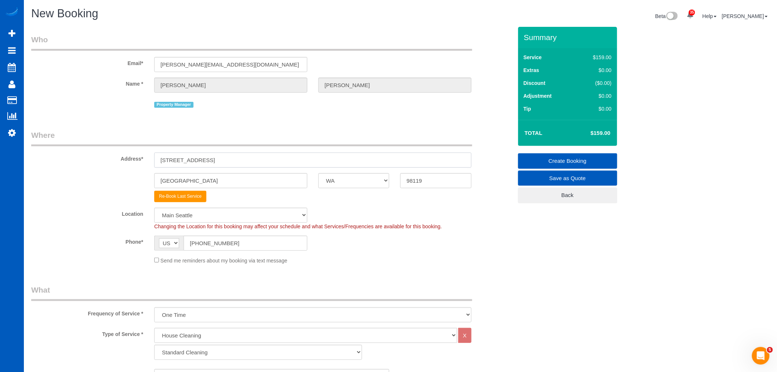
paste input "[STREET_ADDRESS][PERSON_NAME]"
drag, startPoint x: 261, startPoint y: 162, endPoint x: 237, endPoint y: 165, distance: 24.2
click at [237, 165] on input "[STREET_ADDRESS][PERSON_NAME]" at bounding box center [312, 159] width 317 height 15
type input "[STREET_ADDRESS][PERSON_NAME]"
drag, startPoint x: 446, startPoint y: 182, endPoint x: 361, endPoint y: 193, distance: 86.4
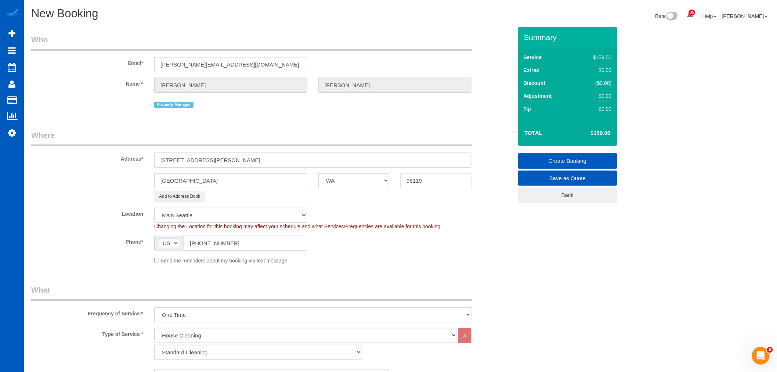
click at [361, 193] on sui-booking-address "Address* [STREET_ADDRESS][PERSON_NAME] [GEOGRAPHIC_DATA] AK AL AR AZ CA CO CT D…" at bounding box center [272, 166] width 482 height 72
paste input "021"
type input "98021"
select select "1"
select select "object:4067"
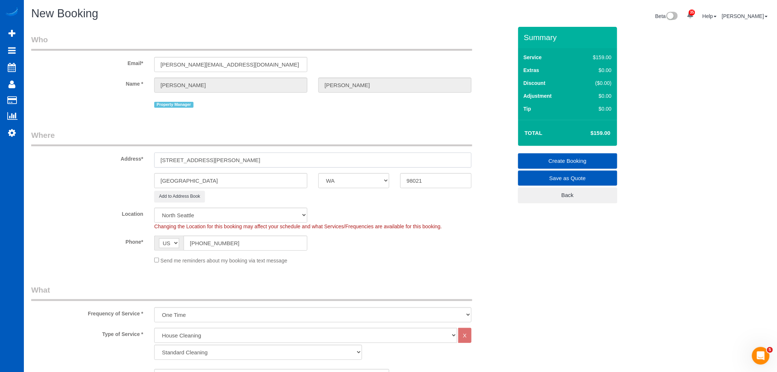
drag, startPoint x: 225, startPoint y: 162, endPoint x: 209, endPoint y: 165, distance: 16.9
click at [209, 165] on input "[STREET_ADDRESS][PERSON_NAME]" at bounding box center [312, 159] width 317 height 15
click at [215, 184] on input "[GEOGRAPHIC_DATA]" at bounding box center [230, 180] width 153 height 15
paste input "Bothell"
drag, startPoint x: 218, startPoint y: 179, endPoint x: 150, endPoint y: 182, distance: 68.4
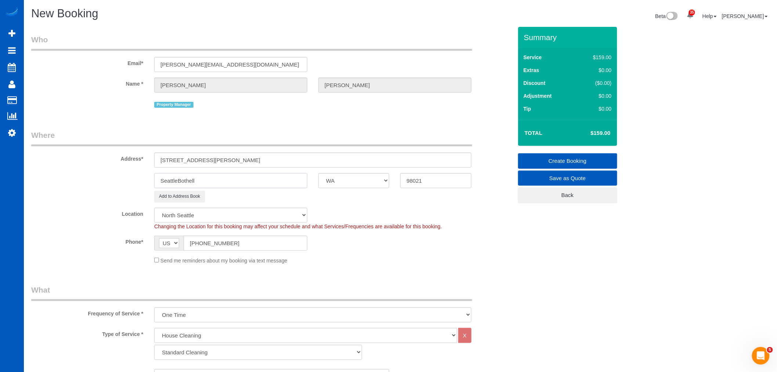
click at [150, 182] on div "SeattleBothell" at bounding box center [231, 180] width 164 height 15
paste input "text"
type input "Bothell"
drag, startPoint x: 273, startPoint y: 154, endPoint x: 206, endPoint y: 168, distance: 68.0
click at [206, 168] on input "[STREET_ADDRESS][PERSON_NAME]" at bounding box center [312, 159] width 317 height 15
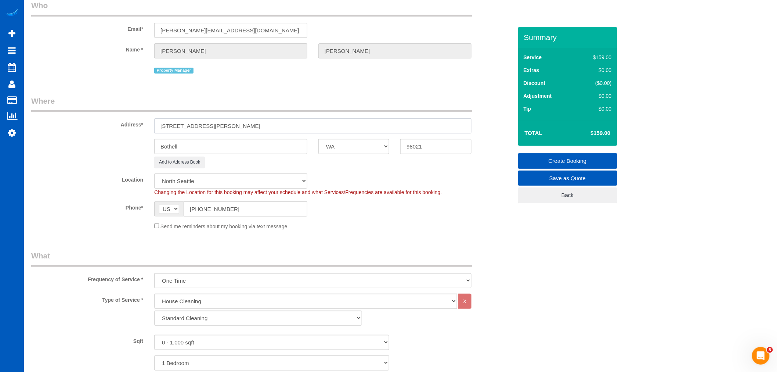
scroll to position [82, 0]
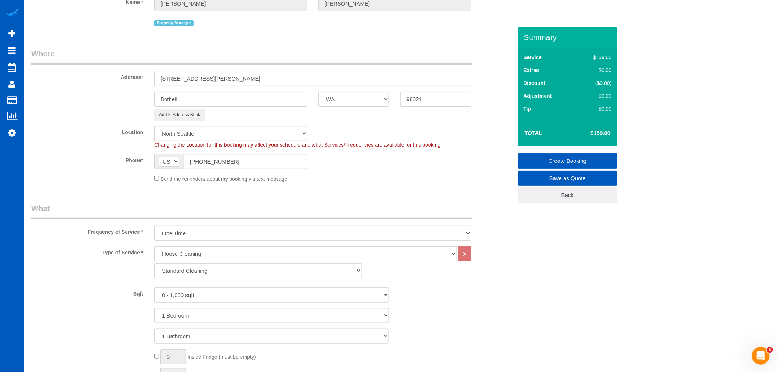
type input "[STREET_ADDRESS][PERSON_NAME]"
click at [211, 142] on span "Changing the Location for this booking may affect your schedule and what Servic…" at bounding box center [298, 145] width 288 height 6
click at [195, 273] on select "Standard Cleaning Deep Cleaning Move In/ Out Cleaning" at bounding box center [258, 270] width 208 height 15
select select "368"
click at [154, 264] on select "Standard Cleaning Deep Cleaning Move In/ Out Cleaning" at bounding box center [258, 270] width 208 height 15
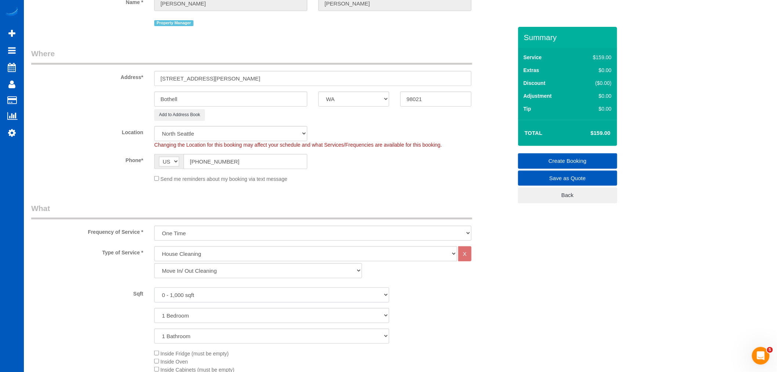
click at [192, 296] on select "0 - 1,000 sqft 1,001 - 1,500 sqft 1,501 - 2,000 sqft 2,001 - 2,500 sqft 2,501 -…" at bounding box center [271, 294] width 235 height 15
select select "1501"
click at [154, 288] on select "0 - 1,000 sqft 1,001 - 1,500 sqft 1,501 - 2,000 sqft 2,001 - 2,500 sqft 2,501 -…" at bounding box center [271, 294] width 235 height 15
click at [187, 315] on select "1 Bedroom 2 Bedrooms 3 Bedrooms 4 Bedrooms 5 Bedrooms 6 Bedrooms 7 Bedrooms" at bounding box center [271, 315] width 235 height 15
select select "3"
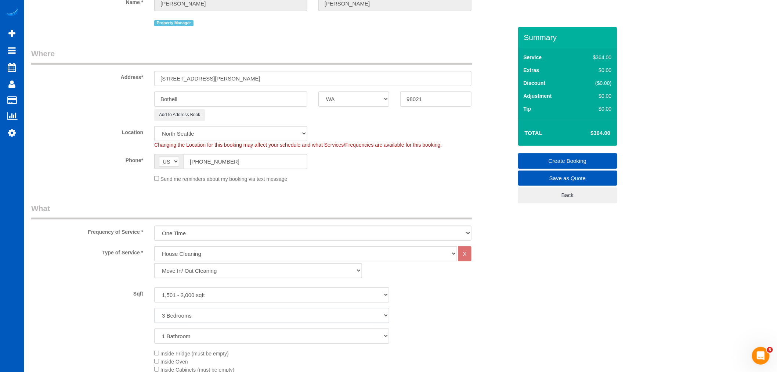
click at [154, 309] on select "1 Bedroom 2 Bedrooms 3 Bedrooms 4 Bedrooms 5 Bedrooms 6 Bedrooms 7 Bedrooms" at bounding box center [271, 315] width 235 height 15
click at [173, 338] on select "1 Bathroom 2 Bathrooms 3 Bathrooms 4 Bathrooms 5 Bathrooms 6 Bathrooms 7 Bathro…" at bounding box center [271, 335] width 235 height 15
select select "3"
click at [154, 330] on select "1 Bathroom 2 Bathrooms 3 Bathrooms 4 Bathrooms 5 Bathrooms 6 Bathrooms 7 Bathro…" at bounding box center [271, 335] width 235 height 15
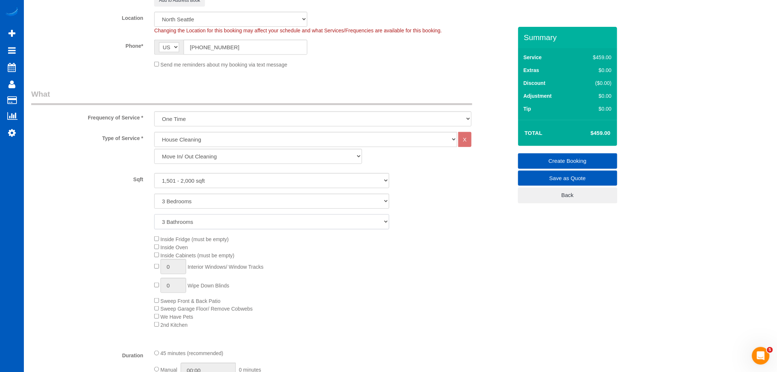
scroll to position [204, 0]
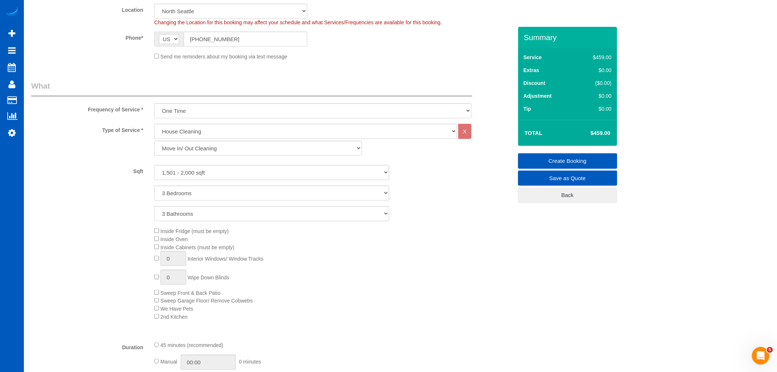
click at [157, 237] on div "Inside Fridge (must be empty) Inside Oven Inside Cabinets (must be empty) 0 Int…" at bounding box center [333, 274] width 369 height 94
click at [156, 244] on div "Inside Fridge (must be empty) Inside Oven Inside Cabinets (must be empty) 0 Int…" at bounding box center [333, 274] width 369 height 94
click at [156, 242] on span "Inside Oven" at bounding box center [171, 239] width 34 height 6
click at [157, 262] on span "0 Interior Windows/ Window Tracks" at bounding box center [208, 259] width 109 height 6
type input "1"
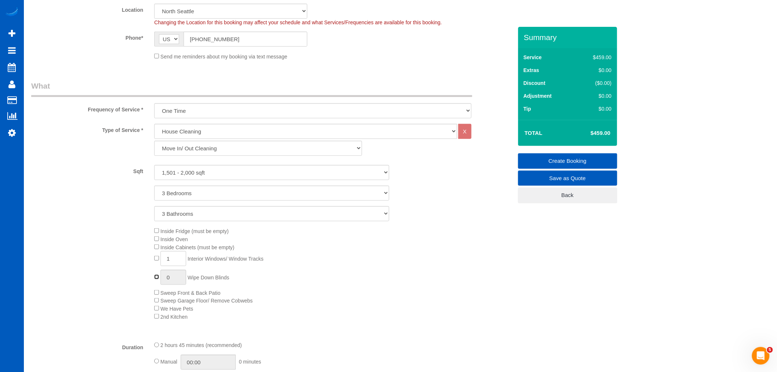
type input "1"
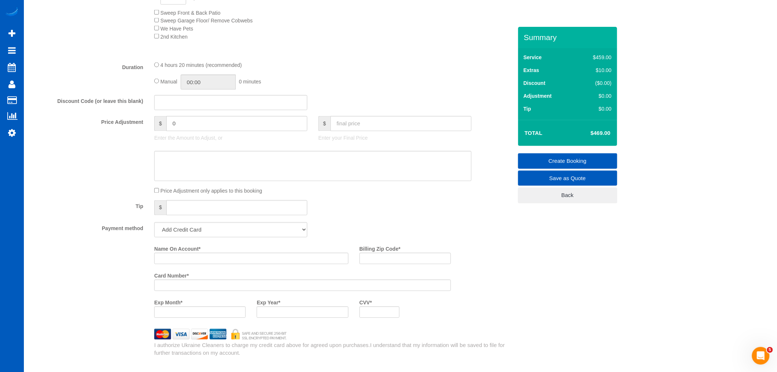
scroll to position [531, 0]
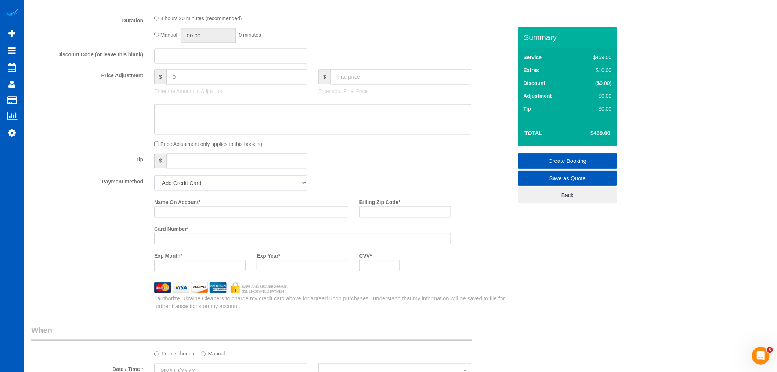
click at [193, 191] on select "Add Credit Card Cash Check Paypal" at bounding box center [230, 183] width 153 height 15
select select "string:cash"
click at [154, 182] on select "Add Credit Card Cash Check Paypal" at bounding box center [230, 183] width 153 height 15
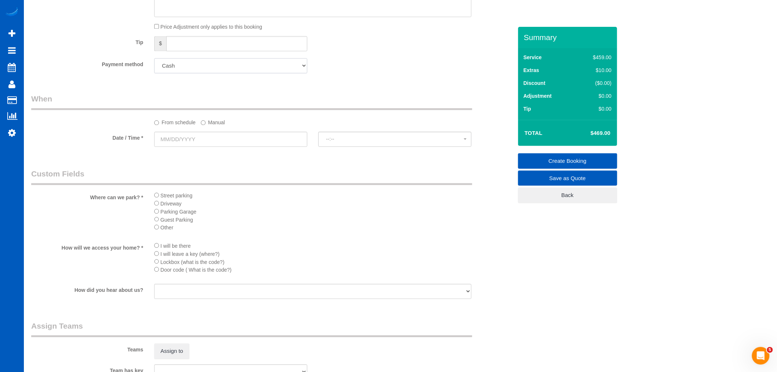
scroll to position [653, 0]
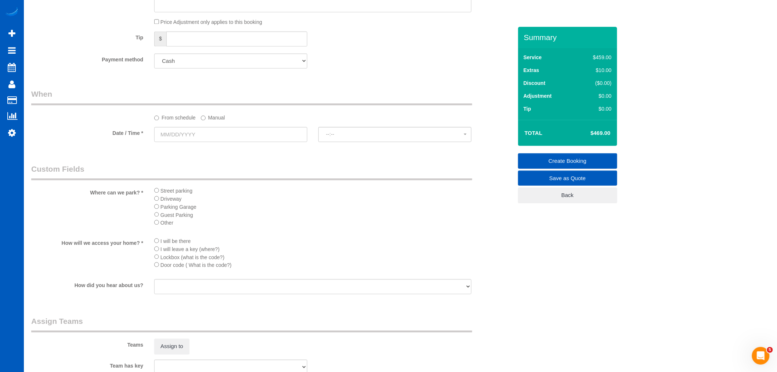
click at [168, 121] on label "From schedule" at bounding box center [175, 116] width 42 height 10
click at [164, 135] on input "text" at bounding box center [230, 134] width 153 height 15
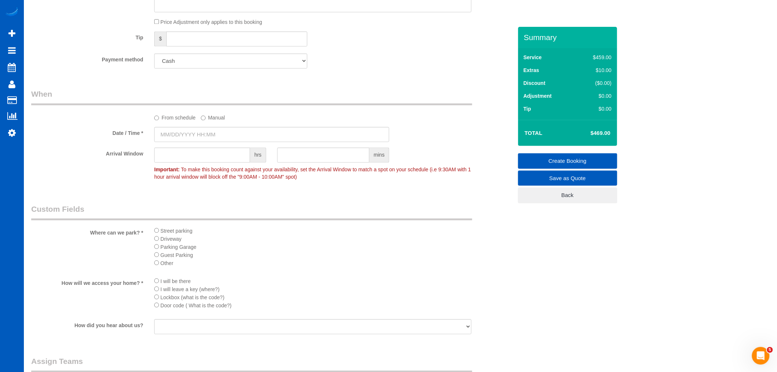
click at [184, 137] on input "text" at bounding box center [271, 134] width 235 height 15
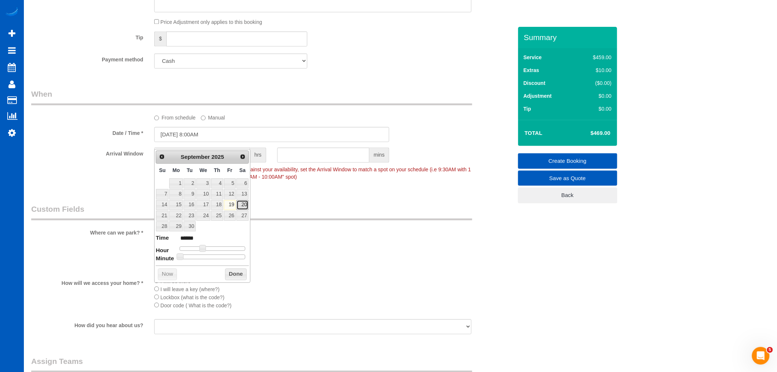
click at [243, 206] on link "20" at bounding box center [243, 205] width 12 height 10
type input "[DATE] 7:00AM"
type input "******"
click at [201, 251] on span at bounding box center [200, 248] width 7 height 7
click at [237, 275] on button "Done" at bounding box center [236, 274] width 22 height 12
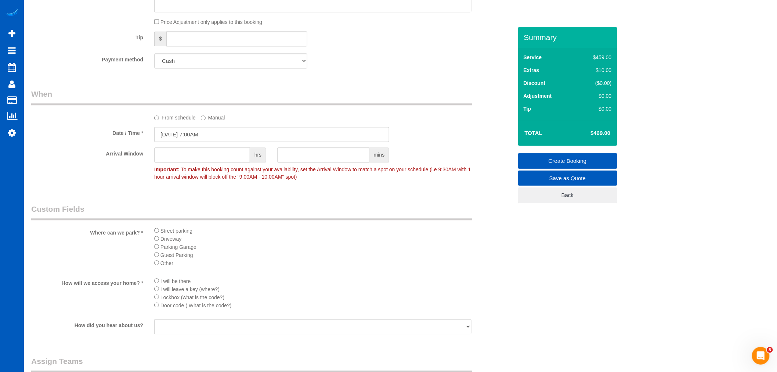
click at [157, 234] on li "Street parking" at bounding box center [312, 230] width 317 height 8
click at [153, 234] on div "Street parking Driveway Parking Garage Guest Parking Other" at bounding box center [313, 248] width 328 height 45
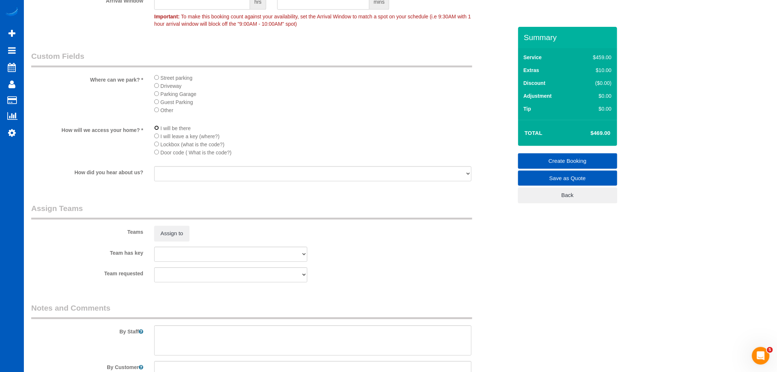
scroll to position [816, 0]
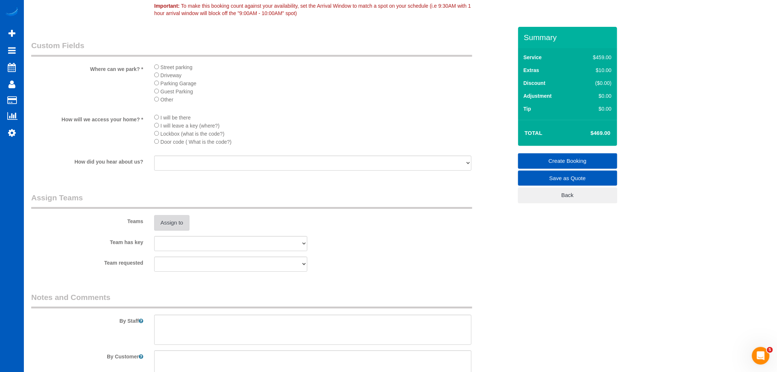
click at [180, 230] on button "Assign to" at bounding box center [171, 222] width 35 height 15
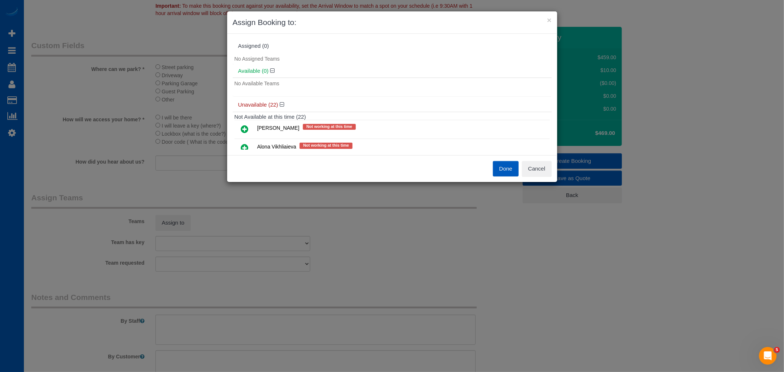
click at [247, 121] on td at bounding box center [244, 129] width 21 height 19
click at [245, 127] on icon at bounding box center [245, 129] width 8 height 9
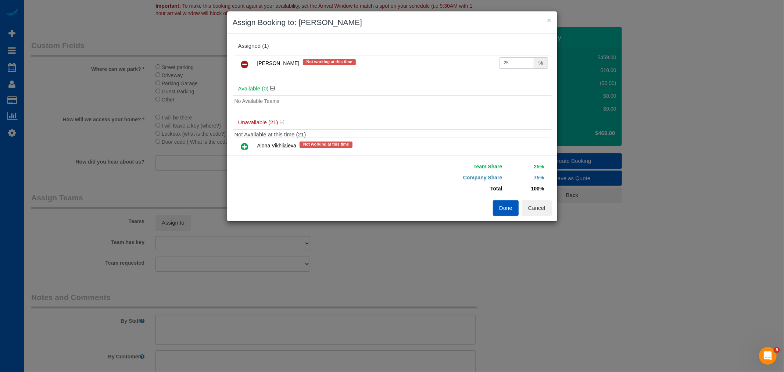
drag, startPoint x: 506, startPoint y: 59, endPoint x: 453, endPoint y: 68, distance: 53.3
click at [453, 68] on tr "[PERSON_NAME] Not working at this time 25 %" at bounding box center [391, 64] width 315 height 19
type input "50"
click at [398, 191] on td "Total" at bounding box center [451, 188] width 107 height 11
click at [497, 208] on button "Done" at bounding box center [506, 207] width 26 height 15
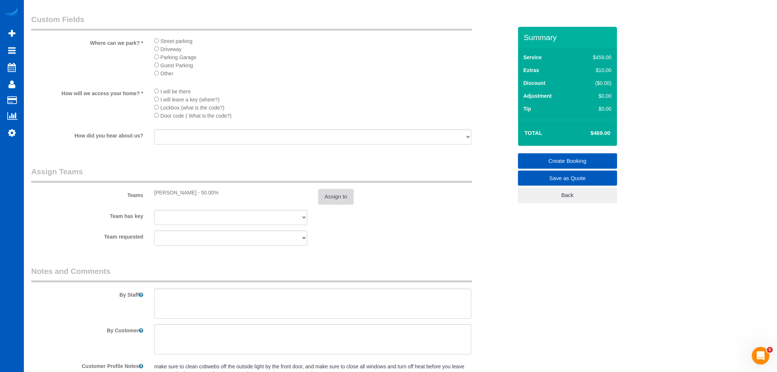
scroll to position [746, 0]
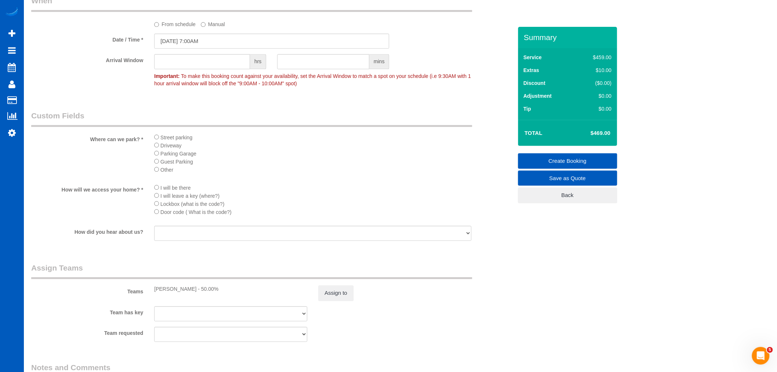
click at [159, 208] on li "Lockbox (what is the code?)" at bounding box center [312, 204] width 317 height 8
drag, startPoint x: 184, startPoint y: 249, endPoint x: 180, endPoint y: 245, distance: 5.5
click at [184, 241] on select "Facebook Yelp Google Word of Mouth/ Referral Direct Marketing Marketing Materia…" at bounding box center [312, 233] width 317 height 15
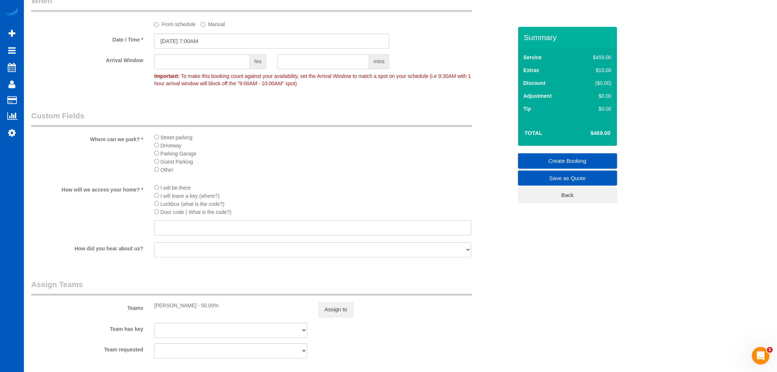
click at [180, 235] on input "text" at bounding box center [312, 227] width 317 height 15
type input "tbd"
click at [345, 264] on fieldset "Custom Fields Where can we park? * Street parking Driveway Parking Garage Guest…" at bounding box center [272, 187] width 482 height 154
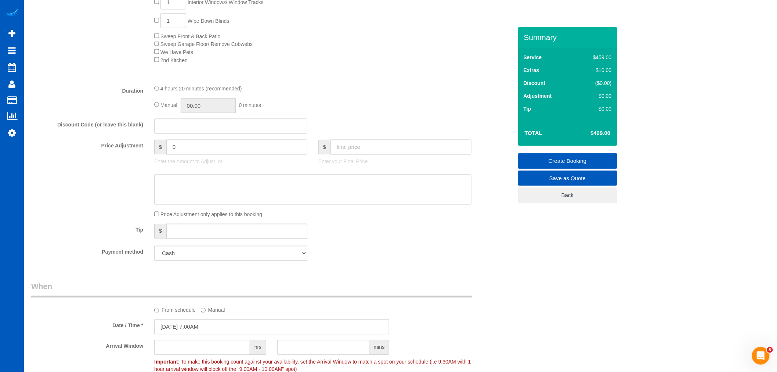
click at [362, 266] on fieldset "What Frequency of Service * One Time Weekly - 15.00% Every 2 Weeks - 10.00% Eve…" at bounding box center [272, 45] width 482 height 442
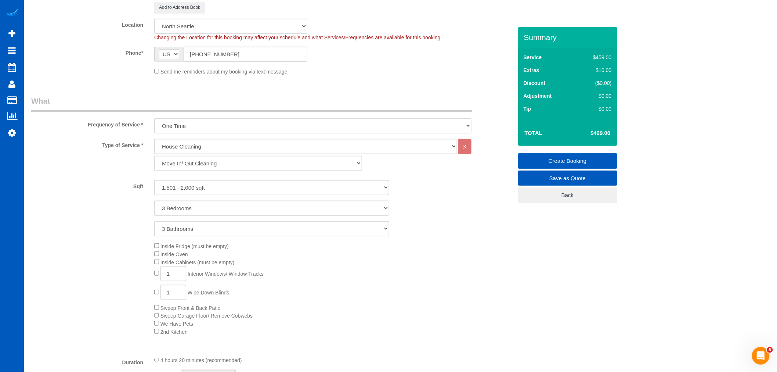
scroll to position [175, 0]
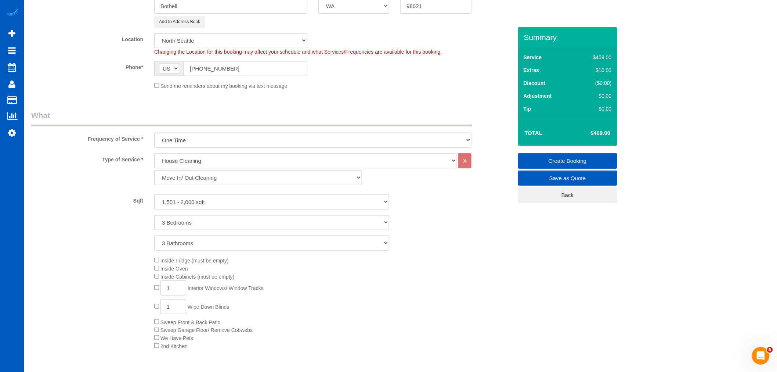
drag, startPoint x: 192, startPoint y: 287, endPoint x: 179, endPoint y: 281, distance: 14.6
click at [189, 285] on div "Inside Fridge (must be empty) Inside Oven Inside Cabinets (must be empty) 1 Int…" at bounding box center [333, 303] width 369 height 94
click at [177, 280] on span "Inside Cabinets (must be empty)" at bounding box center [198, 277] width 74 height 6
click at [177, 287] on input "1" at bounding box center [174, 287] width 26 height 15
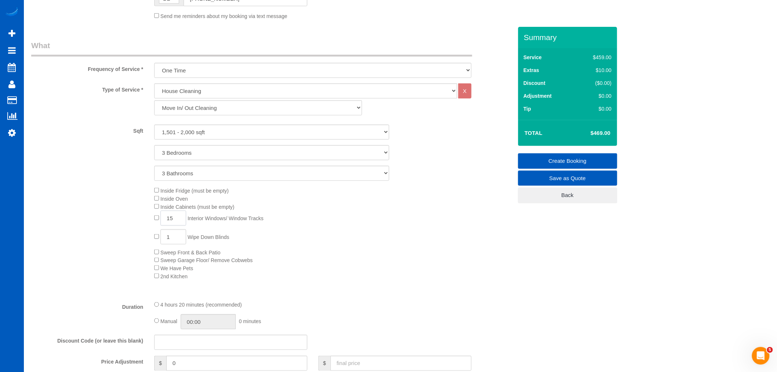
scroll to position [256, 0]
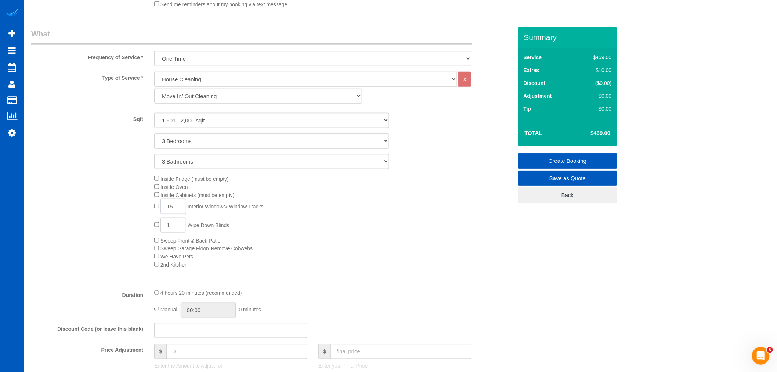
type input "15"
click at [465, 255] on div "Inside Fridge (must be empty) Inside Oven Inside Cabinets (must be empty) 15 In…" at bounding box center [333, 222] width 369 height 94
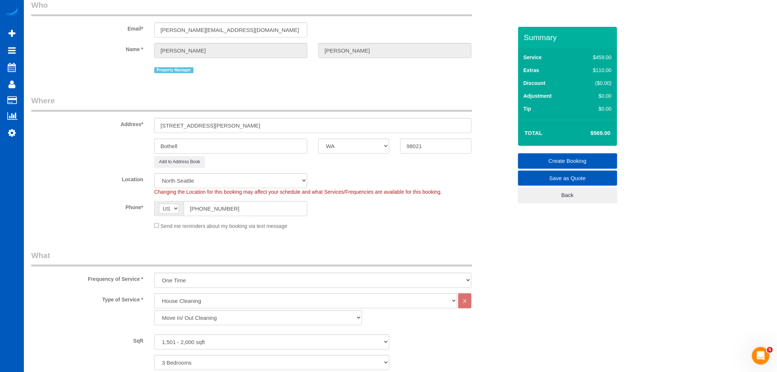
scroll to position [0, 0]
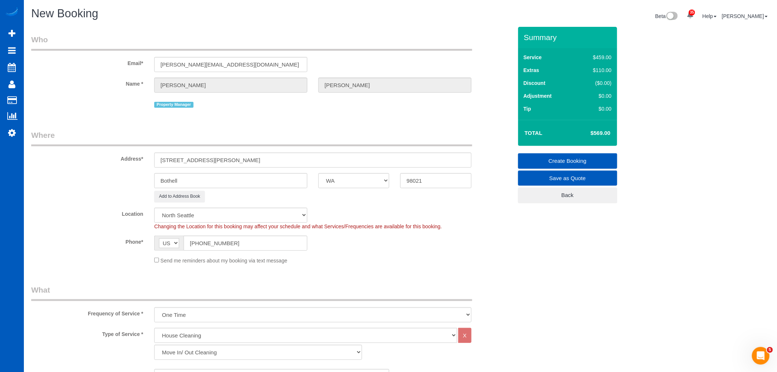
click at [579, 154] on link "Create Booking" at bounding box center [567, 160] width 99 height 15
